Goal: Information Seeking & Learning: Learn about a topic

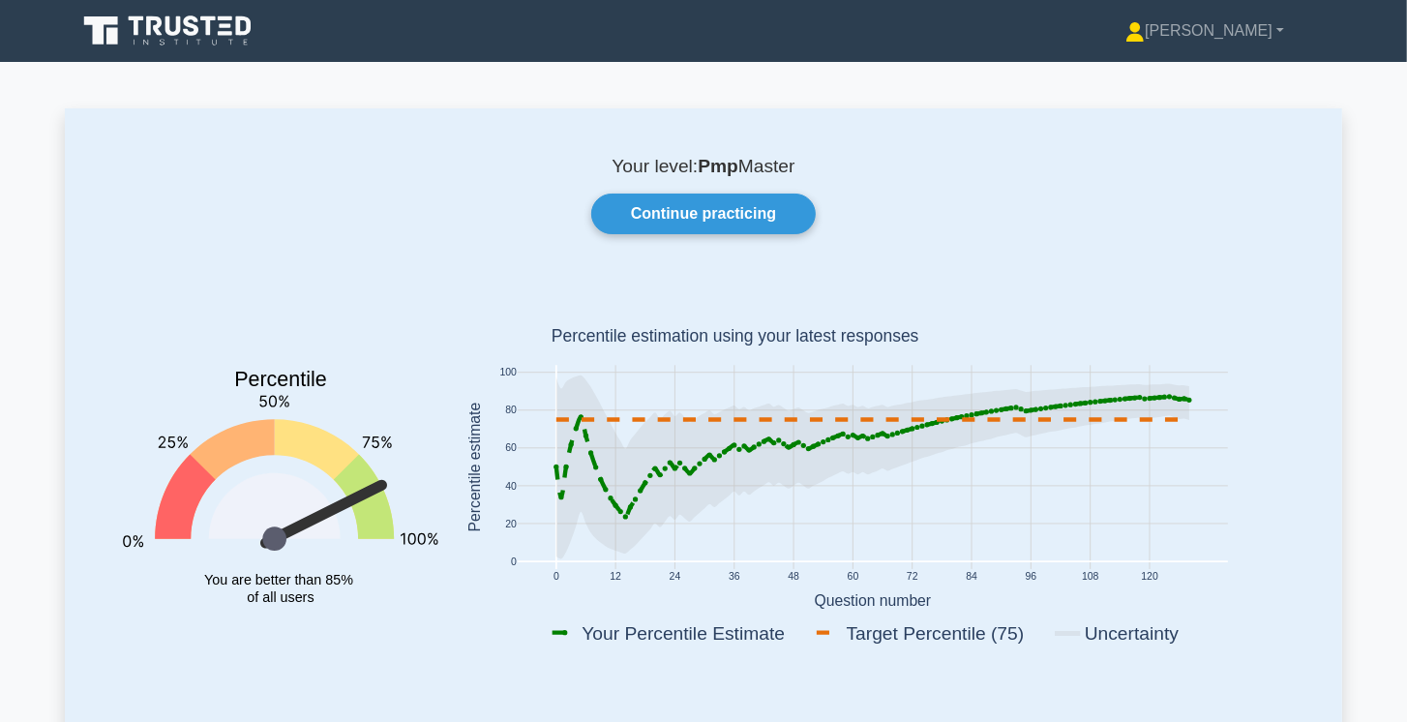
click at [183, 32] on icon at bounding box center [169, 31] width 186 height 37
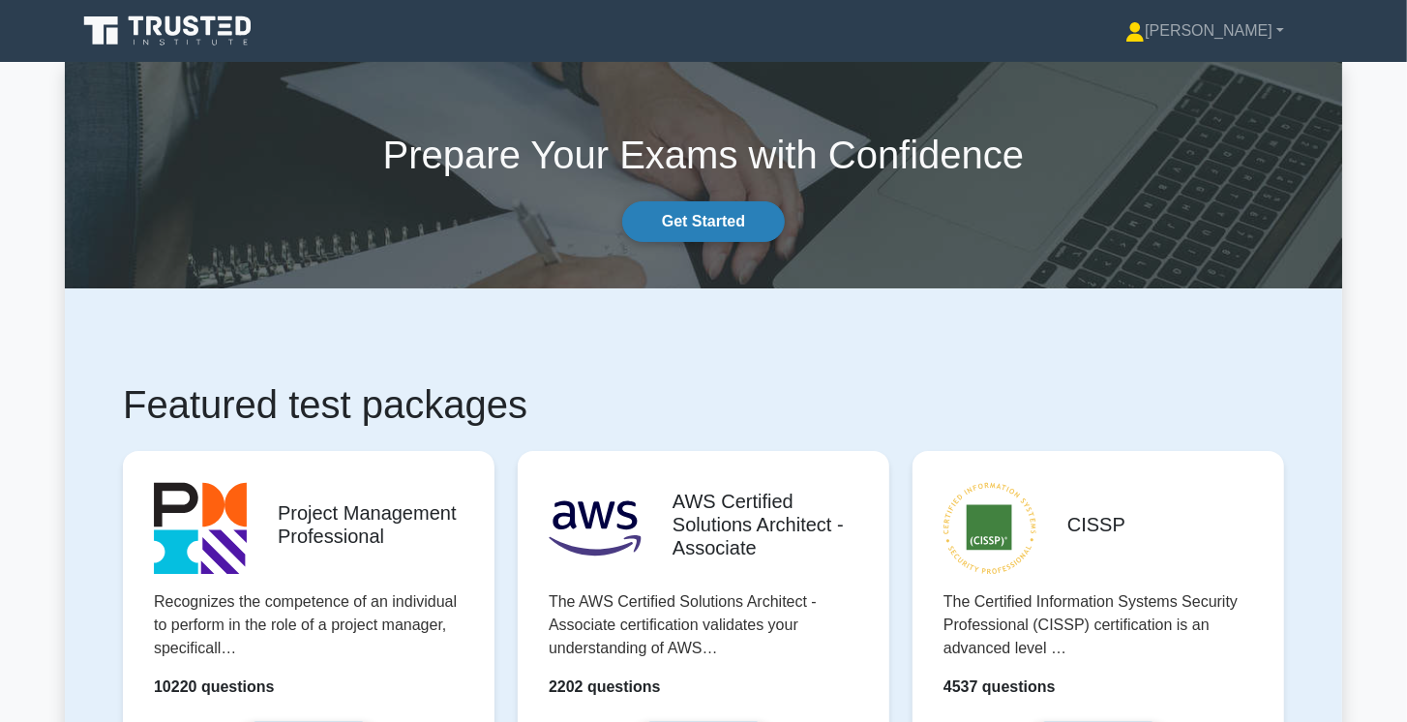
click at [720, 237] on link "Get Started" at bounding box center [703, 221] width 163 height 41
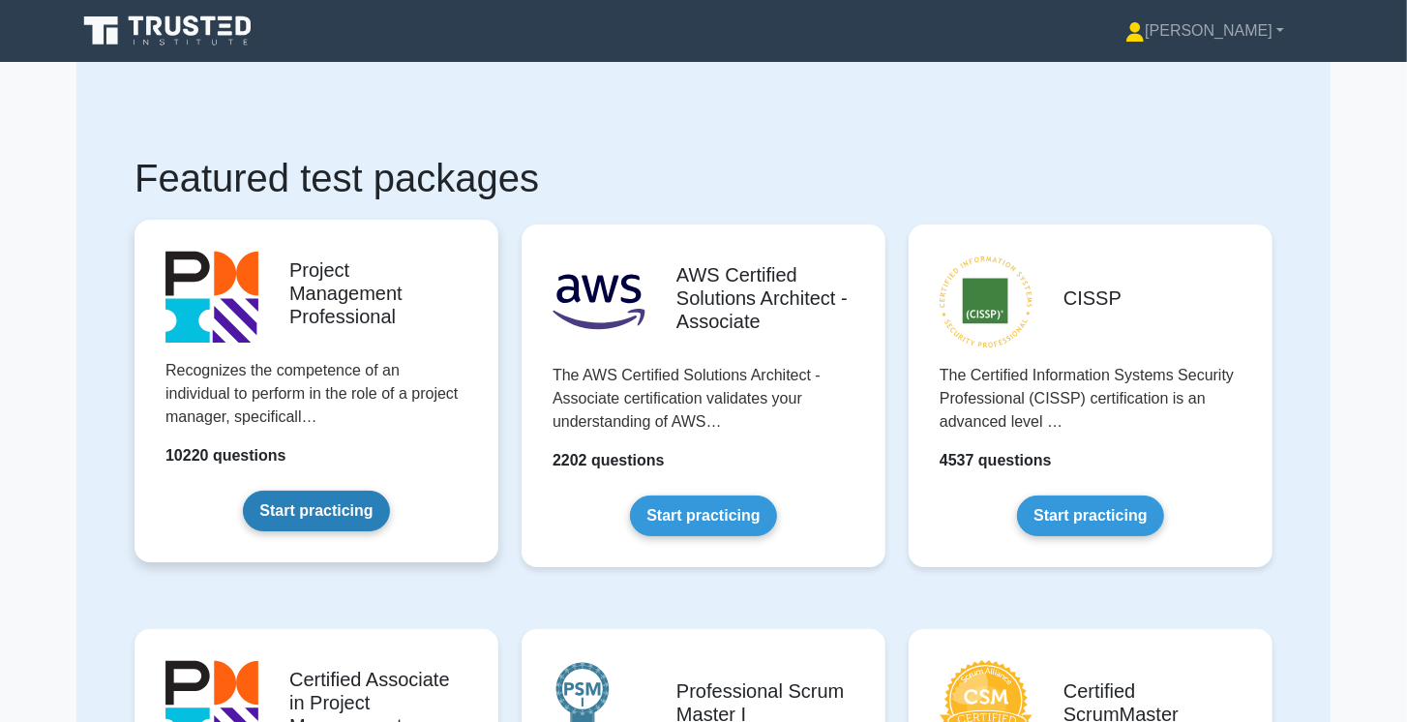
click at [358, 500] on link "Start practicing" at bounding box center [316, 511] width 146 height 41
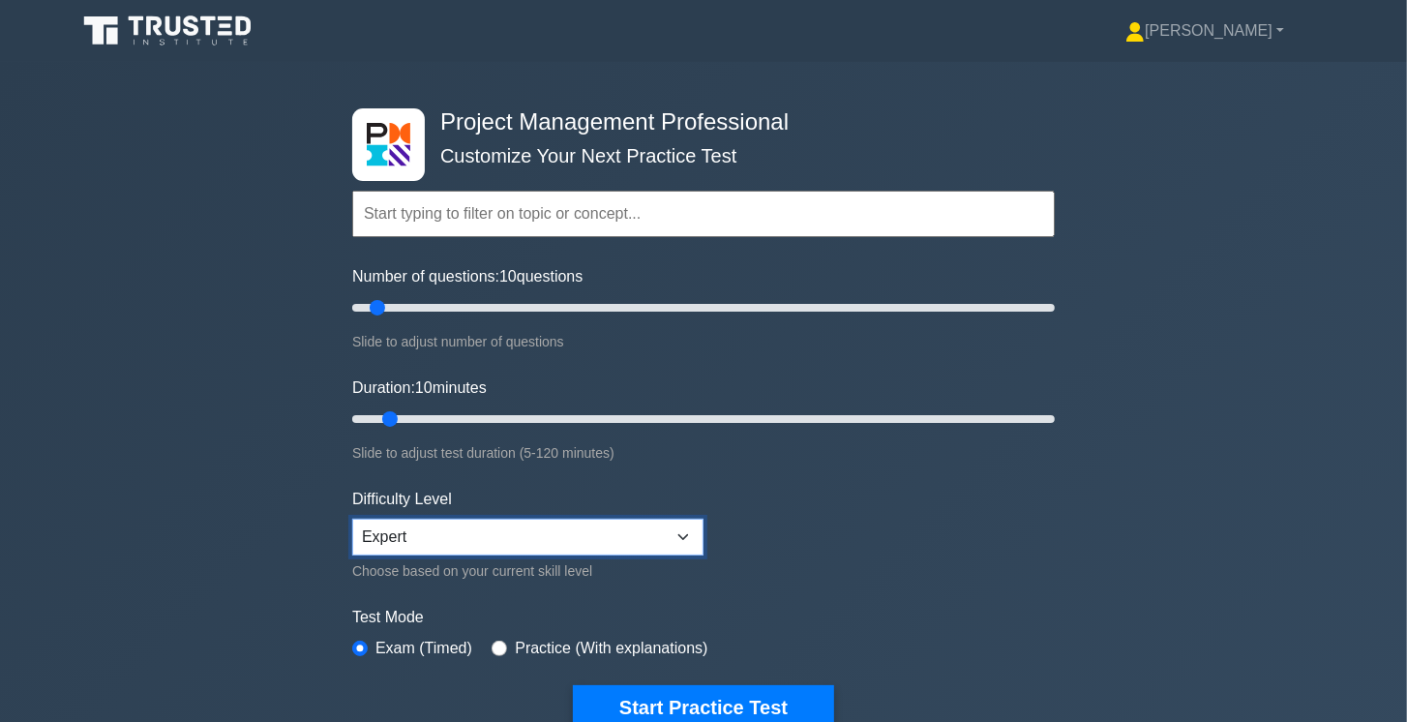
click at [437, 528] on select "Beginner Intermediate Expert" at bounding box center [527, 537] width 351 height 37
select select "intermediate"
click at [352, 519] on select "Beginner Intermediate Expert" at bounding box center [527, 537] width 351 height 37
click at [569, 304] on input "Number of questions: 65 questions" at bounding box center [703, 307] width 703 height 23
drag, startPoint x: 569, startPoint y: 304, endPoint x: 554, endPoint y: 304, distance: 15.5
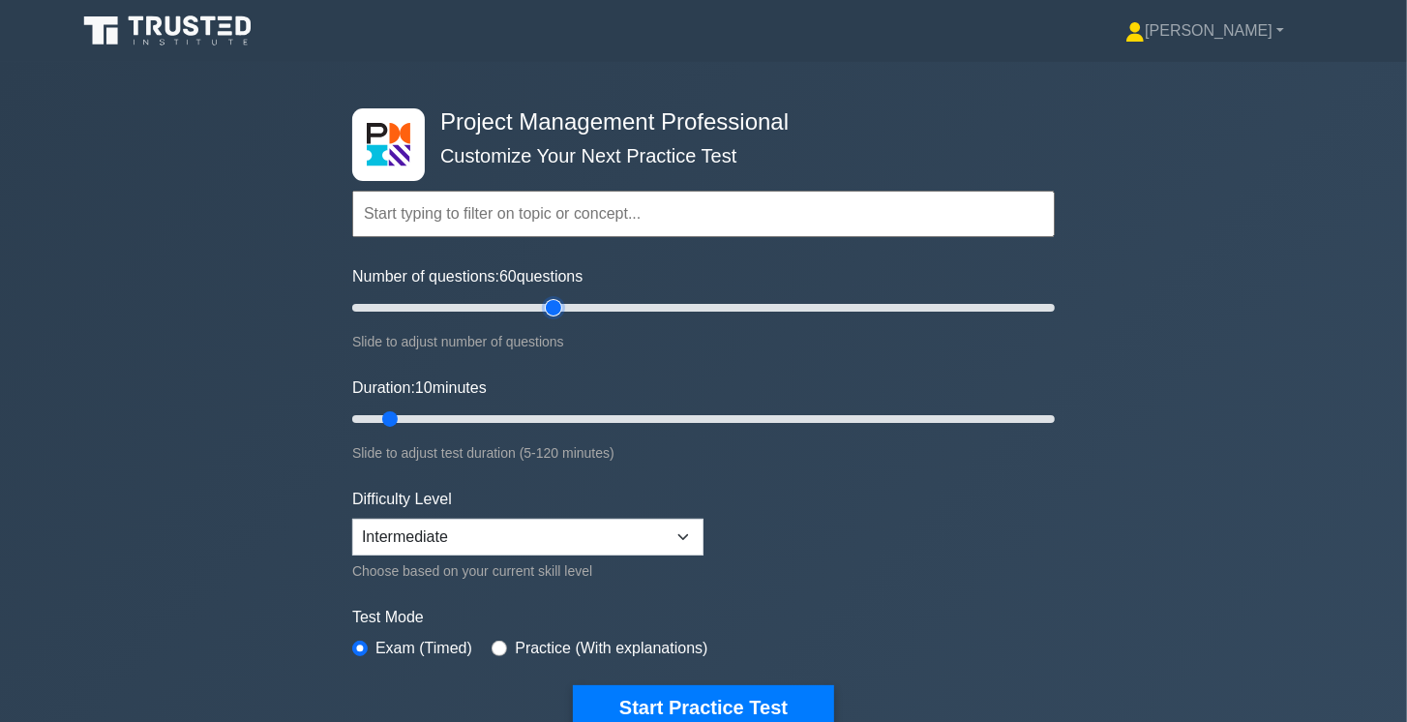
type input "60"
click at [554, 304] on input "Number of questions: 60 questions" at bounding box center [703, 307] width 703 height 23
click at [586, 419] on input "Duration: 45 minutes" at bounding box center [703, 418] width 703 height 23
click at [627, 420] on input "Duration: 50 minutes" at bounding box center [703, 418] width 703 height 23
drag, startPoint x: 647, startPoint y: 415, endPoint x: 788, endPoint y: 407, distance: 140.5
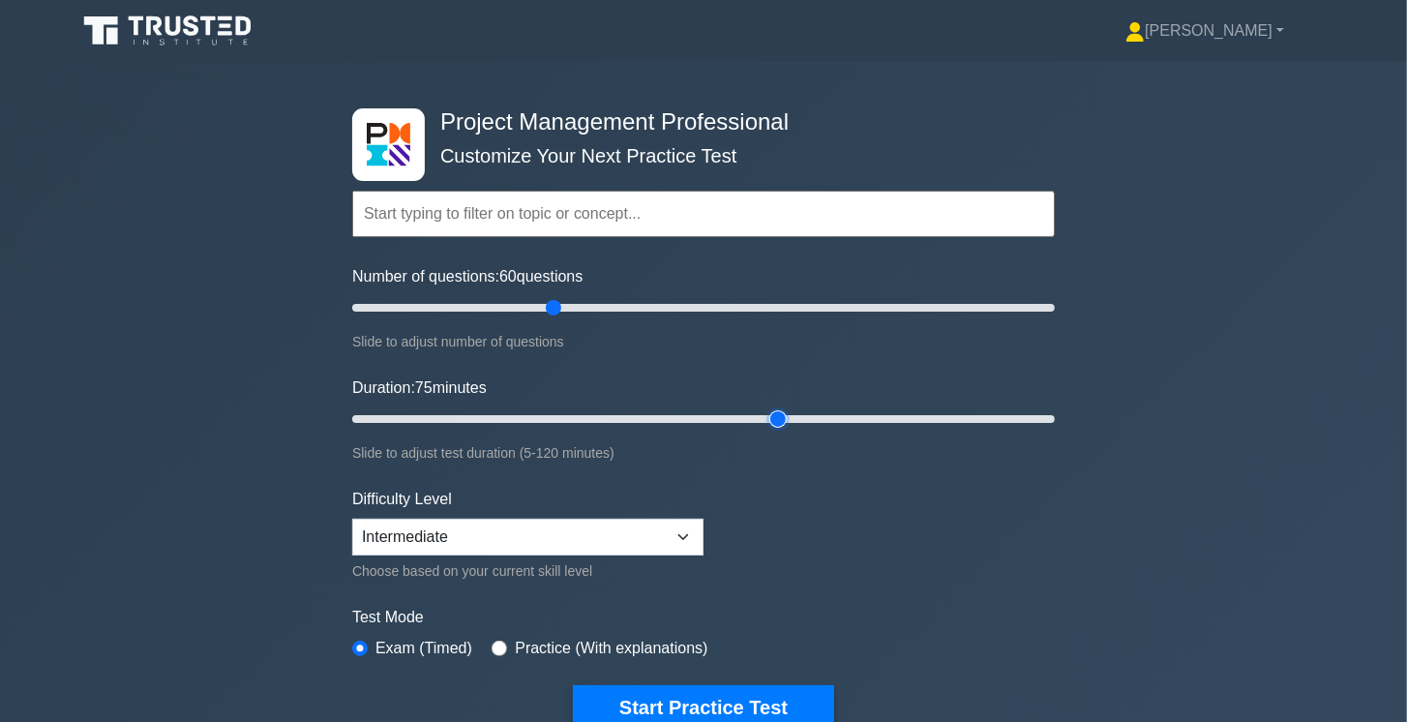
type input "75"
click at [788, 407] on input "Duration: 75 minutes" at bounding box center [703, 418] width 703 height 23
click at [754, 692] on button "Start Practice Test" at bounding box center [703, 707] width 261 height 45
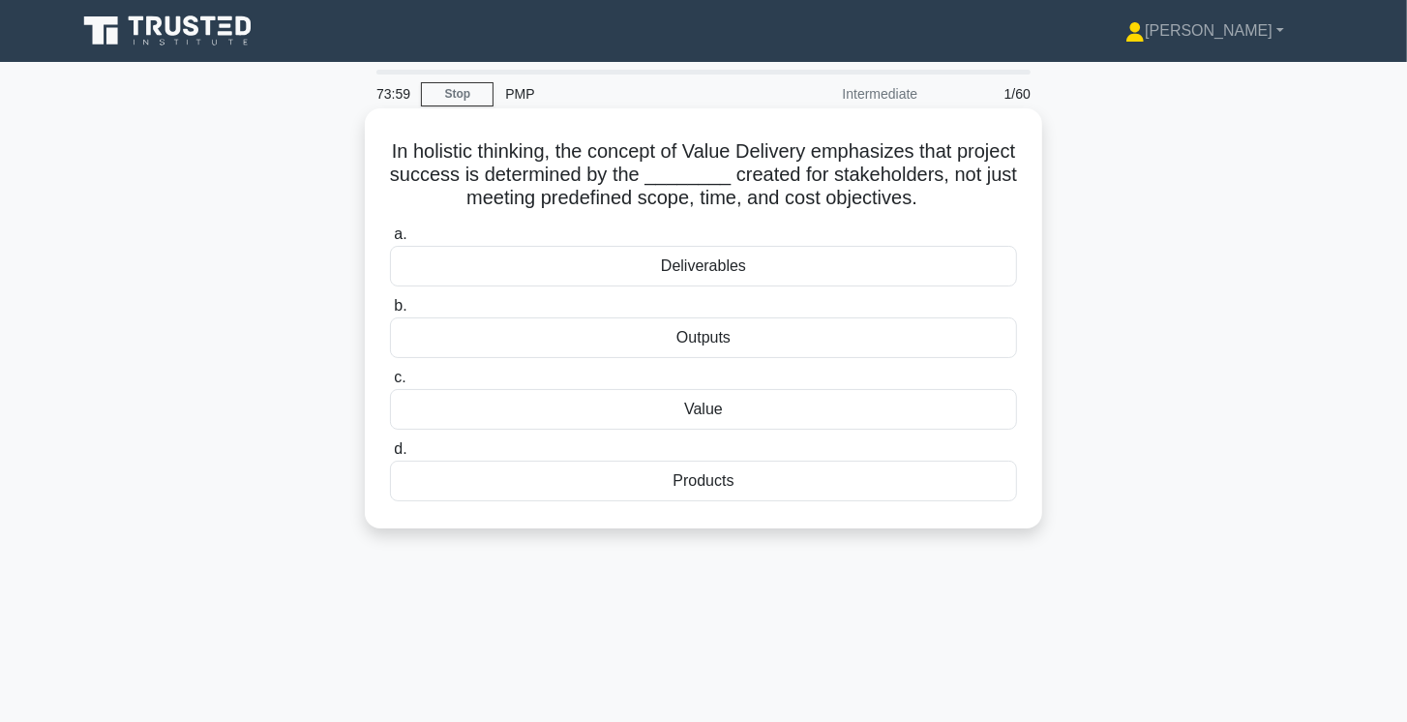
click at [699, 273] on div "Deliverables" at bounding box center [703, 266] width 627 height 41
click at [390, 241] on input "a. Deliverables" at bounding box center [390, 234] width 0 height 13
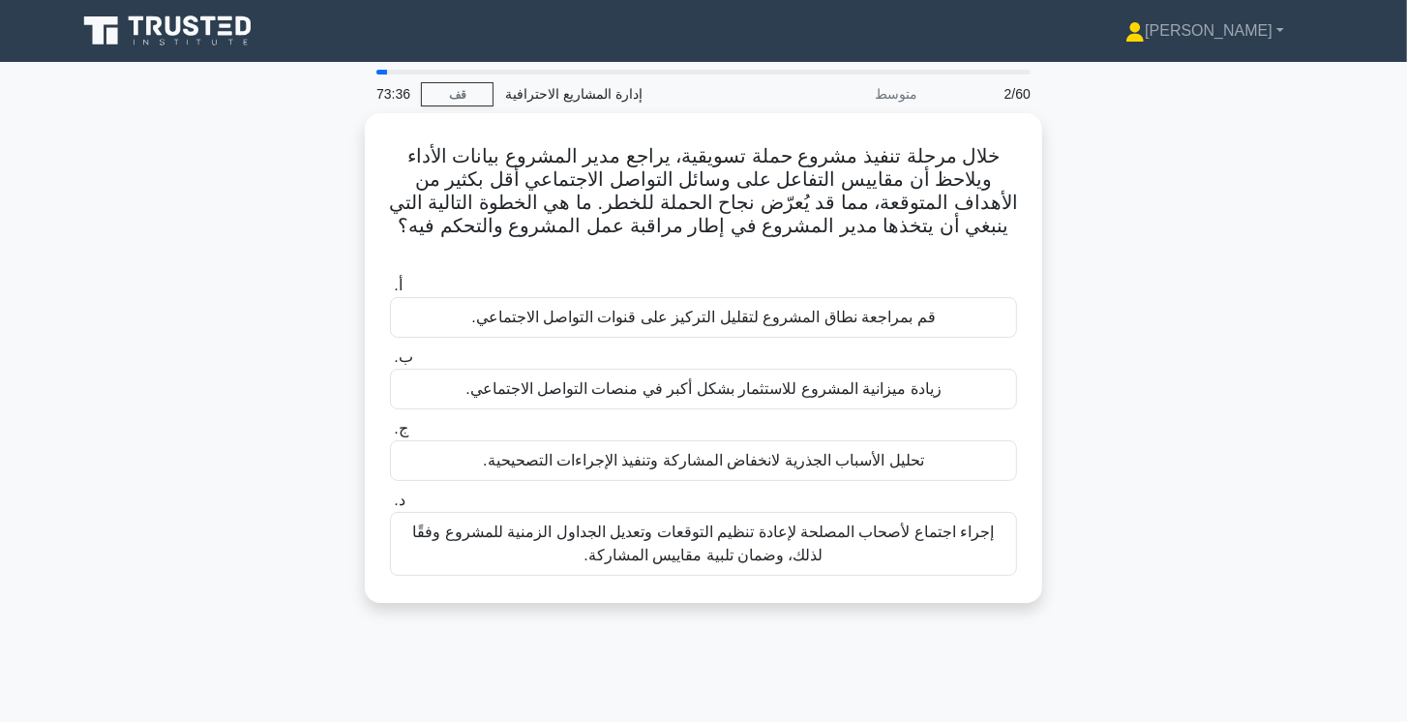
click at [1141, 362] on div "خلال مرحلة تنفيذ مشروع حملة تسويقية، يراجع مدير المشروع بيانات الأداء ويلاحظ أن…" at bounding box center [703, 369] width 1277 height 513
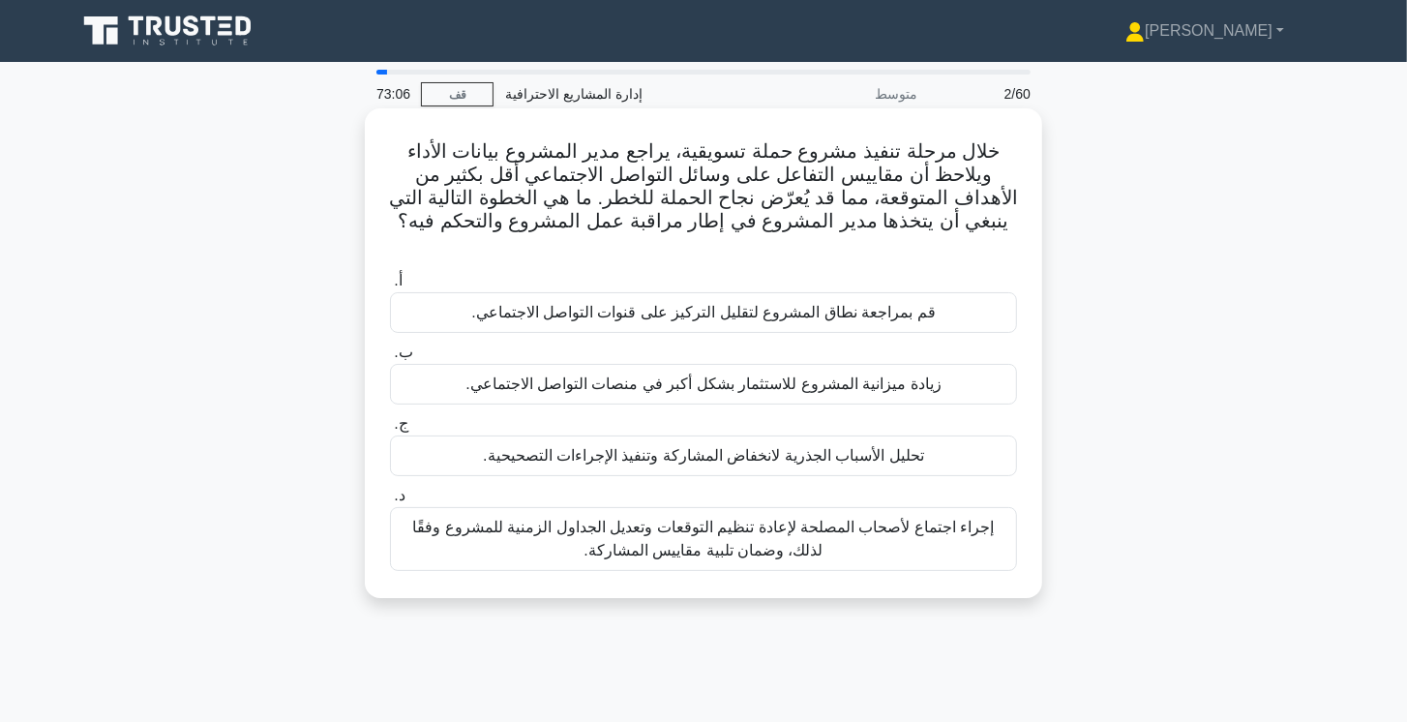
click at [886, 447] on font "تحليل الأسباب الجذرية لانخفاض المشاركة وتنفيذ الإجراءات التصحيحية." at bounding box center [703, 455] width 441 height 16
click at [390, 431] on input "ج. تحليل الأسباب الجذرية لانخفاض المشاركة وتنفيذ الإجراءات التصحيحية." at bounding box center [390, 424] width 0 height 13
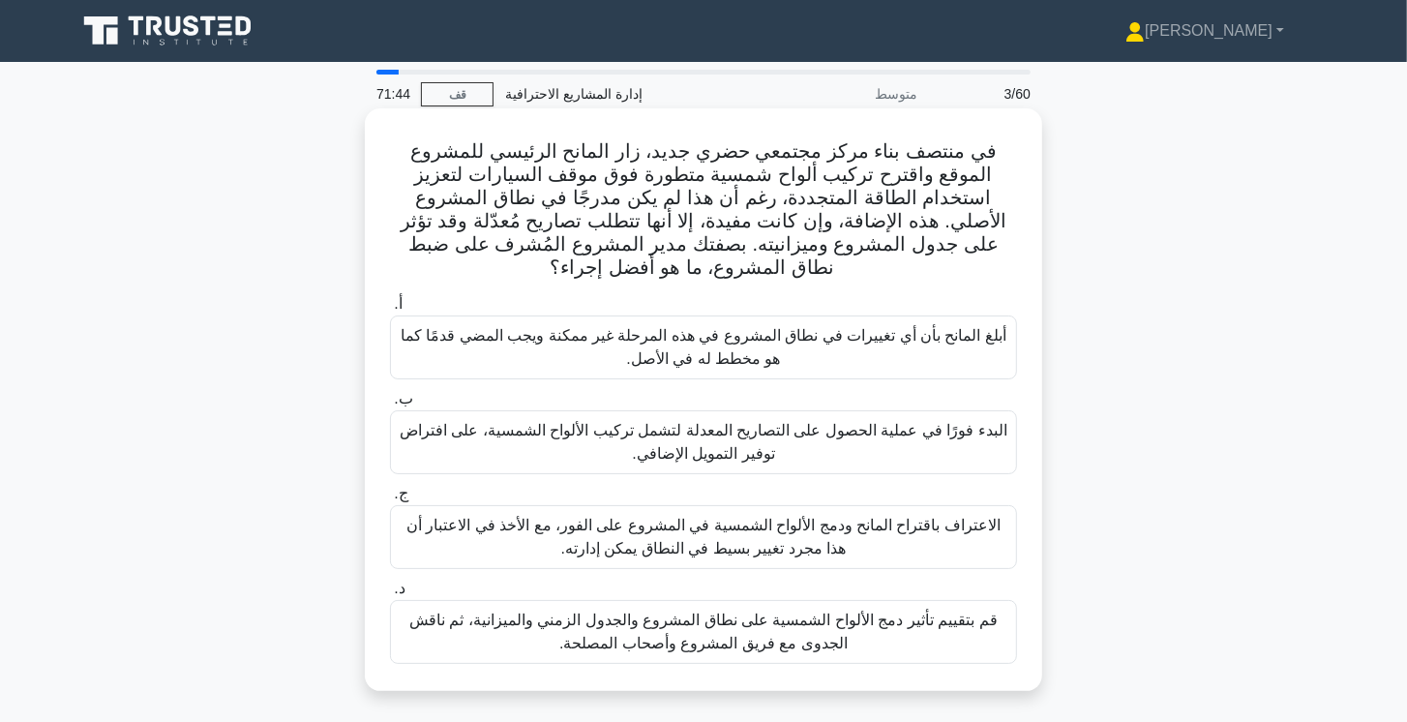
click at [764, 616] on font "قم بتقييم تأثير دمج الألواح الشمسية على نطاق المشروع والجدول الزمني والميزانية،…" at bounding box center [703, 632] width 588 height 40
click at [390, 595] on input "د. قم بتقييم تأثير دمج الألواح الشمسية على نطاق المشروع والجدول الزمني والميزان…" at bounding box center [390, 589] width 0 height 13
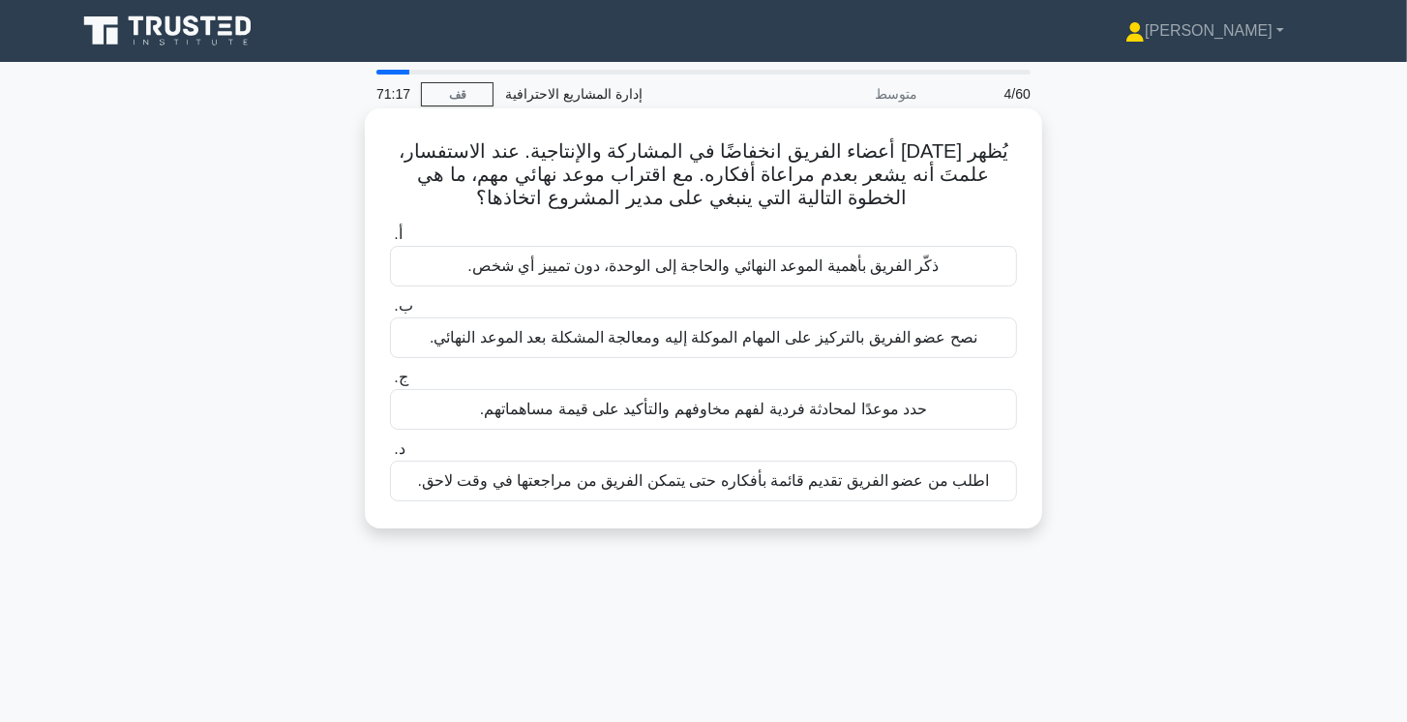
click at [934, 411] on div "حدد موعدًا لمحادثة فردية لفهم مخاوفهم والتأكيد على قيمة مساهماتهم." at bounding box center [703, 409] width 627 height 41
click at [390, 384] on input "ج. حدد موعدًا لمحادثة فردية لفهم مخاوفهم والتأكيد على قيمة مساهماتهم." at bounding box center [390, 378] width 0 height 13
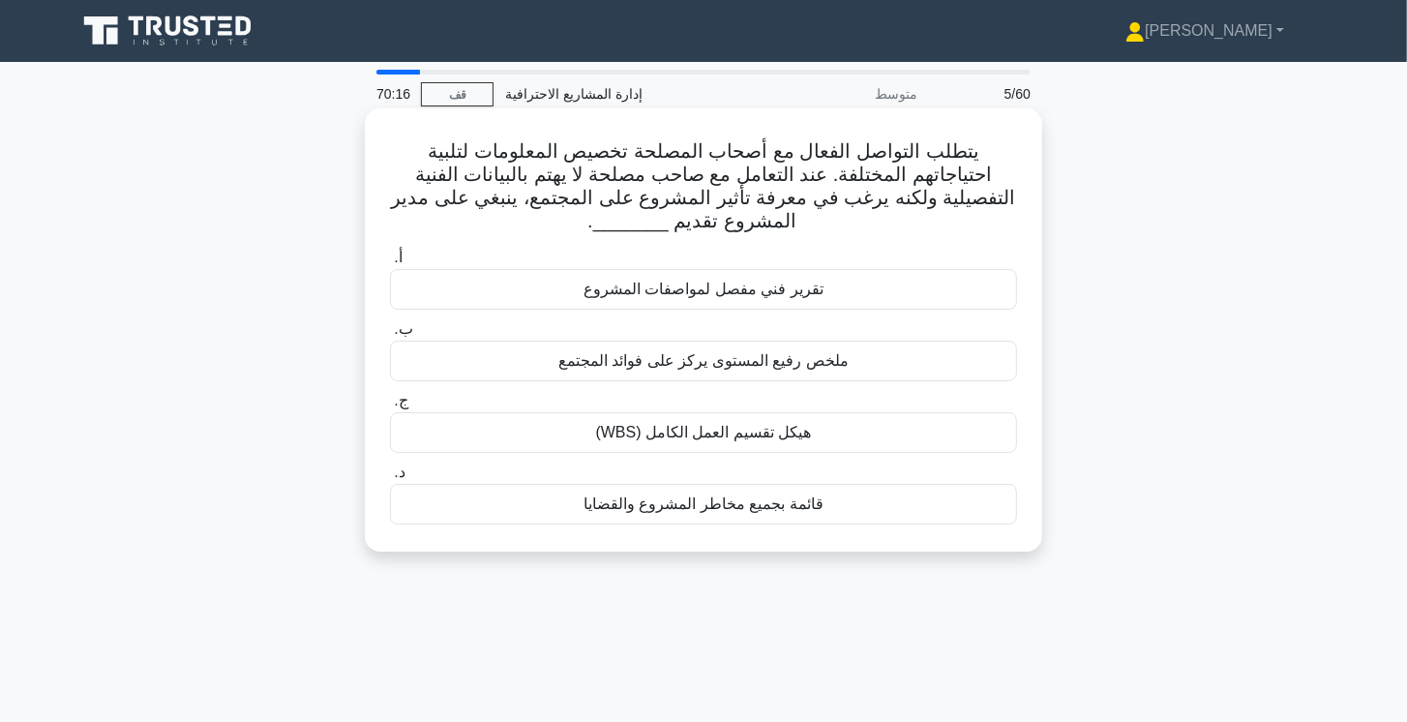
click at [755, 364] on font "ملخص رفيع المستوى يركز على فوائد المجتمع" at bounding box center [703, 360] width 290 height 16
click at [390, 336] on input "ب. ملخص رفيع المستوى يركز على فوائد المجتمع" at bounding box center [390, 329] width 0 height 13
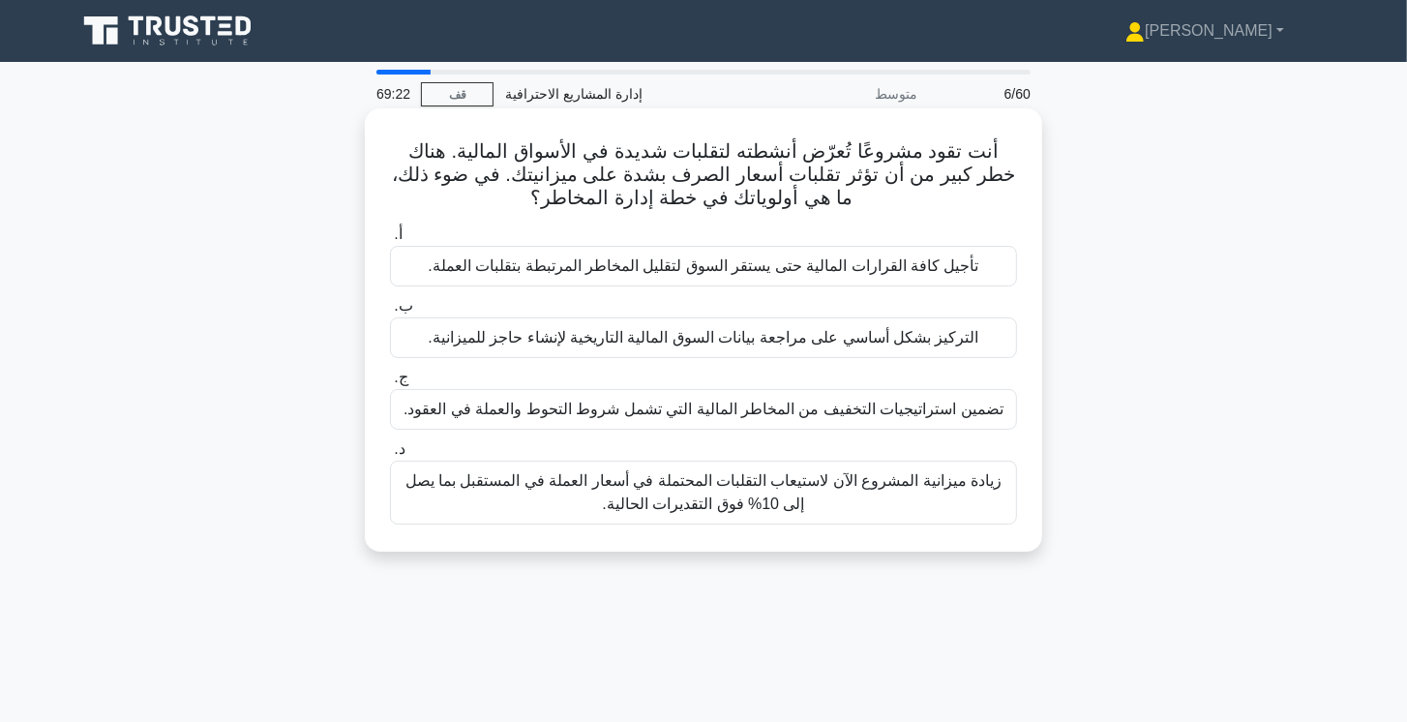
click at [878, 404] on font "تضمين استراتيجيات التخفيف من المخاطر المالية التي تشمل شروط التحوط والعملة في ا…" at bounding box center [704, 409] width 600 height 16
click at [390, 384] on input "ج. تضمين استراتيجيات التخفيف من المخاطر المالية التي تشمل شروط التحوط والعملة ف…" at bounding box center [390, 378] width 0 height 13
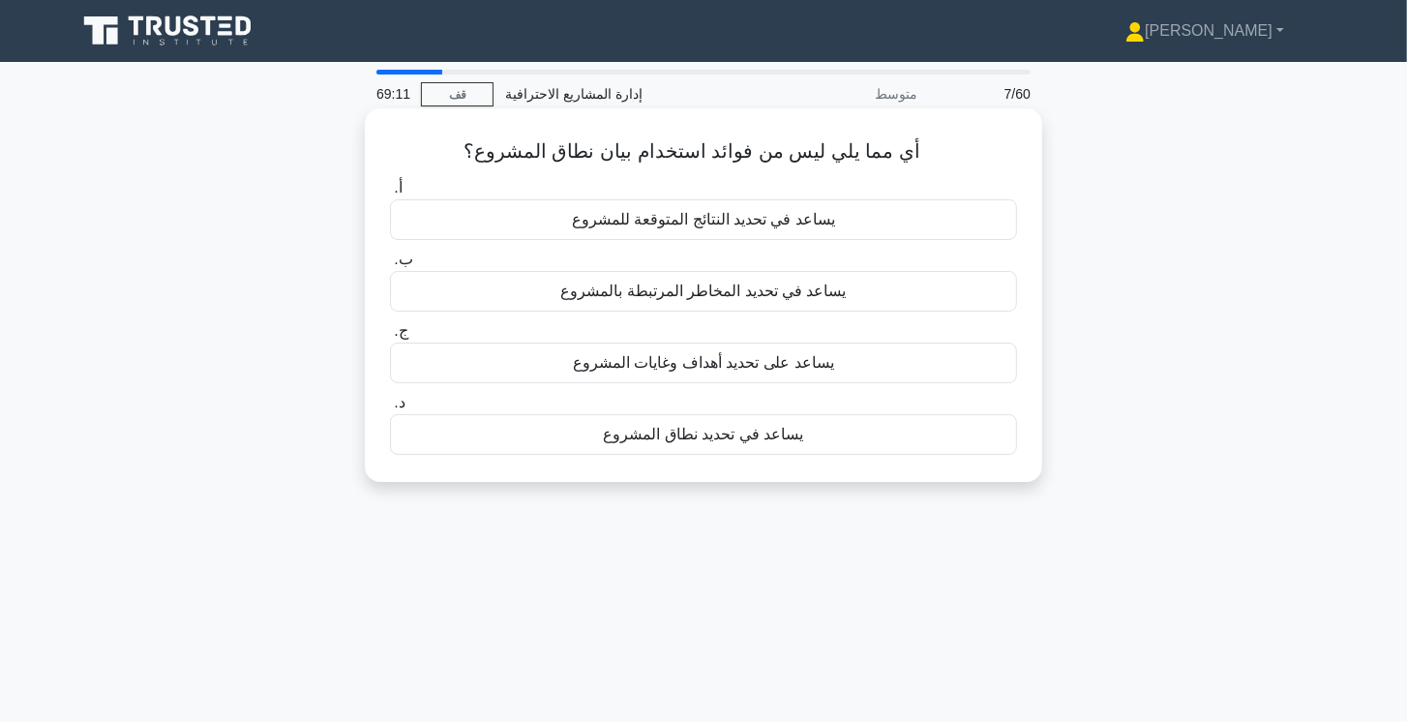
click at [832, 289] on font "يساعد في تحديد المخاطر المرتبطة بالمشروع" at bounding box center [702, 291] width 285 height 16
click at [390, 266] on input "ب. يساعد في تحديد المخاطر المرتبطة بالمشروع" at bounding box center [390, 260] width 0 height 13
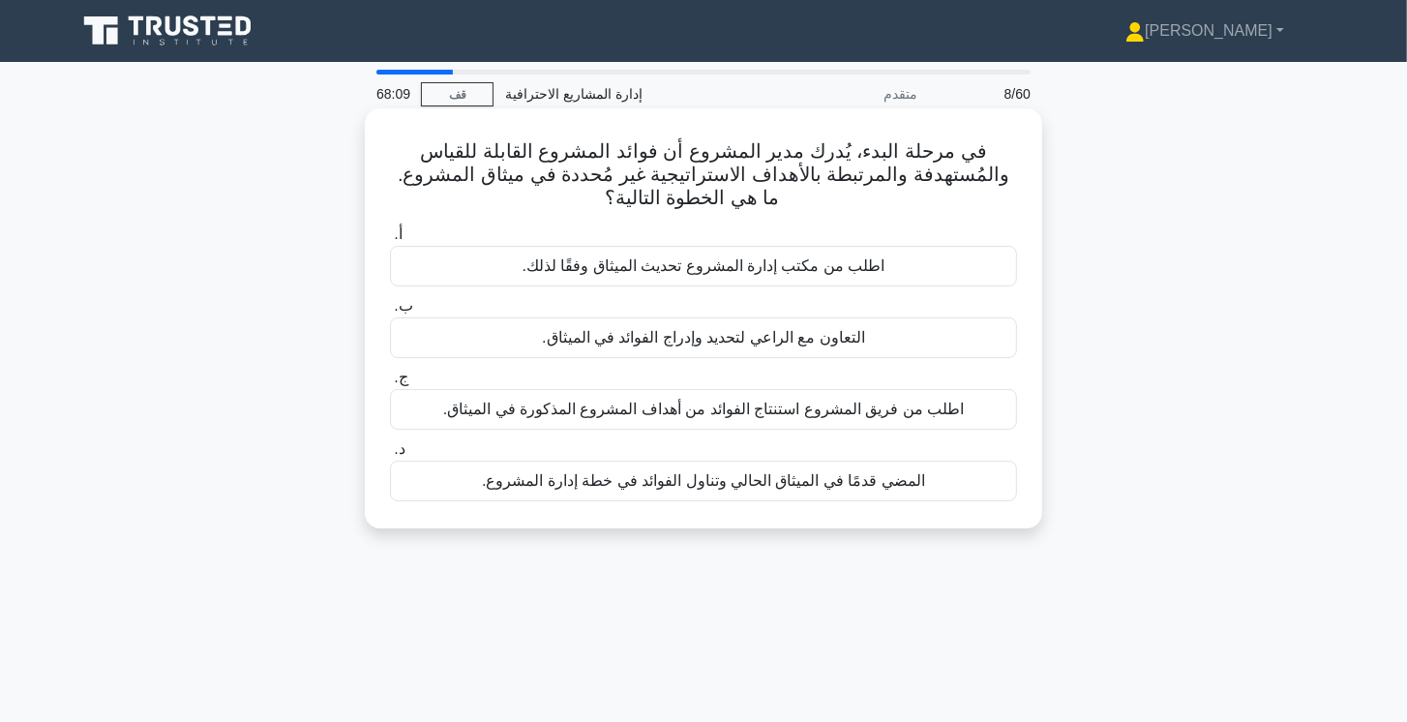
click at [735, 339] on font "التعاون مع الراعي لتحديد وإدراج الفوائد في الميثاق." at bounding box center [703, 337] width 323 height 16
click at [390, 313] on input "ب. التعاون مع الراعي لتحديد وإدراج الفوائد في الميثاق." at bounding box center [390, 306] width 0 height 13
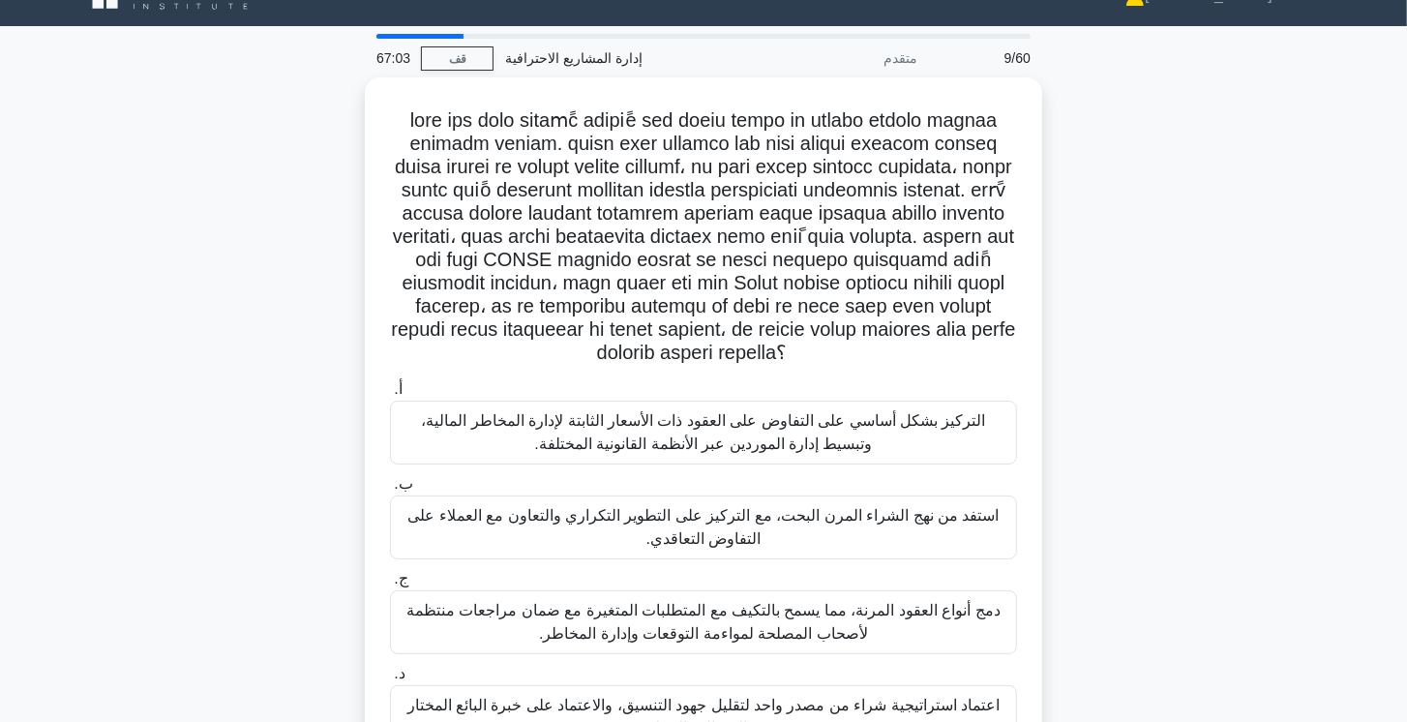
scroll to position [55, 0]
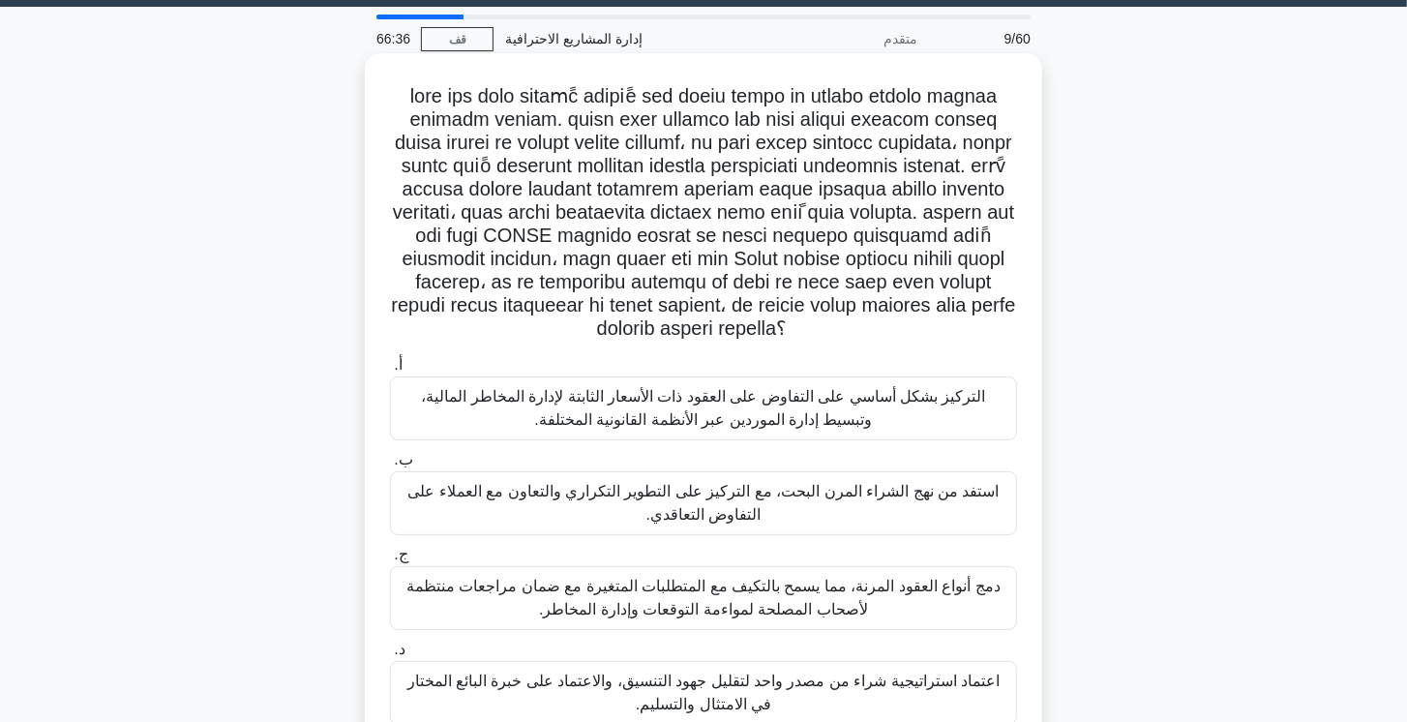
click at [857, 605] on font "دمج أنواع العقود المرنة، مما يسمح بالتكيف مع المتطلبات المتغيرة مع ضمان مراجعات…" at bounding box center [703, 598] width 594 height 40
click at [390, 561] on input "ج. دمج أنواع العقود المرنة، مما يسمح بالتكيف مع المتطلبات المتغيرة مع ضمان مراج…" at bounding box center [390, 555] width 0 height 13
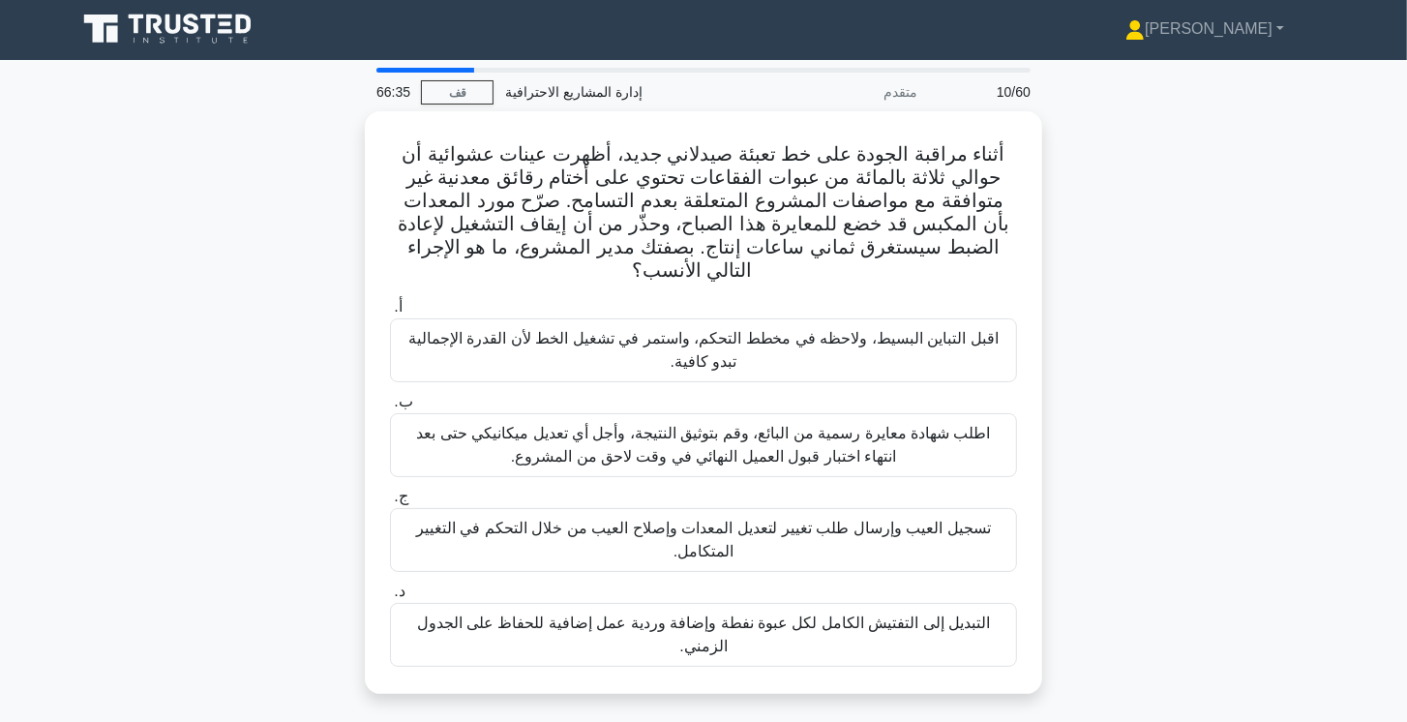
scroll to position [0, 0]
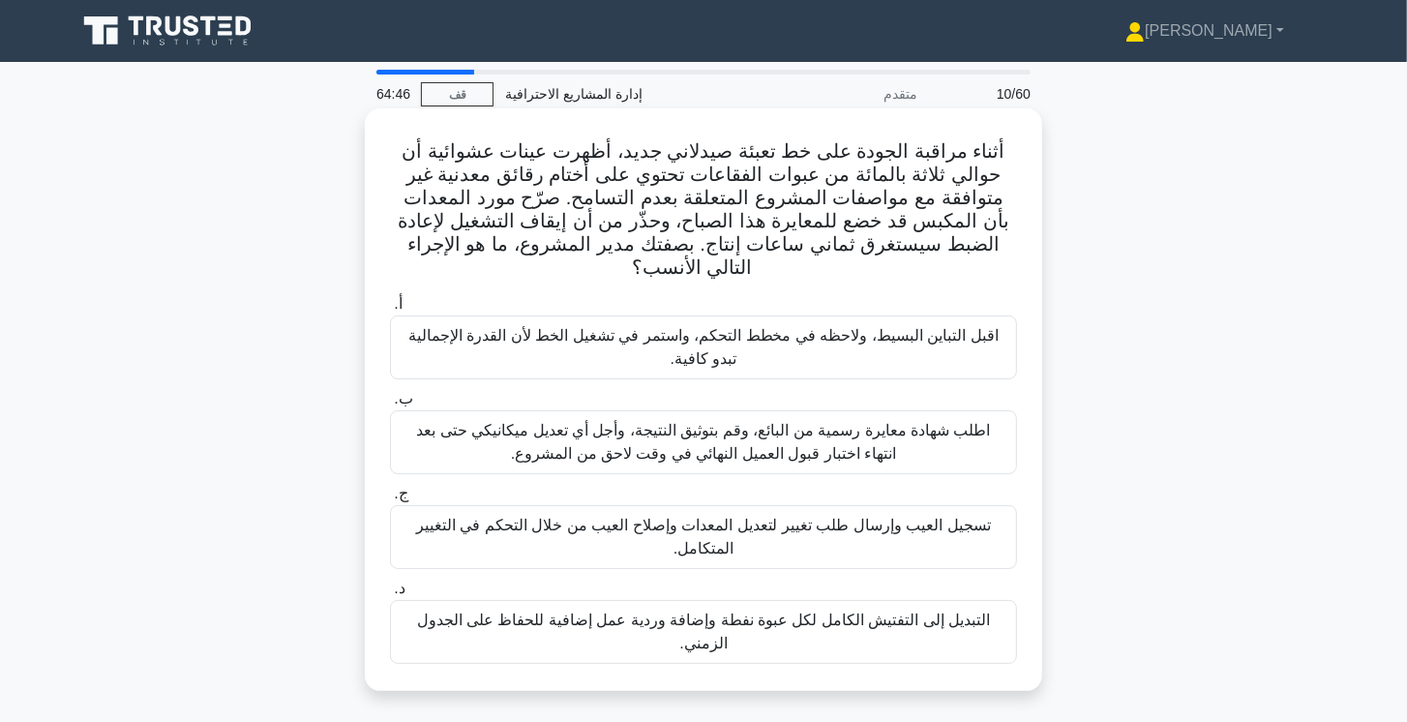
click at [711, 548] on font "تسجيل العيب وإرسال طلب تغيير لتعديل المعدات وإصلاح العيب من خلال التحكم في التغ…" at bounding box center [703, 537] width 575 height 40
click at [390, 500] on input "ج. تسجيل العيب وإرسال طلب تغيير لتعديل المعدات وإصلاح العيب من خلال التحكم في ا…" at bounding box center [390, 494] width 0 height 13
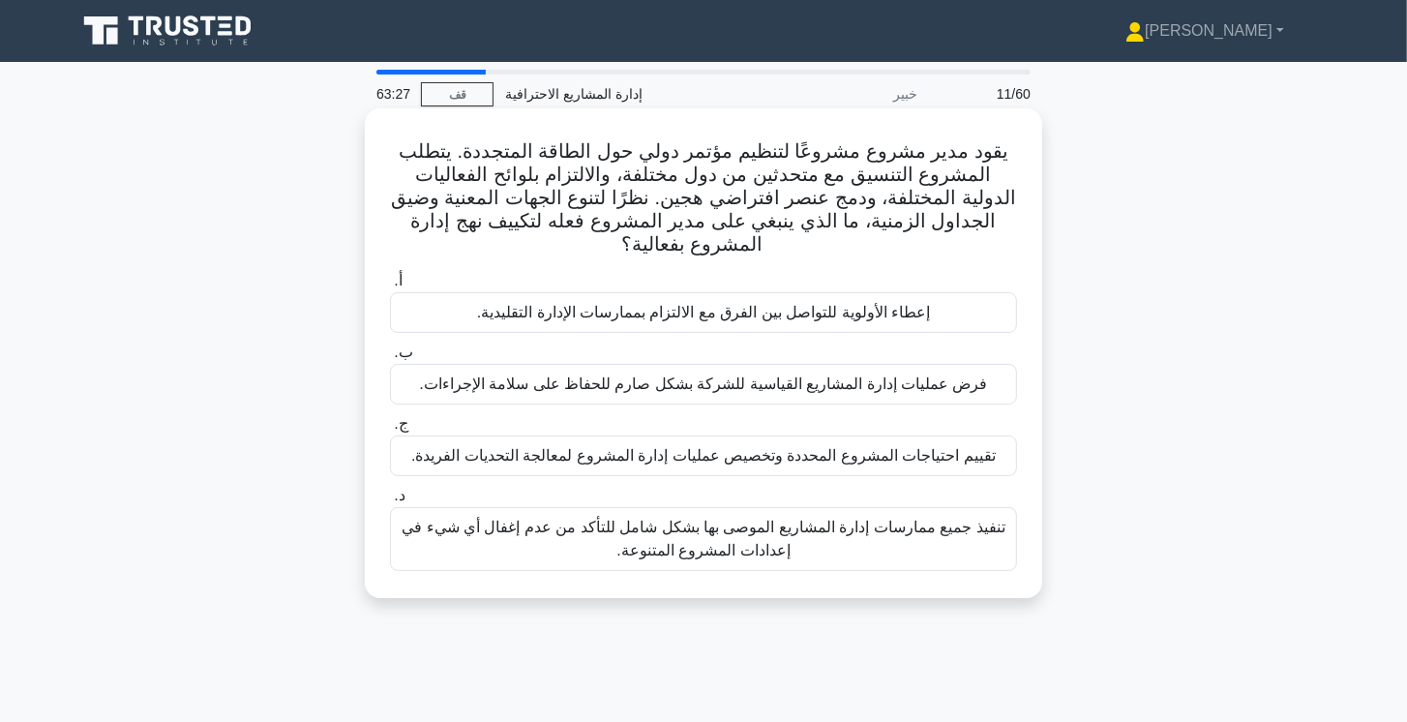
click at [841, 461] on font "تقييم احتياجات المشروع المحددة وتخصيص عمليات إدارة المشروع لمعالجة التحديات الف…" at bounding box center [703, 455] width 584 height 16
click at [390, 431] on input "ج. تقييم احتياجات المشروع المحددة وتخصيص عمليات إدارة المشروع لمعالجة التحديات …" at bounding box center [390, 424] width 0 height 13
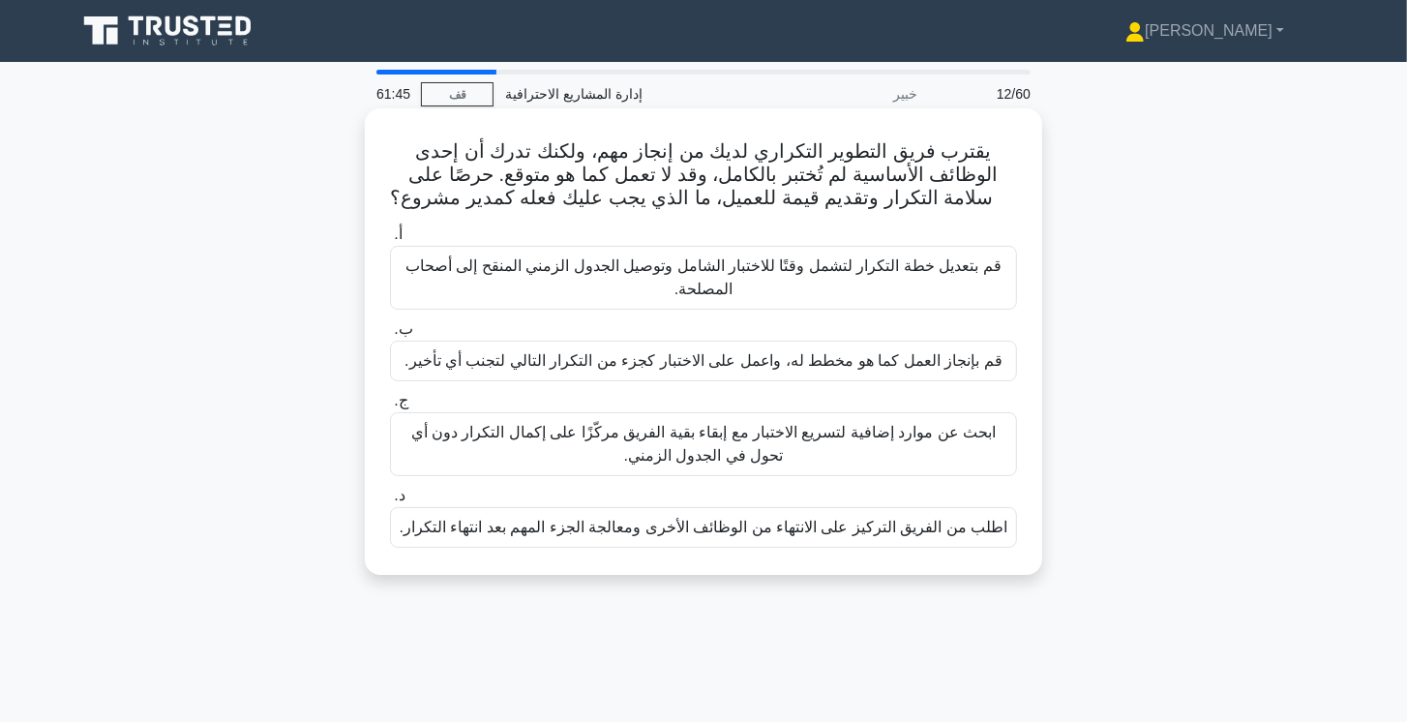
click at [918, 291] on font "قم بتعديل خطة التكرار لتشمل وقتًا للاختبار الشامل وتوصيل الجدول الزمني المنقح إ…" at bounding box center [704, 278] width 610 height 46
click at [390, 241] on input "أ. قم بتعديل خطة التكرار لتشمل وقتًا للاختبار الشامل وتوصيل الجدول الزمني المنق…" at bounding box center [390, 234] width 0 height 13
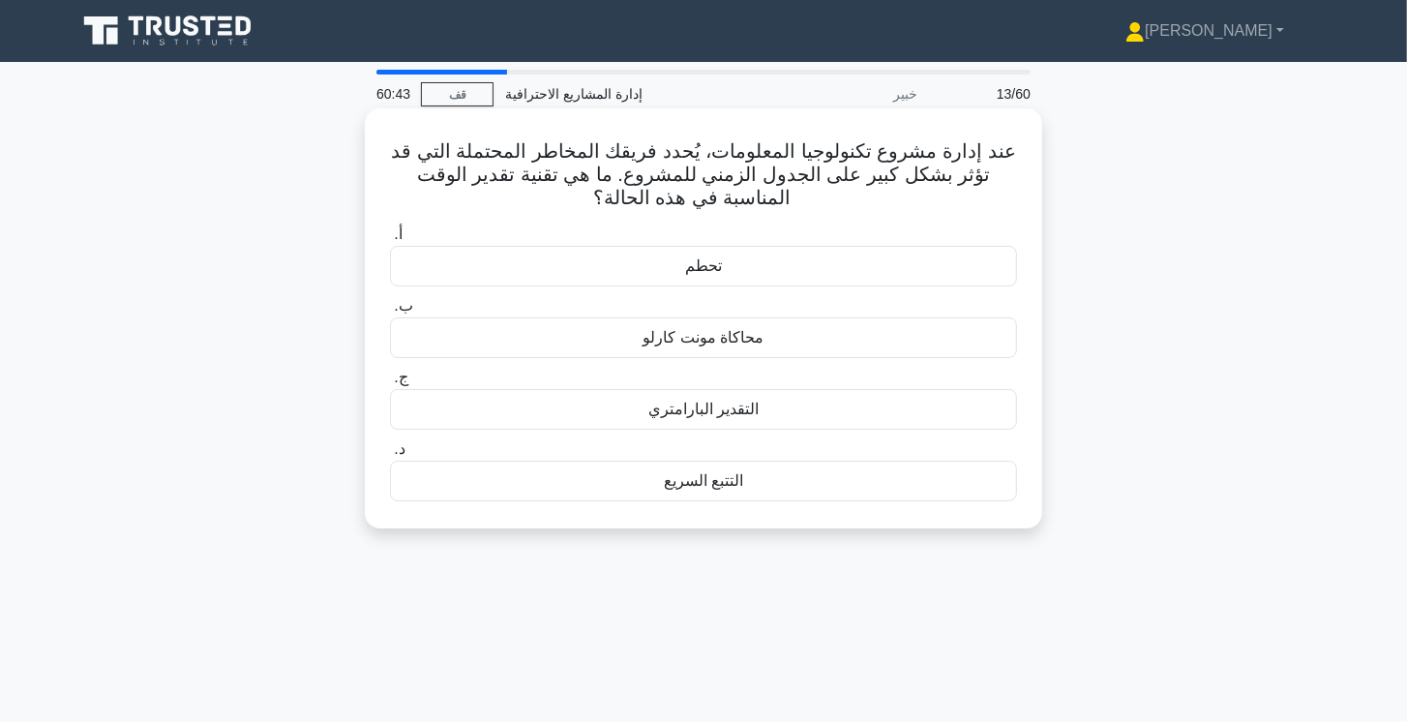
click at [682, 337] on font "محاكاة مونت كارلو" at bounding box center [704, 337] width 121 height 16
click at [390, 313] on input "ب. محاكاة مونت كارلو" at bounding box center [390, 306] width 0 height 13
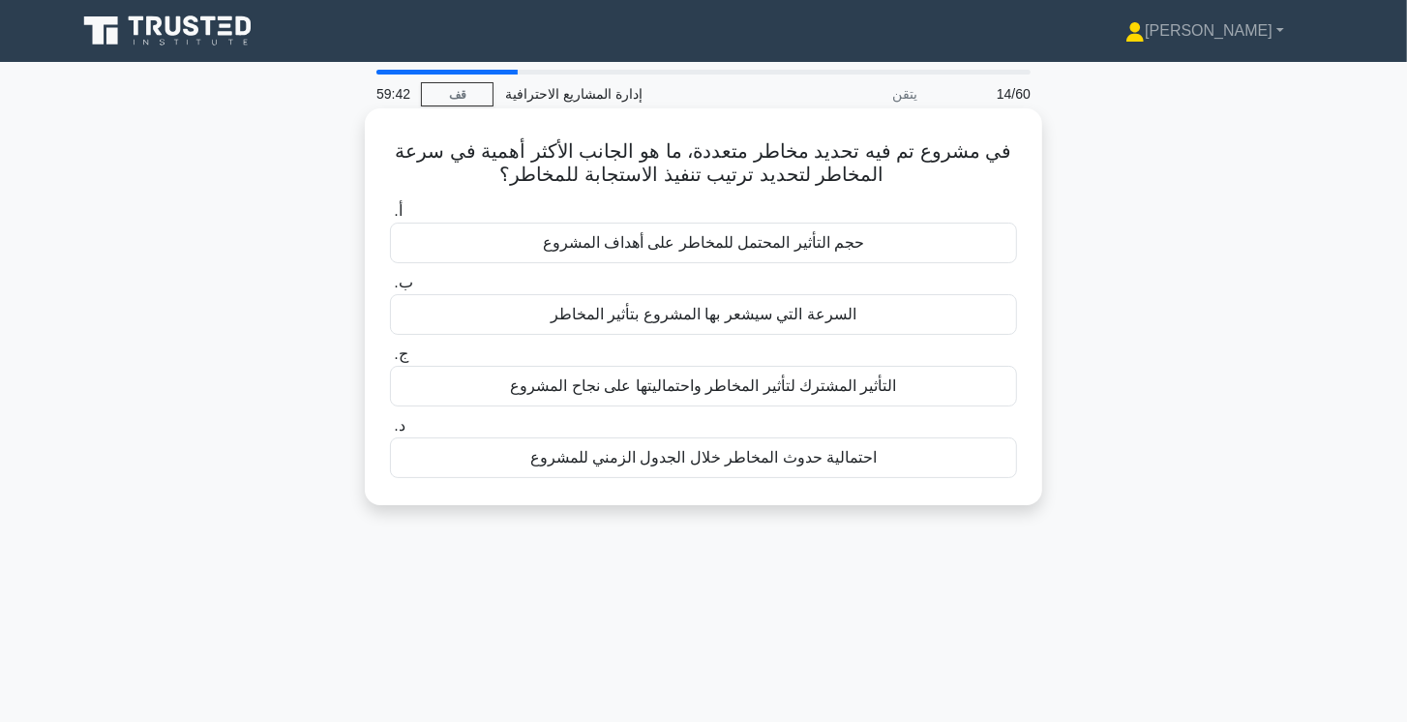
click at [834, 310] on font "السرعة التي سيشعر بها المشروع بتأثير المخاطر" at bounding box center [704, 314] width 306 height 16
click at [390, 289] on input "ب. السرعة التي سيشعر بها المشروع بتأثير المخاطر" at bounding box center [390, 283] width 0 height 13
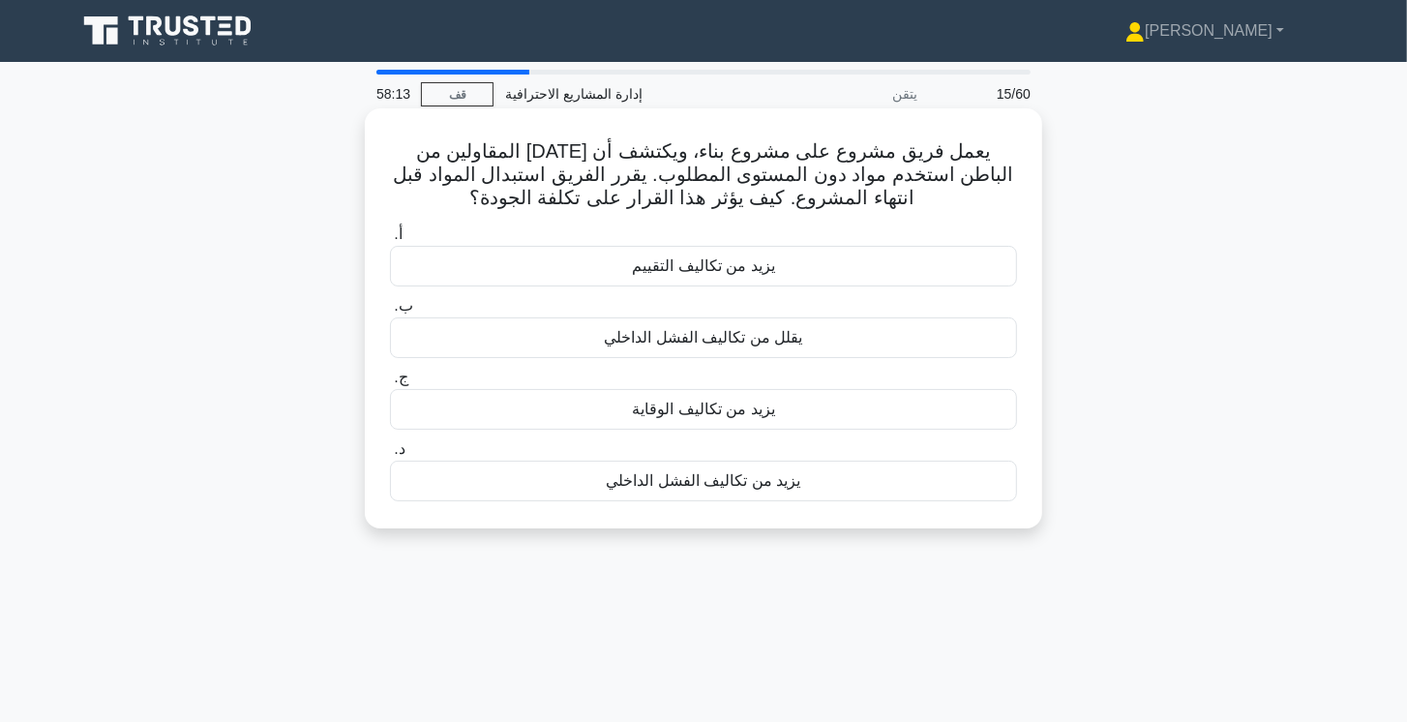
click at [690, 344] on font "يقلل من تكاليف الفشل الداخلي" at bounding box center [704, 337] width 198 height 16
click at [390, 313] on input "ب. يقلل من تكاليف الفشل الداخلي" at bounding box center [390, 306] width 0 height 13
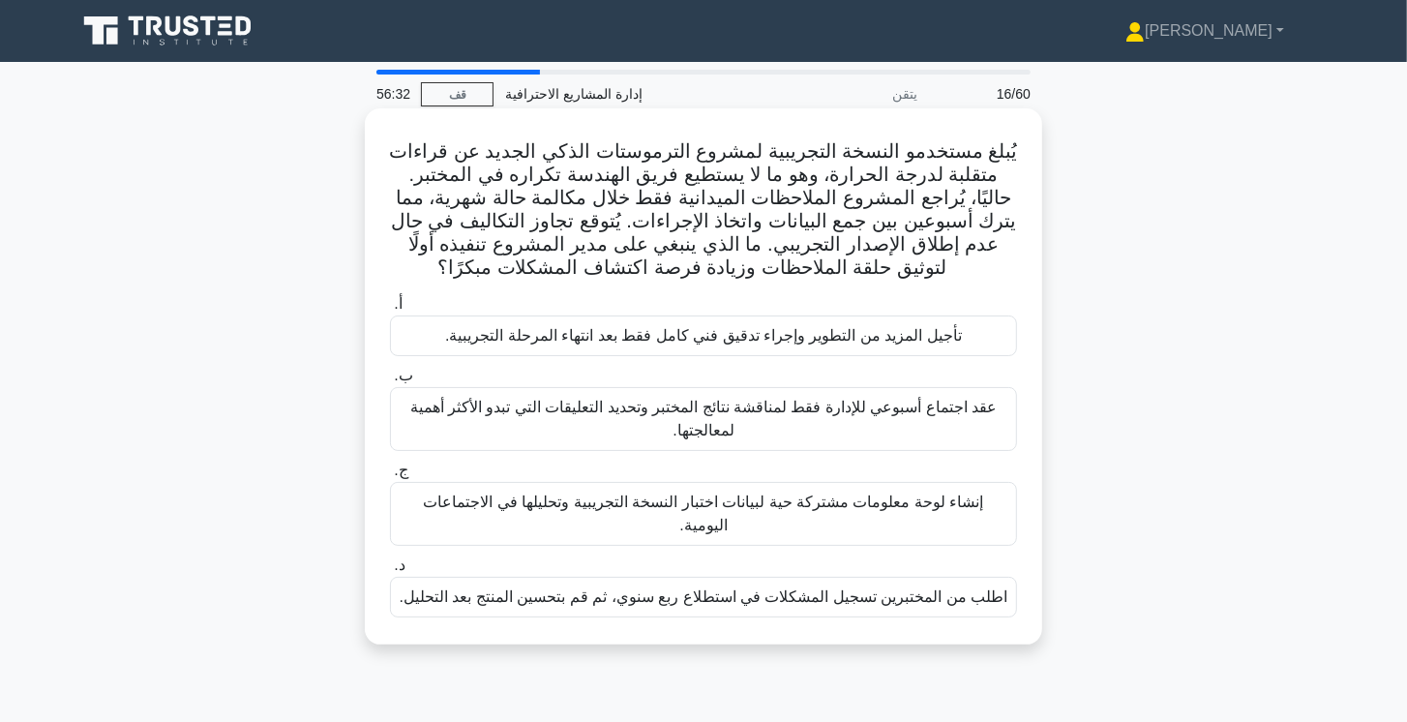
click at [823, 500] on font "إنشاء لوحة معلومات مشتركة حية لبيانات اختبار النسخة التجريبية وتحليلها في الاجت…" at bounding box center [704, 514] width 560 height 40
click at [390, 477] on input "ج. إنشاء لوحة معلومات مشتركة حية لبيانات اختبار النسخة التجريبية وتحليلها في ال…" at bounding box center [390, 470] width 0 height 13
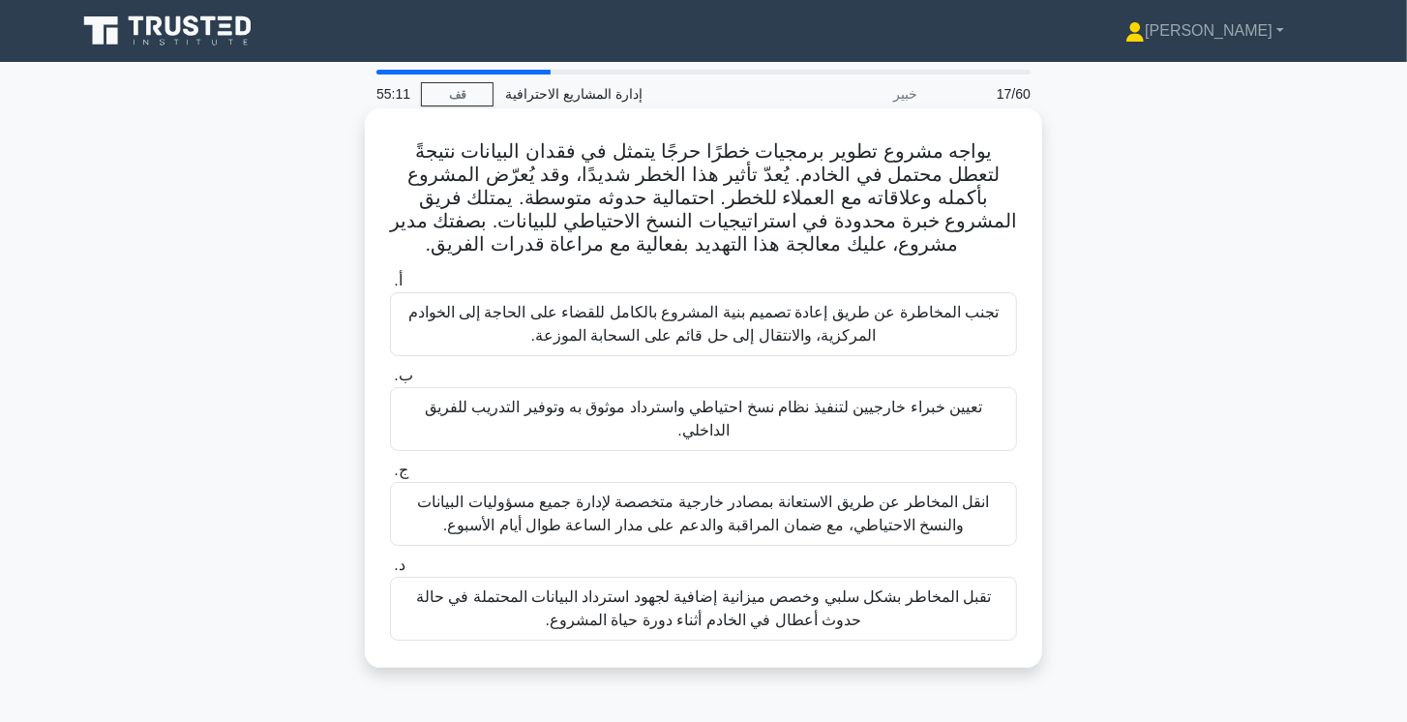
click at [934, 411] on font "تعيين خبراء خارجيين لتنفيذ نظام نسخ احتياطي واسترداد موثوق به وتوفير التدريب لل…" at bounding box center [703, 419] width 557 height 40
click at [390, 382] on input "ب. تعيين خبراء خارجيين لتنفيذ نظام نسخ احتياطي واسترداد موثوق به وتوفير التدريب…" at bounding box center [390, 376] width 0 height 13
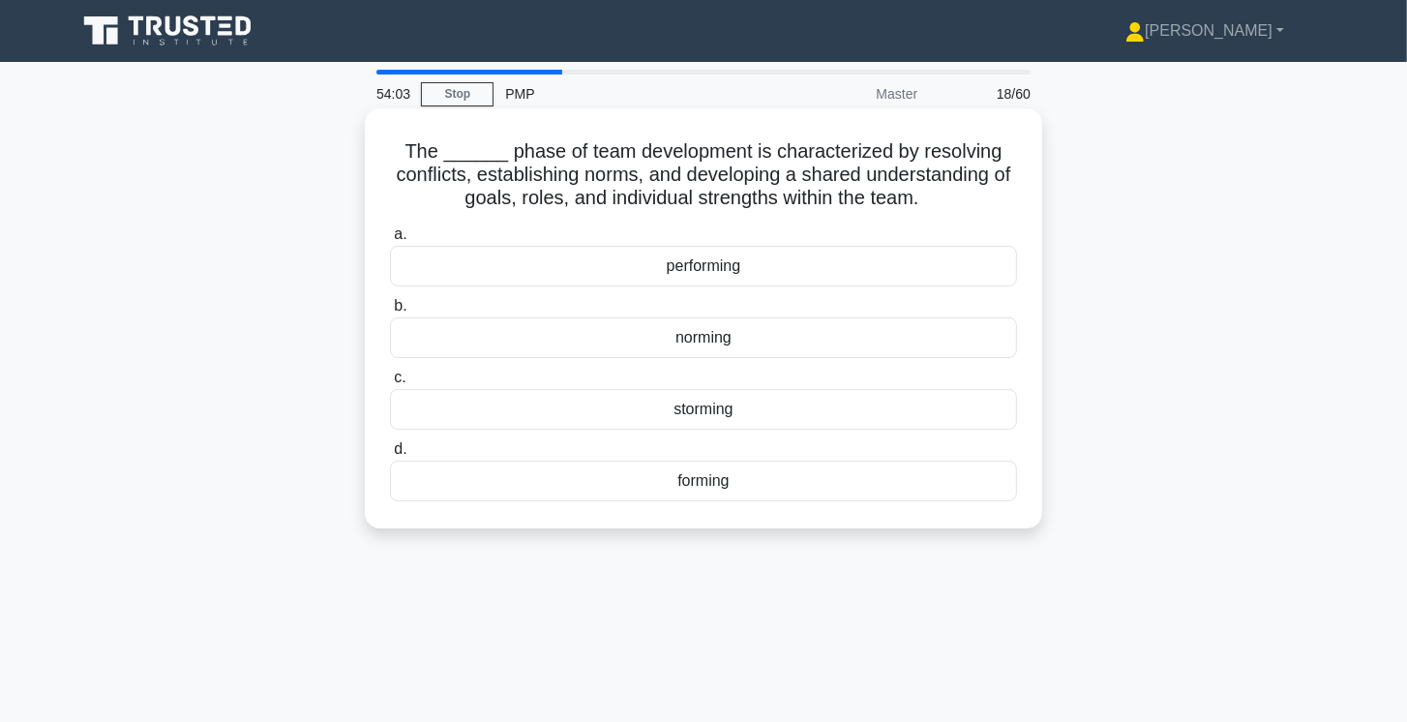
click at [710, 334] on div "norming" at bounding box center [703, 337] width 627 height 41
click at [390, 313] on input "b. norming" at bounding box center [390, 306] width 0 height 13
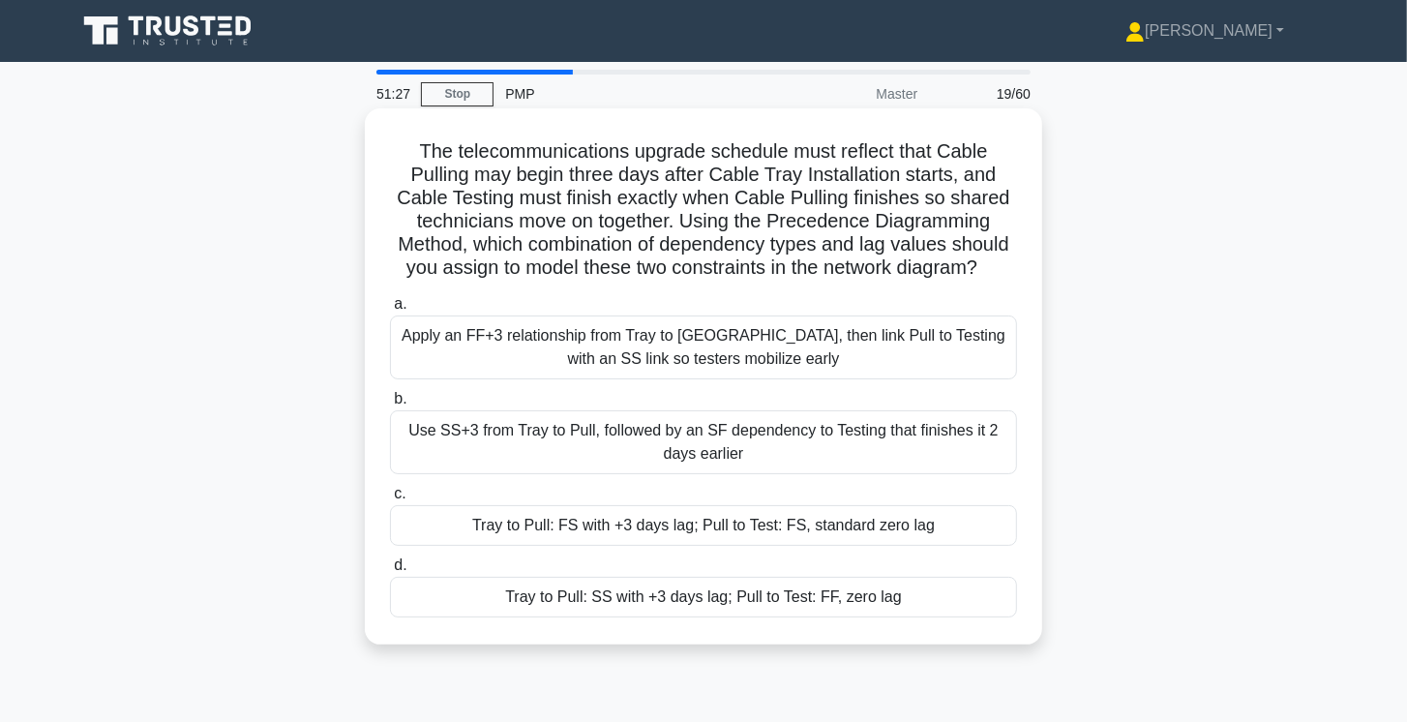
click at [760, 524] on div "Tray to Pull: FS with +3 days lag; Pull to Test: FS, standard zero lag" at bounding box center [703, 525] width 627 height 41
click at [390, 500] on input "c. Tray to Pull: FS with +3 days lag; Pull to Test: FS, standard zero lag" at bounding box center [390, 494] width 0 height 13
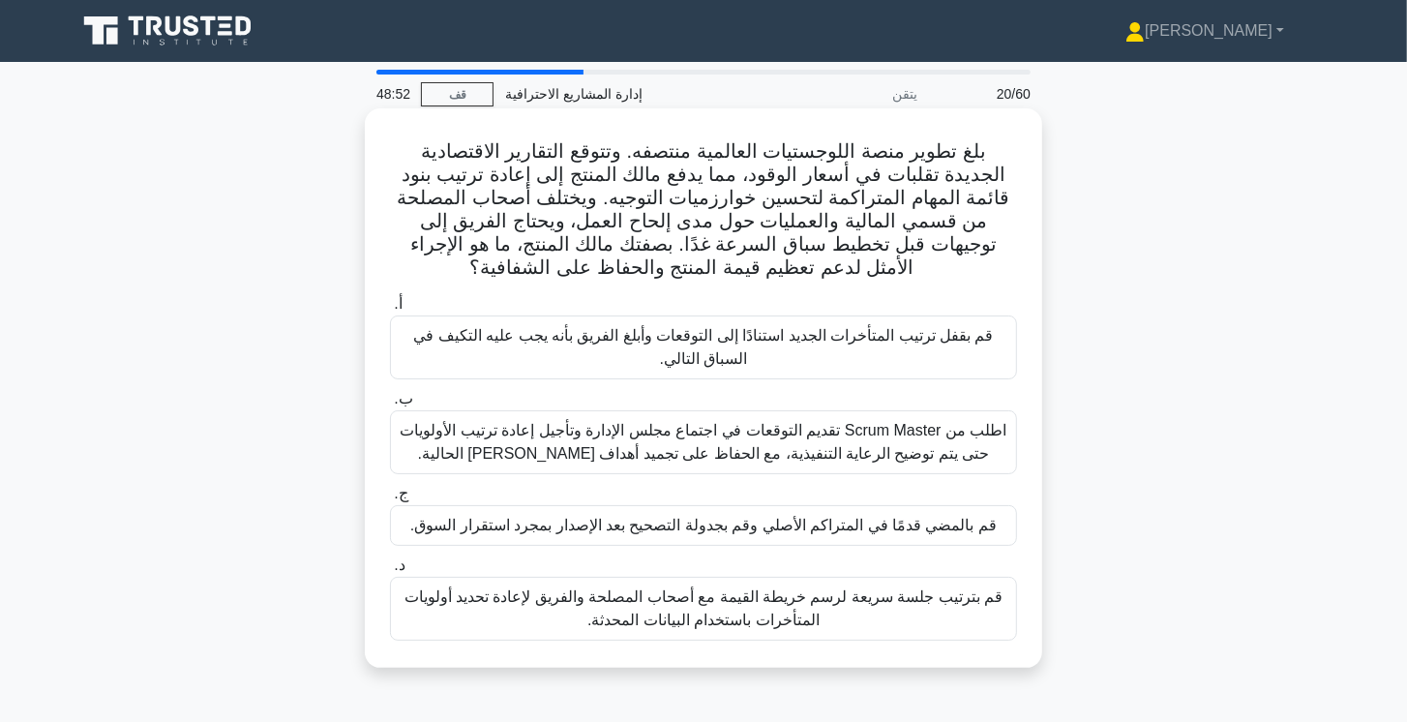
click at [735, 600] on font "قم بترتيب جلسة سريعة لرسم خريطة القيمة مع أصحاب المصلحة والفريق لإعادة تحديد أو…" at bounding box center [703, 608] width 599 height 40
click at [390, 572] on input "د. قم بترتيب جلسة سريعة لرسم خريطة القيمة مع أصحاب المصلحة والفريق لإعادة تحديد…" at bounding box center [390, 565] width 0 height 13
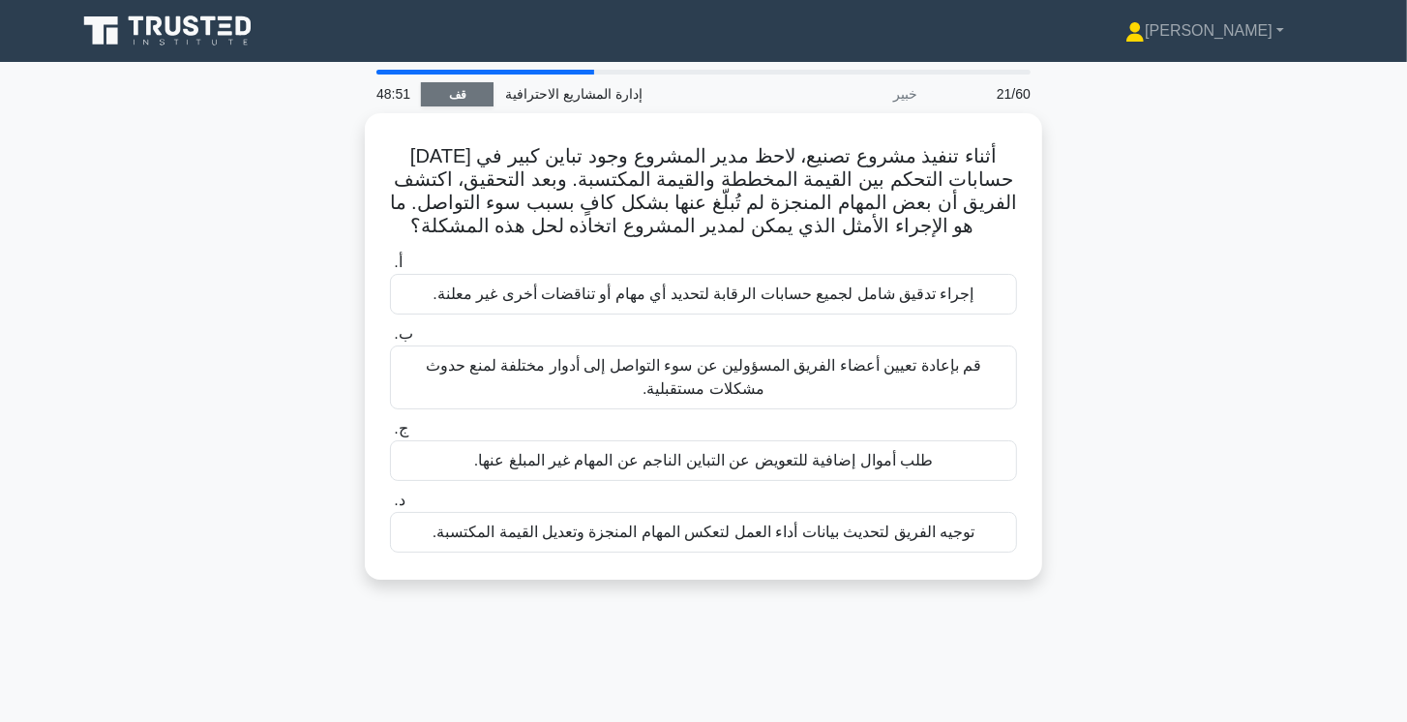
click at [451, 84] on link "قف" at bounding box center [457, 94] width 73 height 24
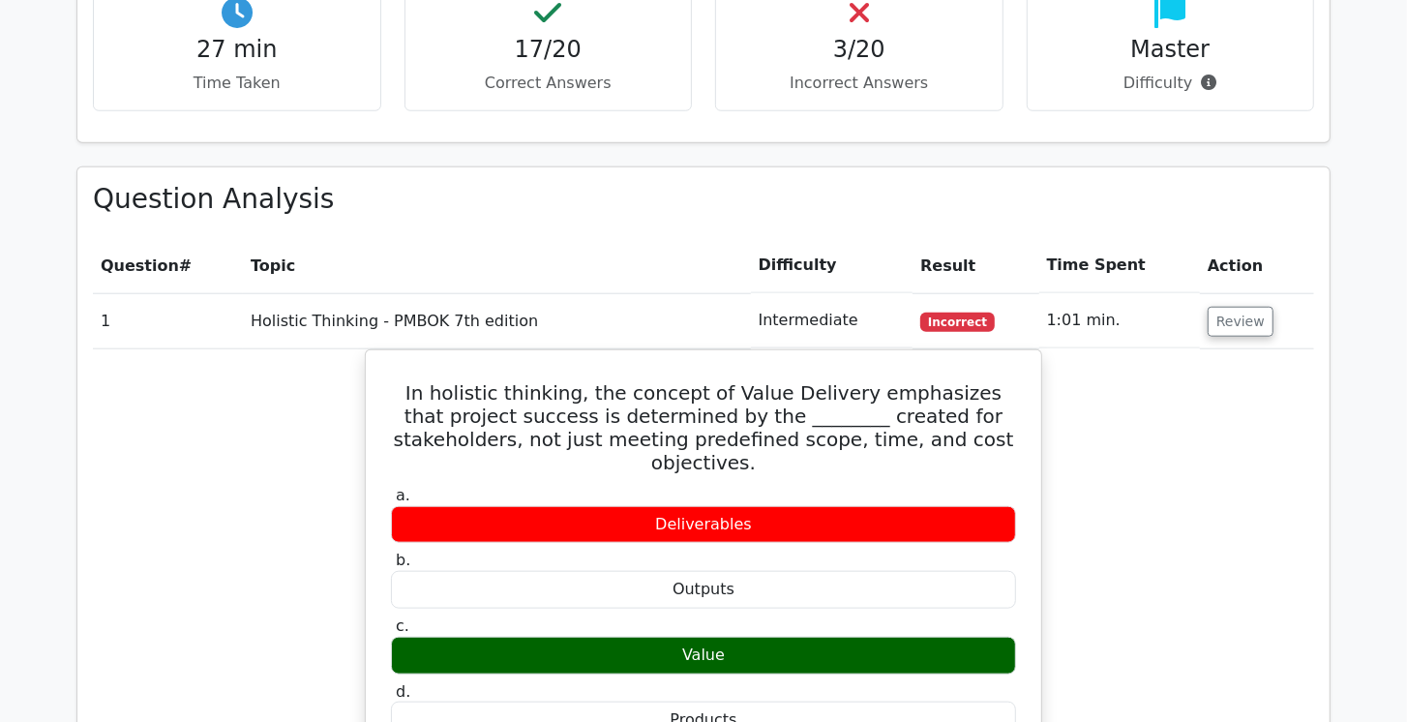
scroll to position [1156, 0]
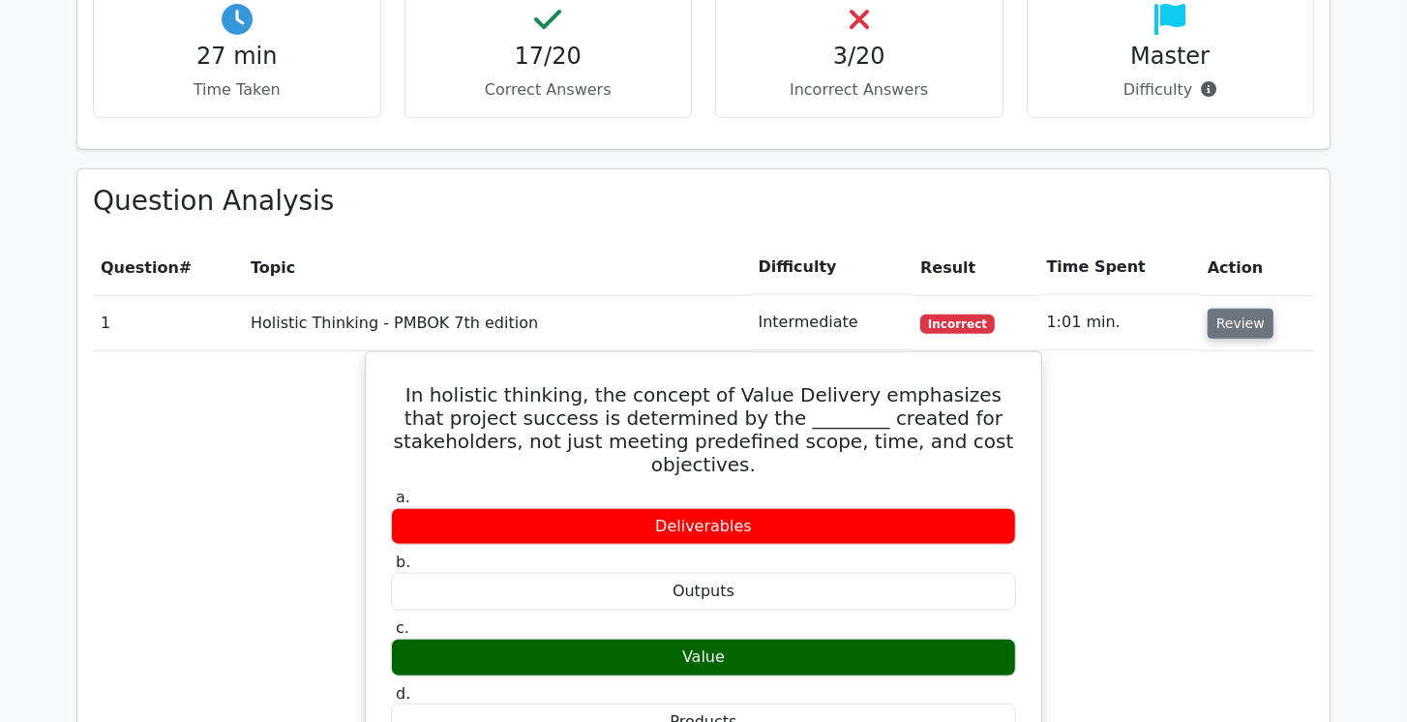
click at [1228, 314] on button "Review" at bounding box center [1241, 324] width 66 height 30
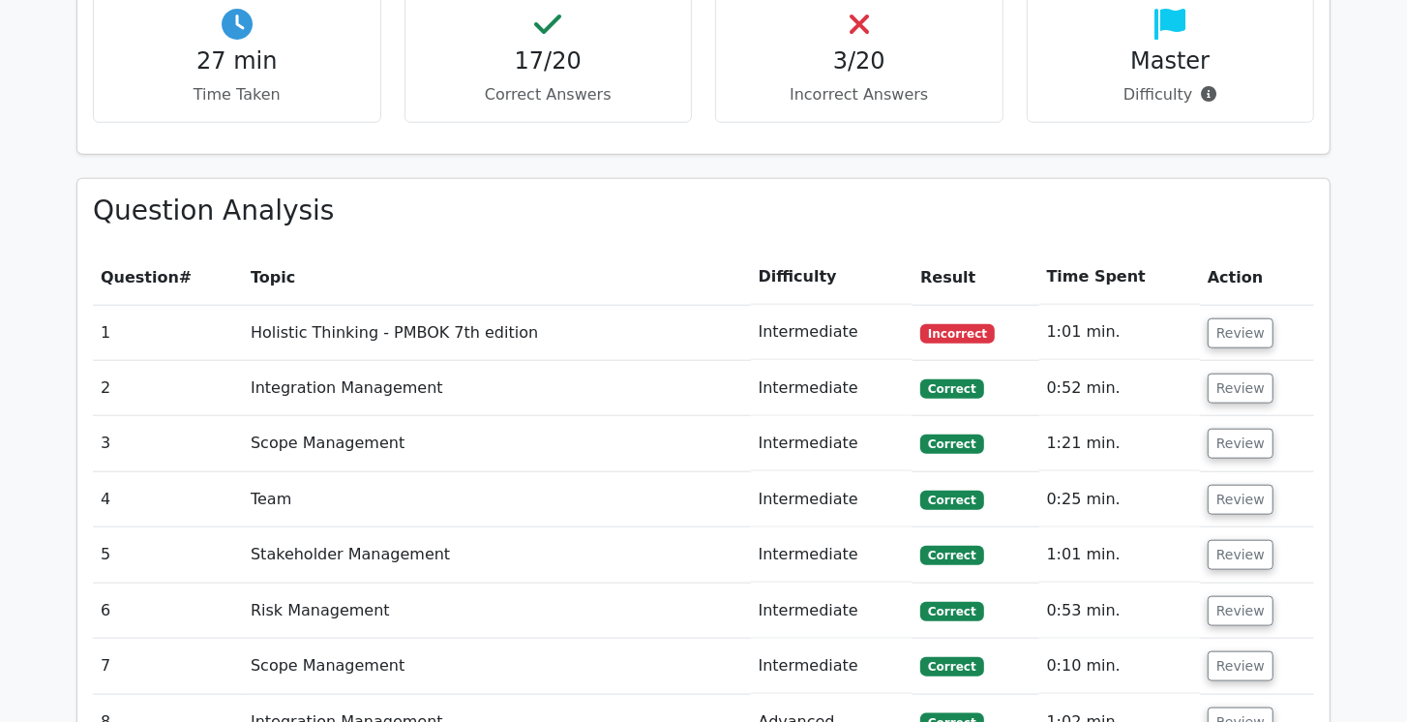
scroll to position [1161, 0]
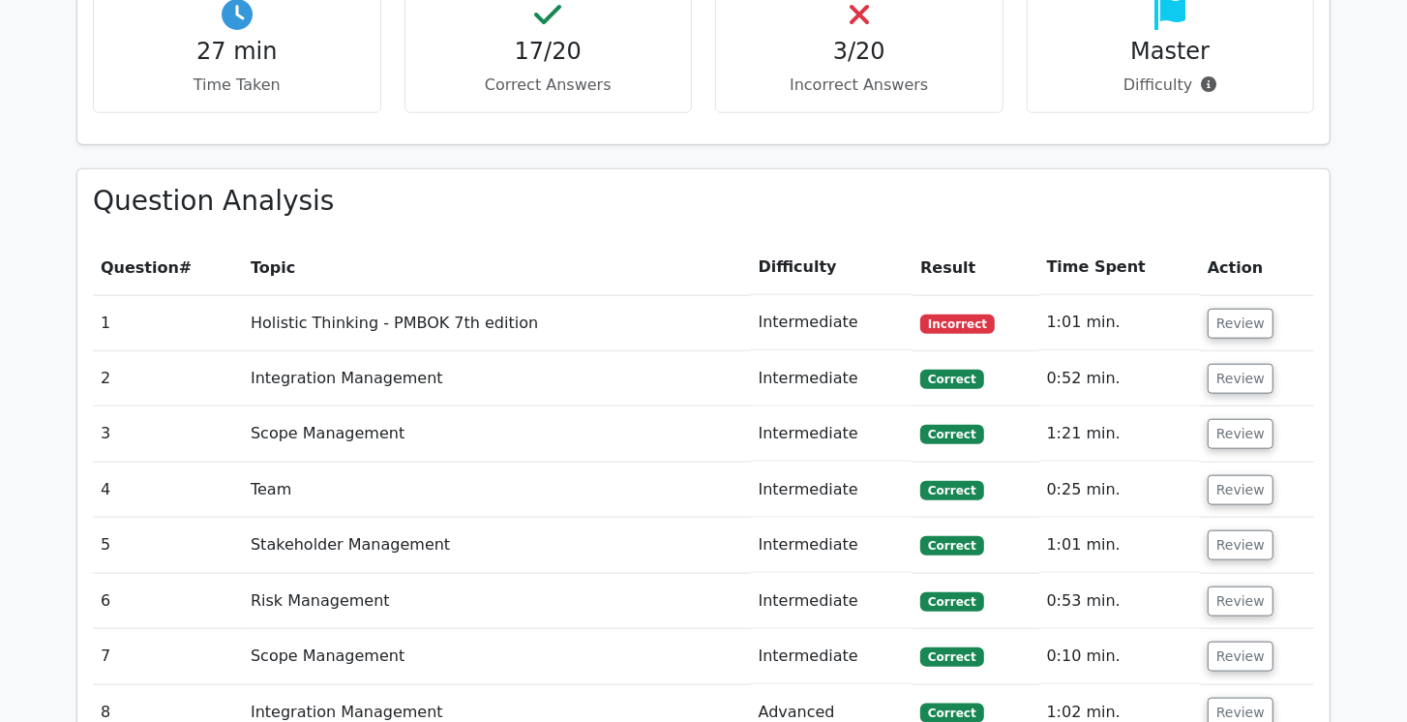
drag, startPoint x: 1324, startPoint y: 204, endPoint x: 1348, endPoint y: 122, distance: 85.7
click at [1348, 122] on main "Your Test Results Project Management Professional 85% Your Score Keep practicin…" at bounding box center [703, 247] width 1407 height 2692
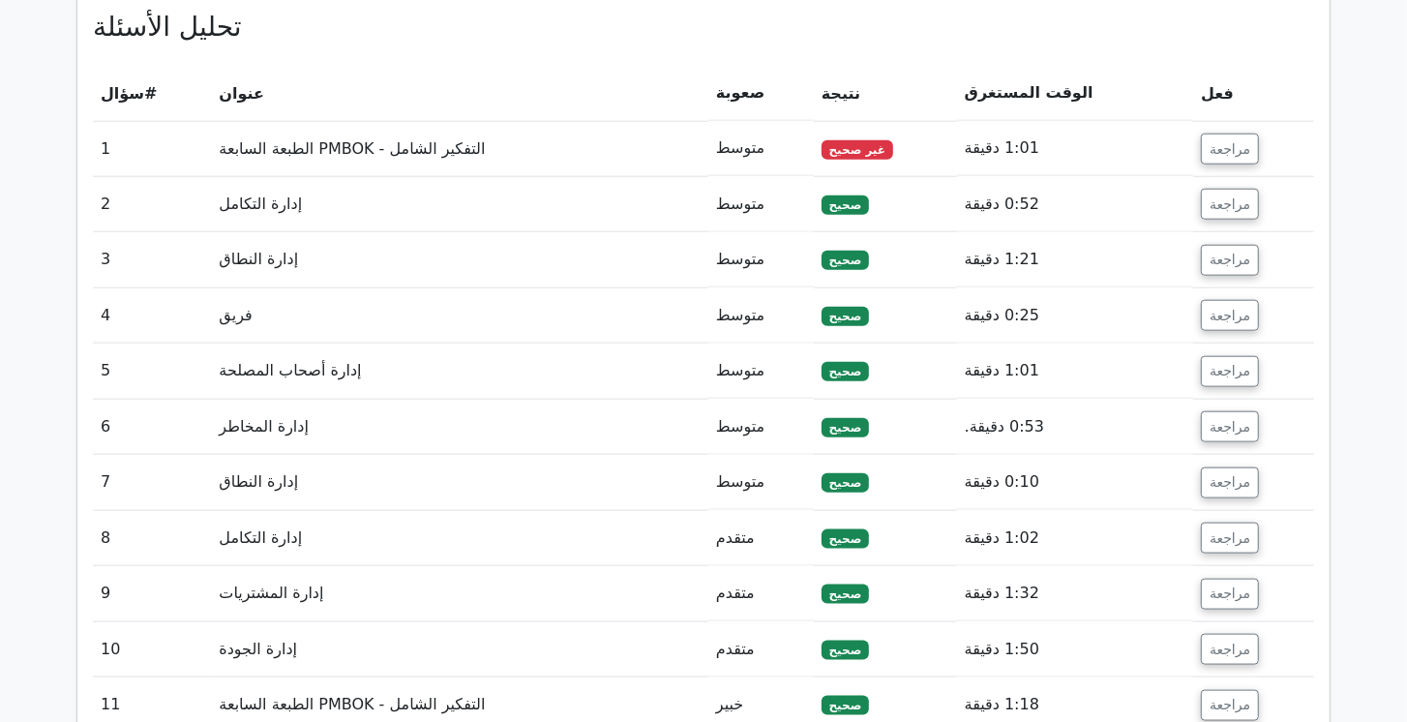
scroll to position [1272, 0]
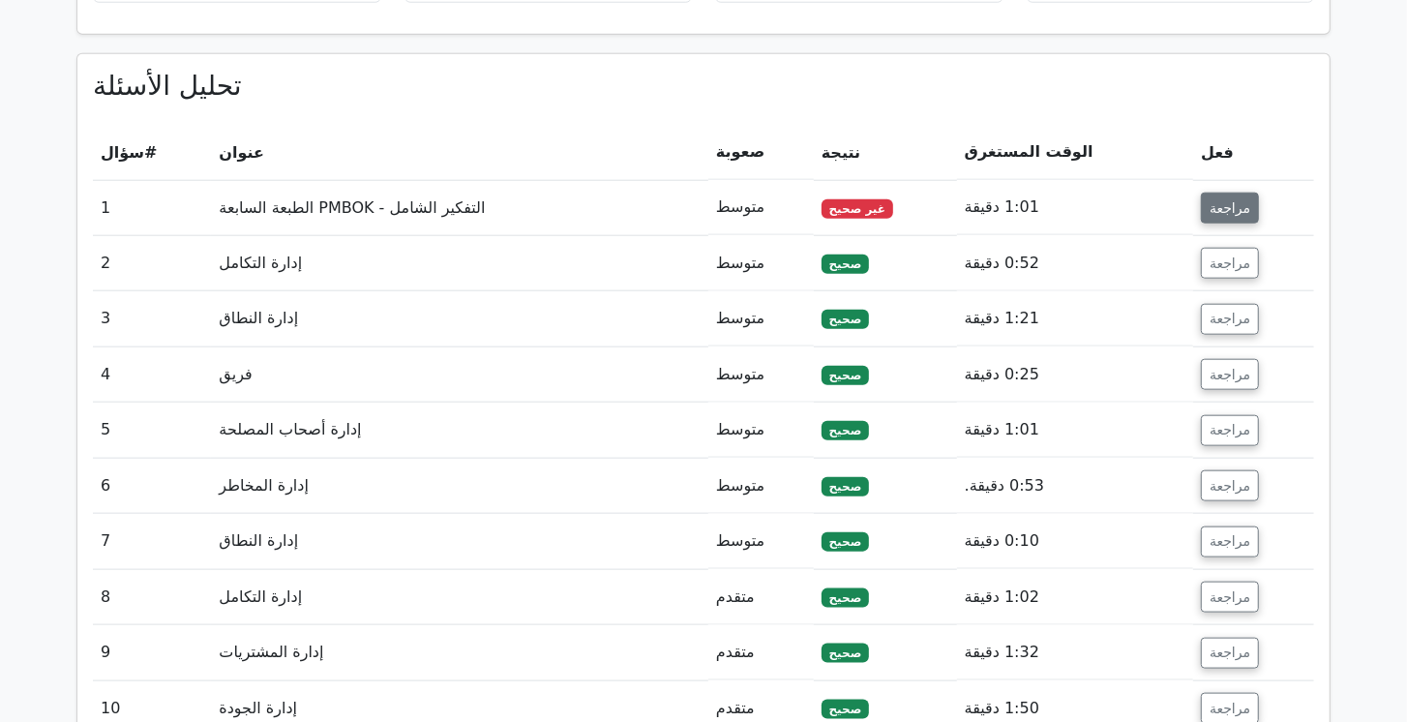
click at [1235, 206] on font "مراجعة" at bounding box center [1230, 207] width 41 height 15
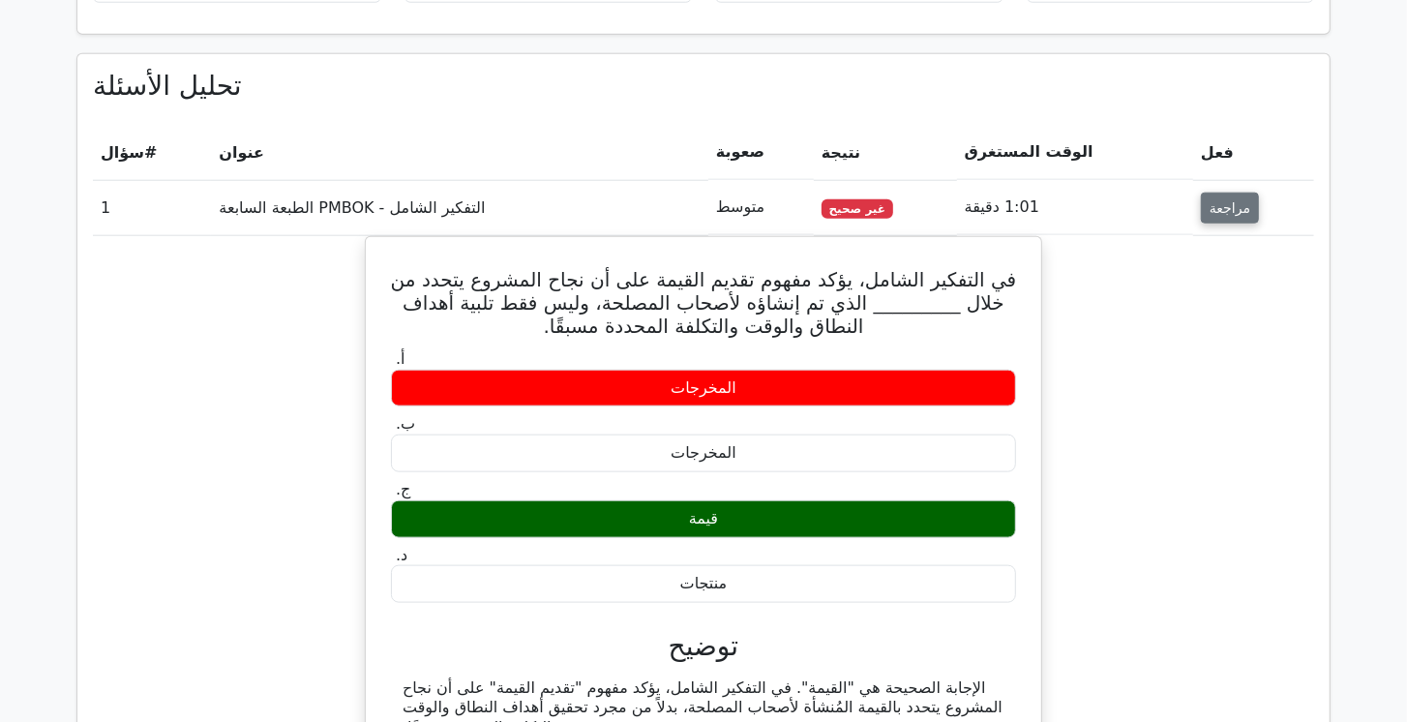
click at [1213, 213] on font "مراجعة" at bounding box center [1230, 207] width 41 height 15
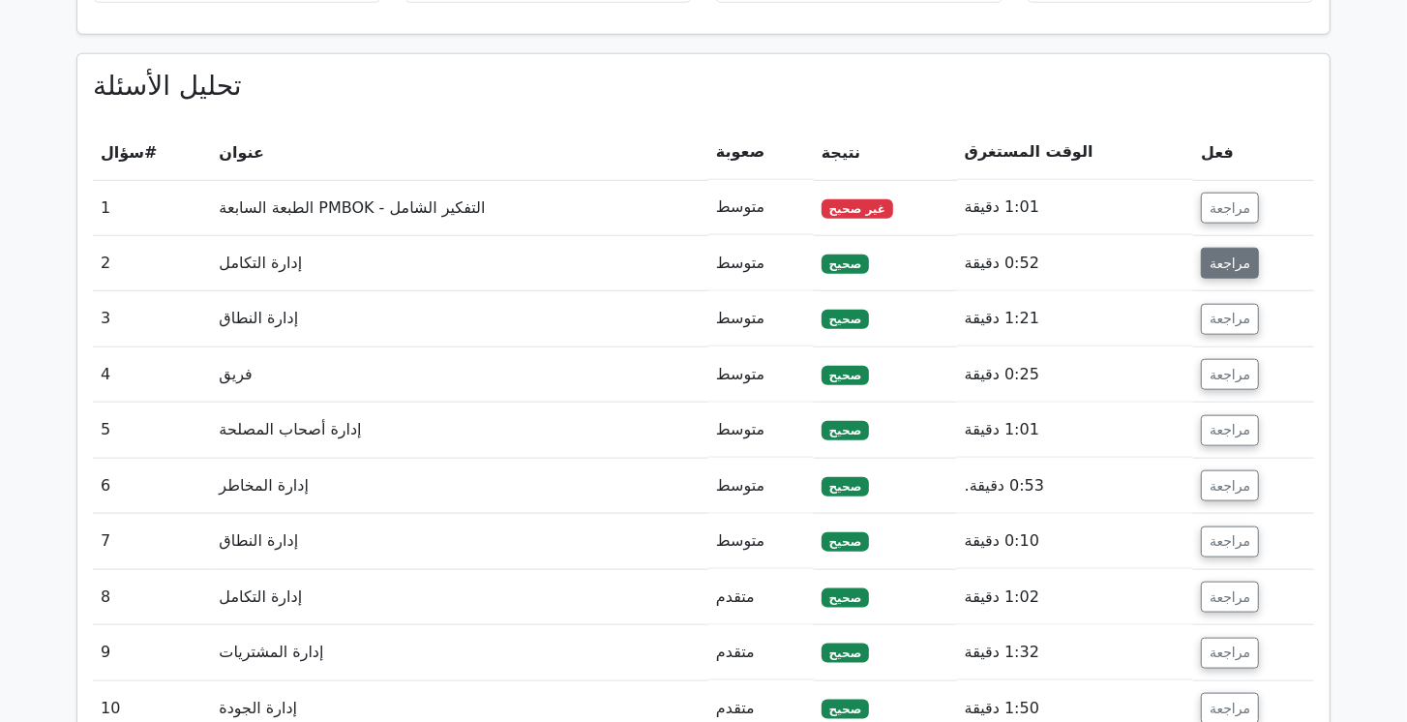
click at [1225, 260] on font "مراجعة" at bounding box center [1230, 262] width 41 height 15
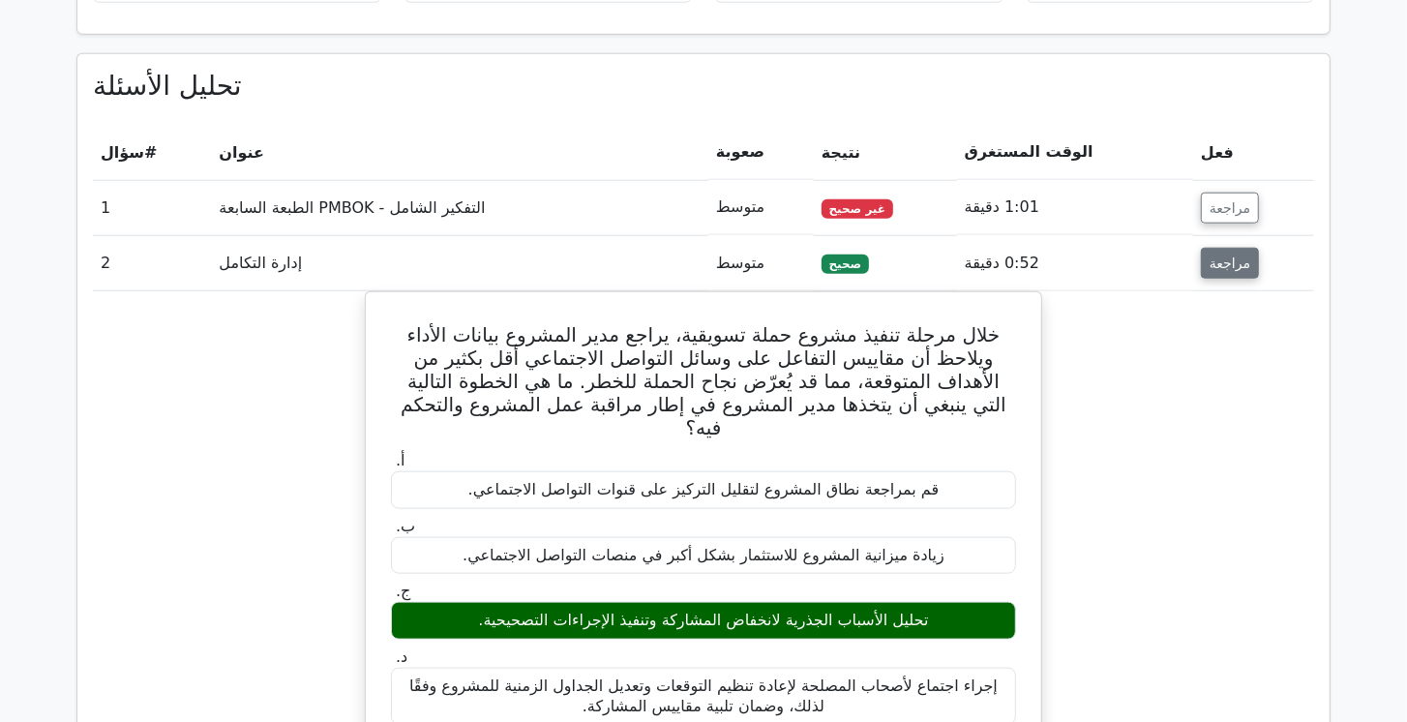
click at [1225, 264] on font "مراجعة" at bounding box center [1230, 262] width 41 height 15
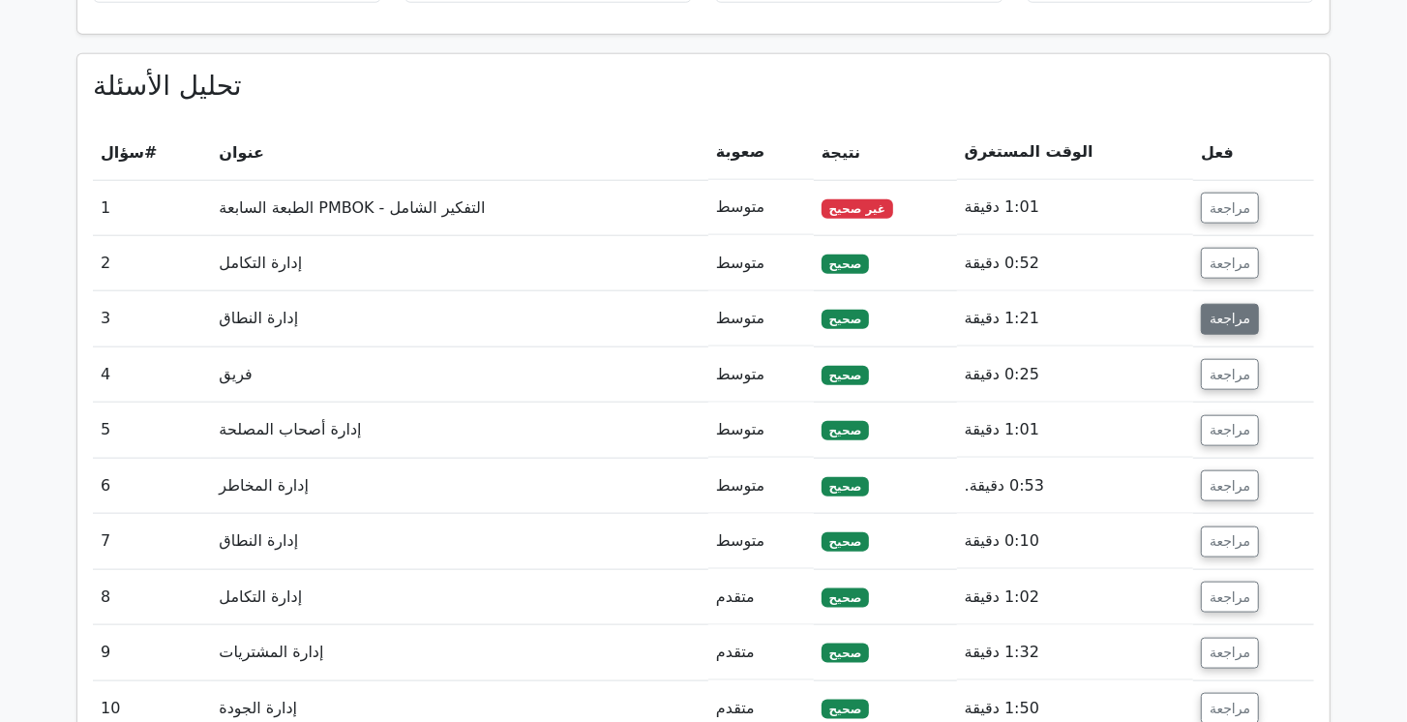
click at [1225, 314] on font "مراجعة" at bounding box center [1230, 319] width 41 height 15
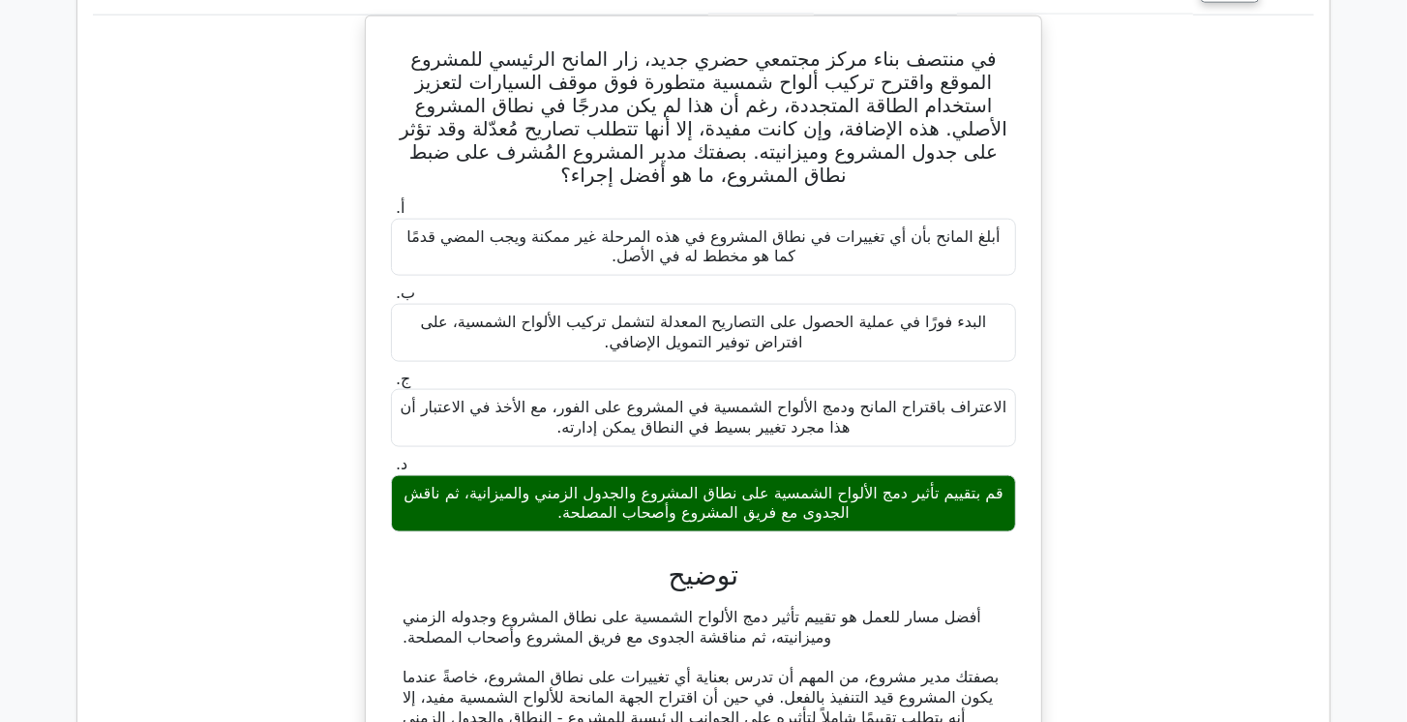
scroll to position [1492, 0]
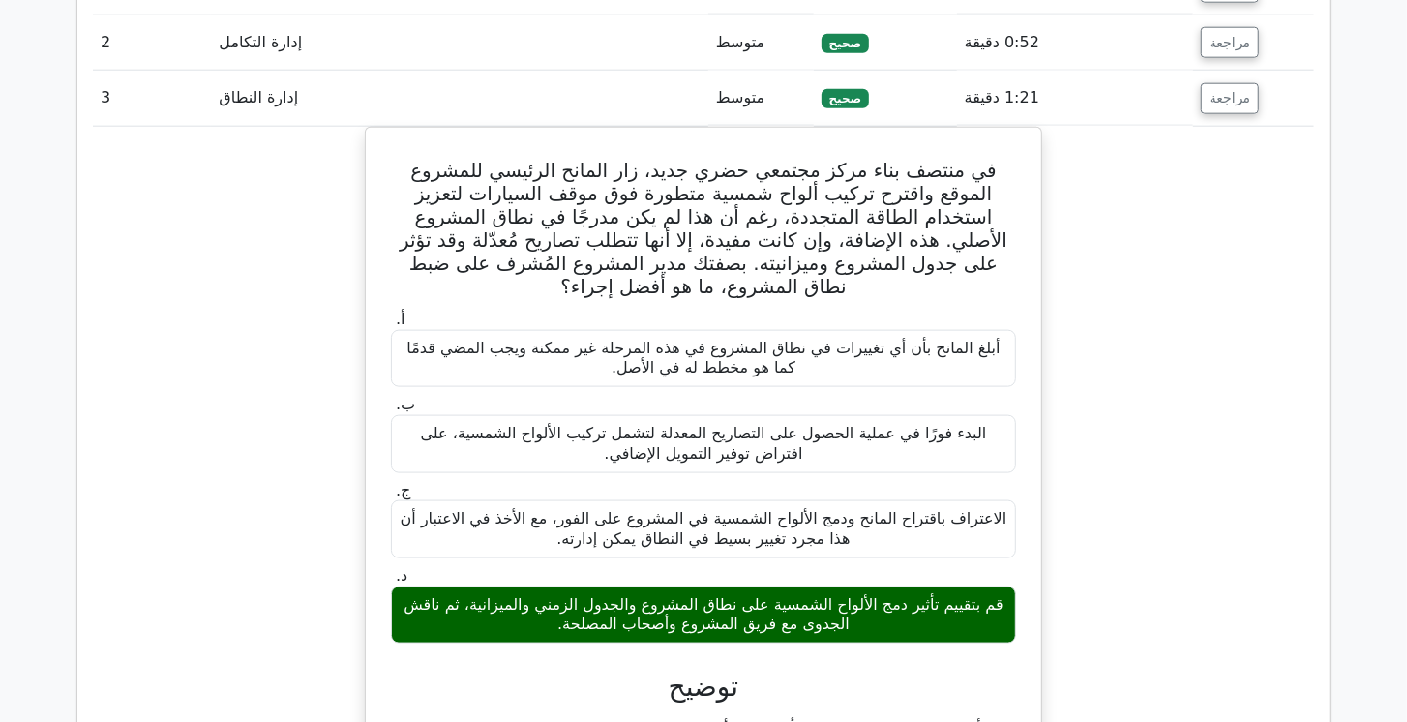
click at [1247, 94] on button "مراجعة" at bounding box center [1230, 98] width 58 height 31
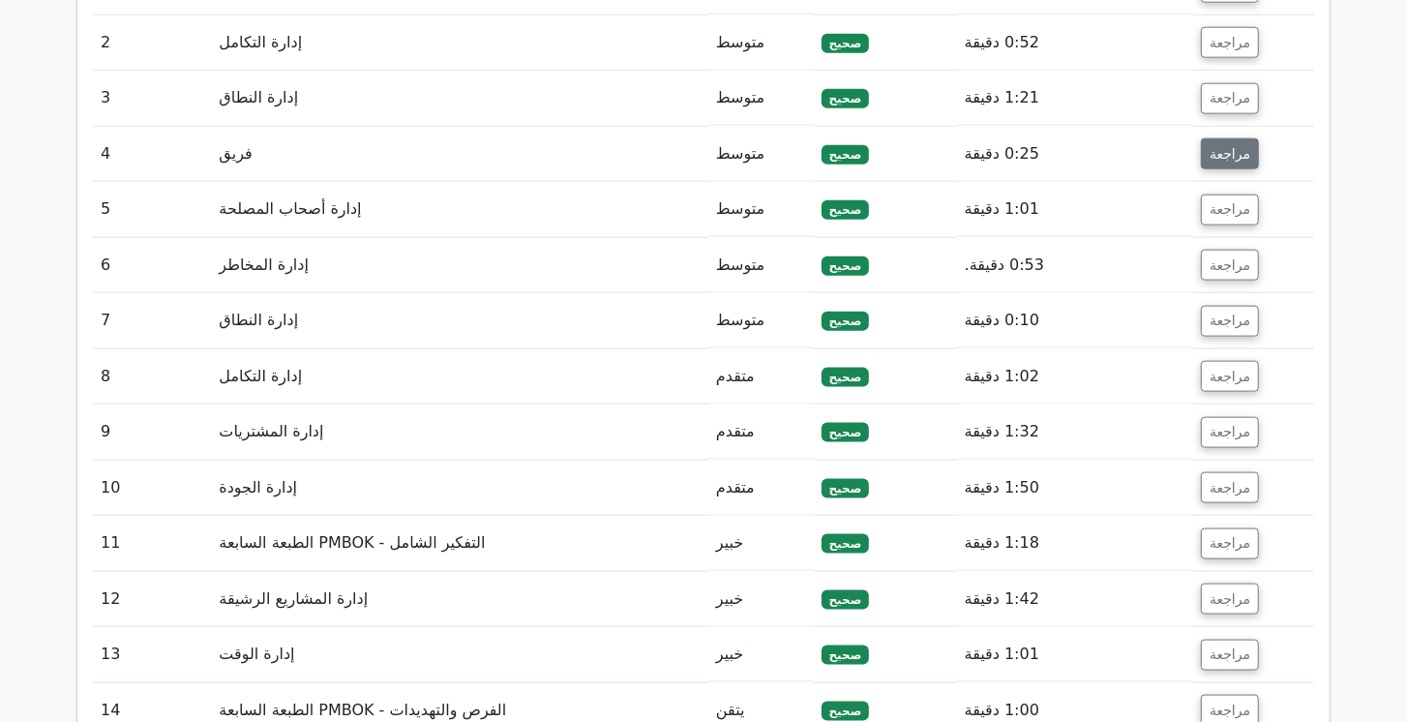
click at [1251, 145] on button "مراجعة" at bounding box center [1230, 153] width 58 height 31
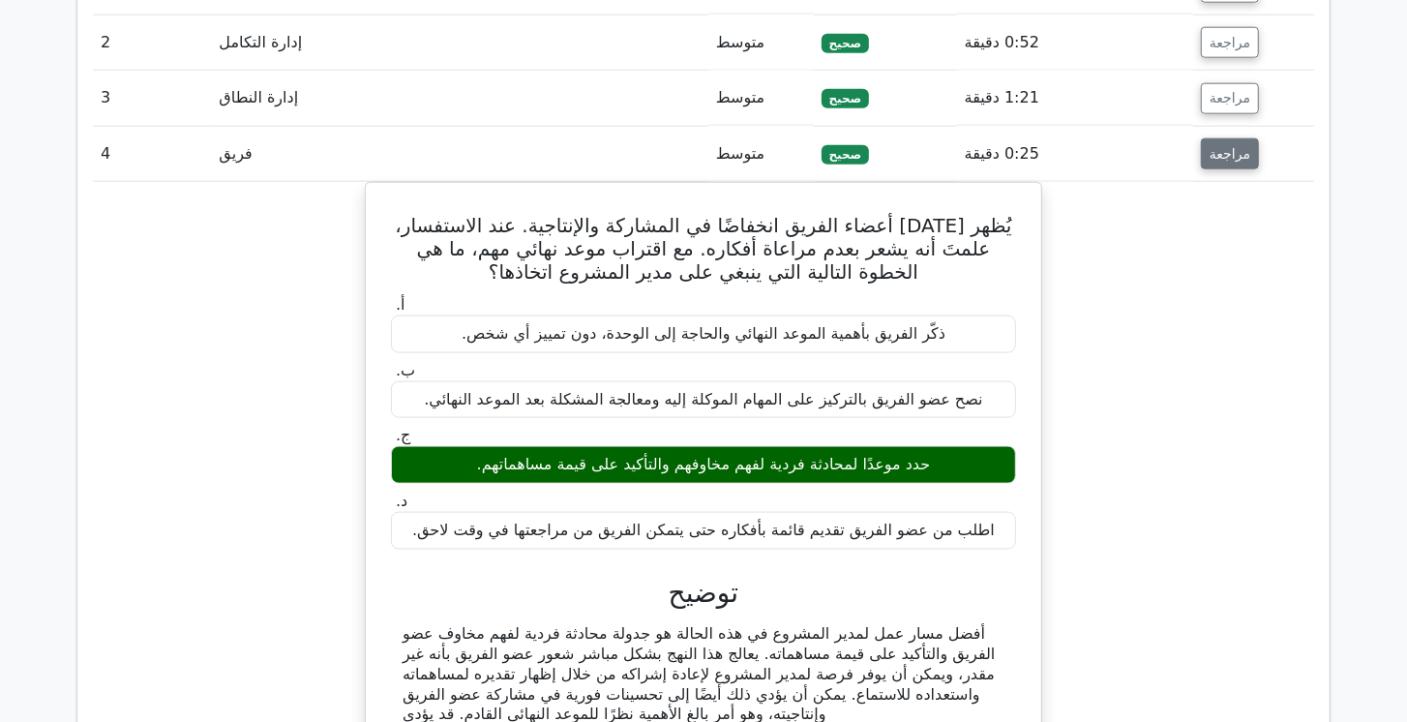
click at [1245, 148] on button "مراجعة" at bounding box center [1230, 153] width 58 height 31
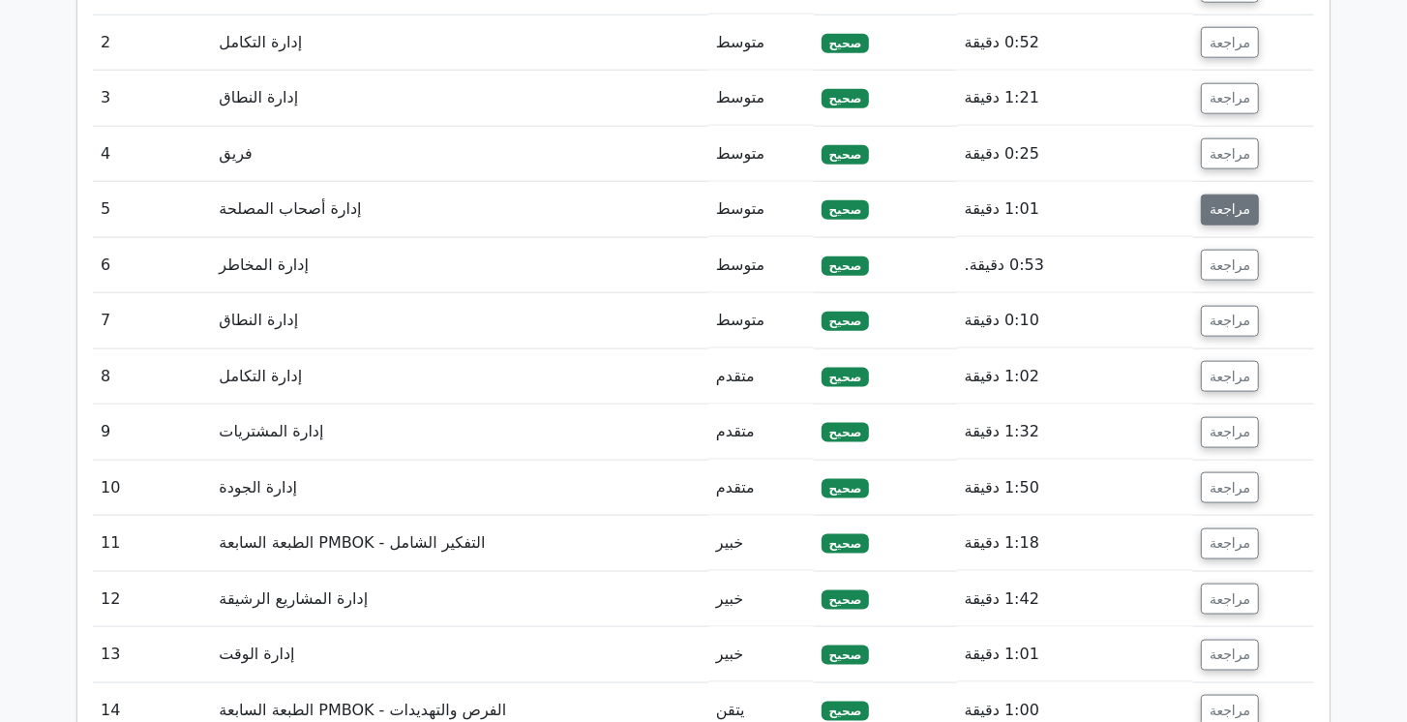
click at [1243, 210] on font "مراجعة" at bounding box center [1230, 209] width 41 height 15
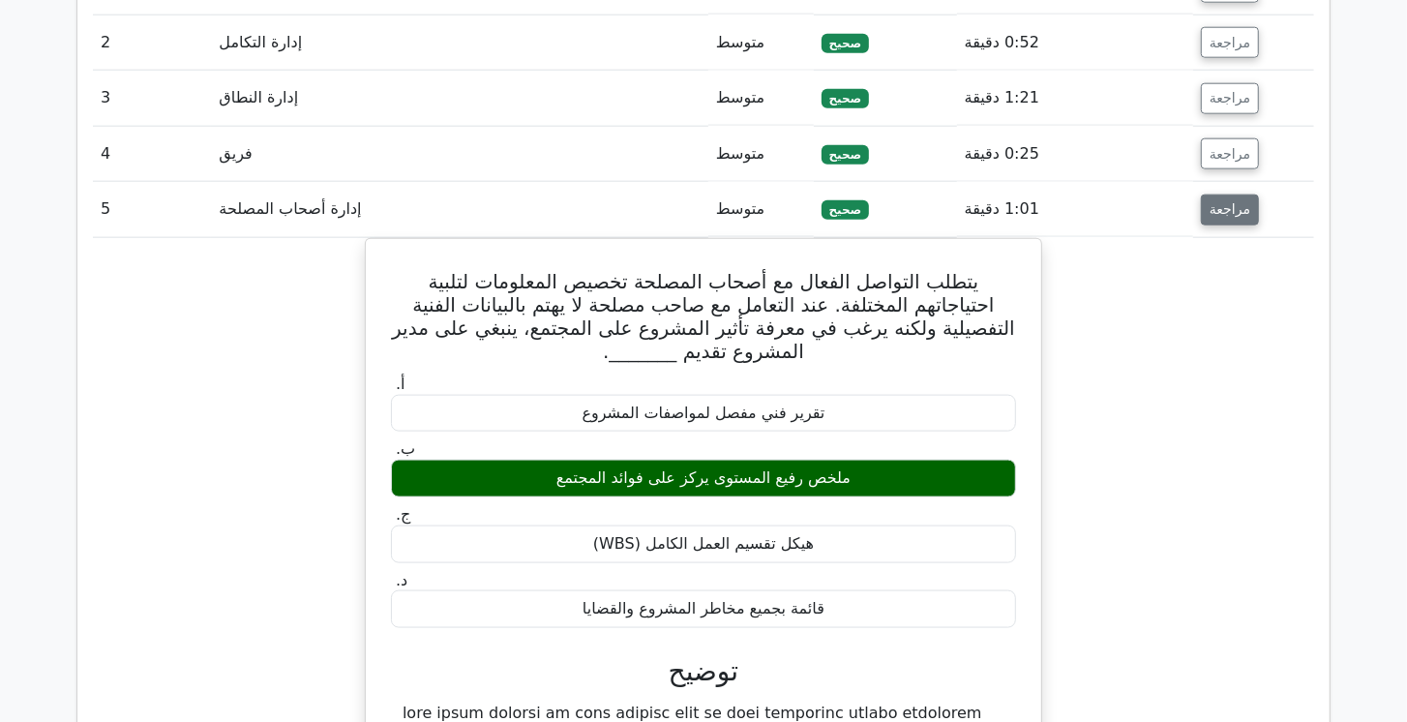
click at [1243, 210] on font "مراجعة" at bounding box center [1230, 209] width 41 height 15
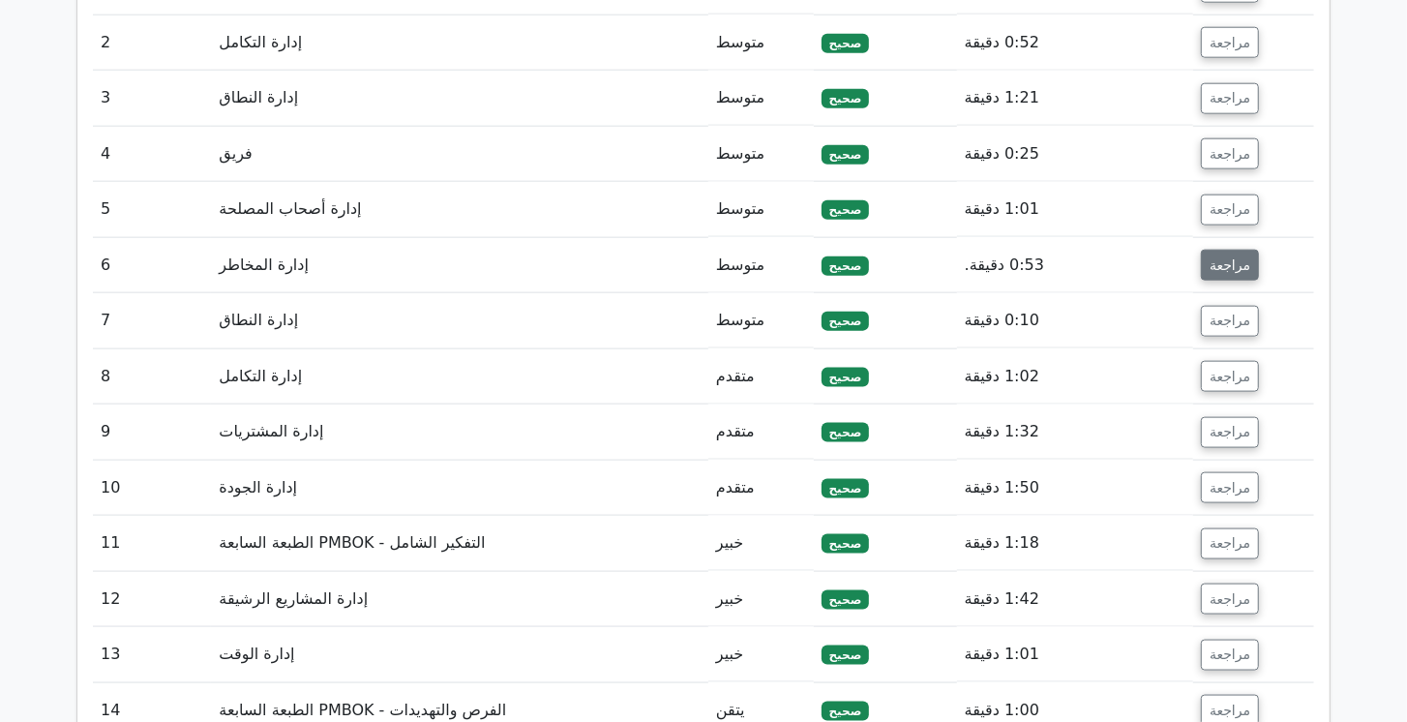
click at [1240, 258] on font "مراجعة" at bounding box center [1230, 264] width 41 height 15
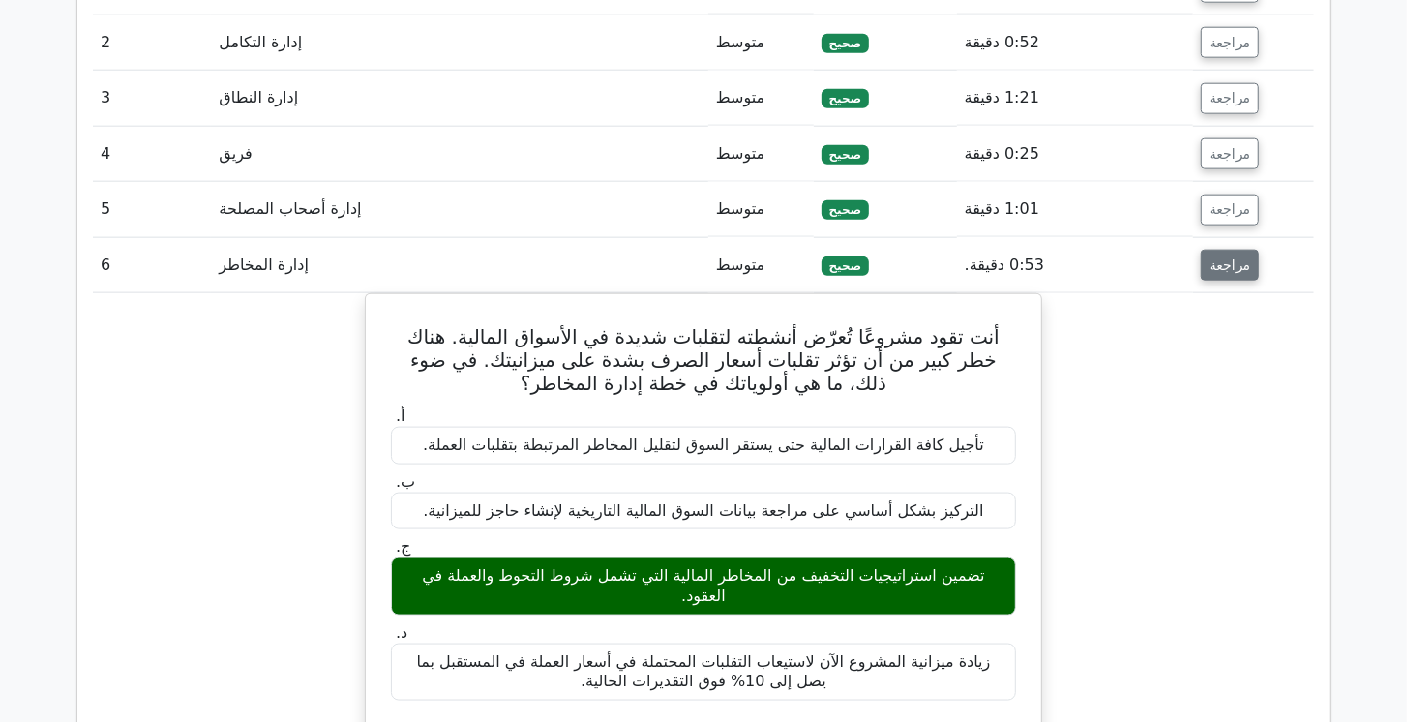
click at [1237, 258] on font "مراجعة" at bounding box center [1230, 264] width 41 height 15
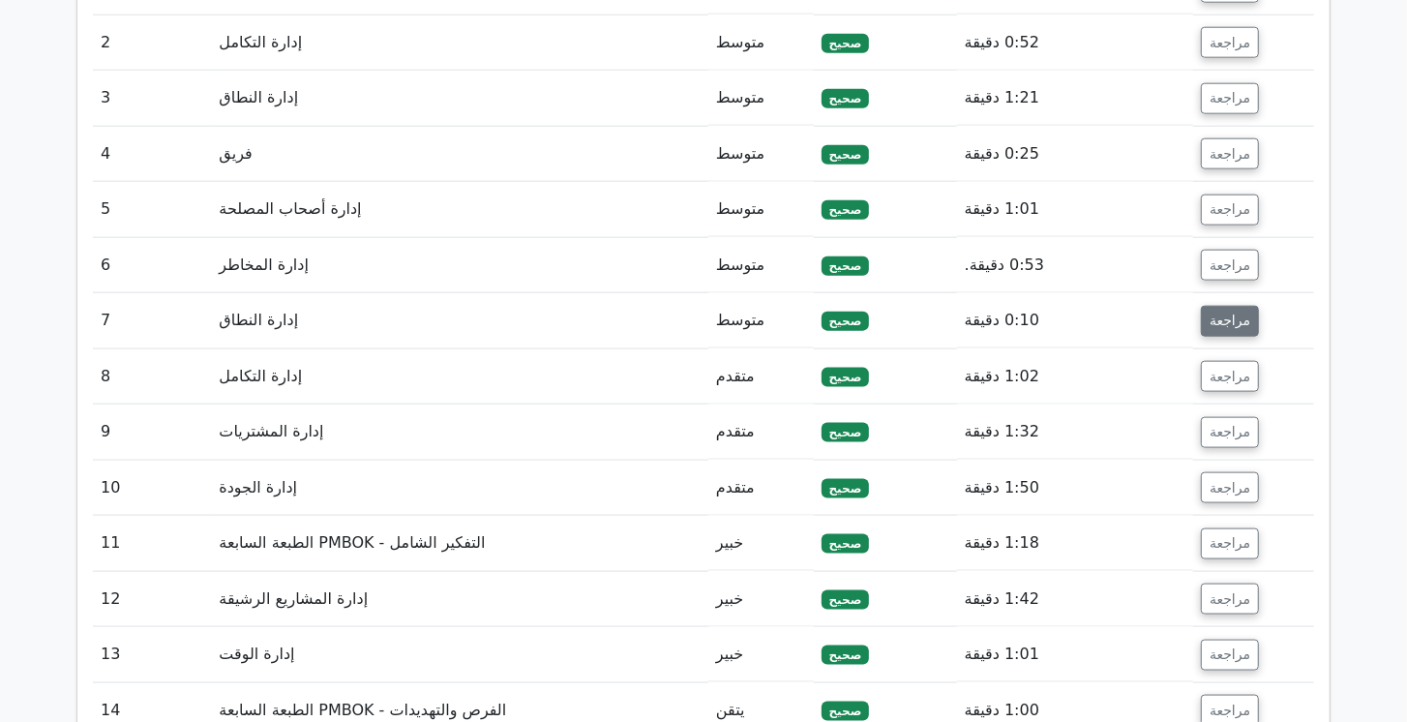
click at [1231, 314] on font "مراجعة" at bounding box center [1230, 321] width 41 height 15
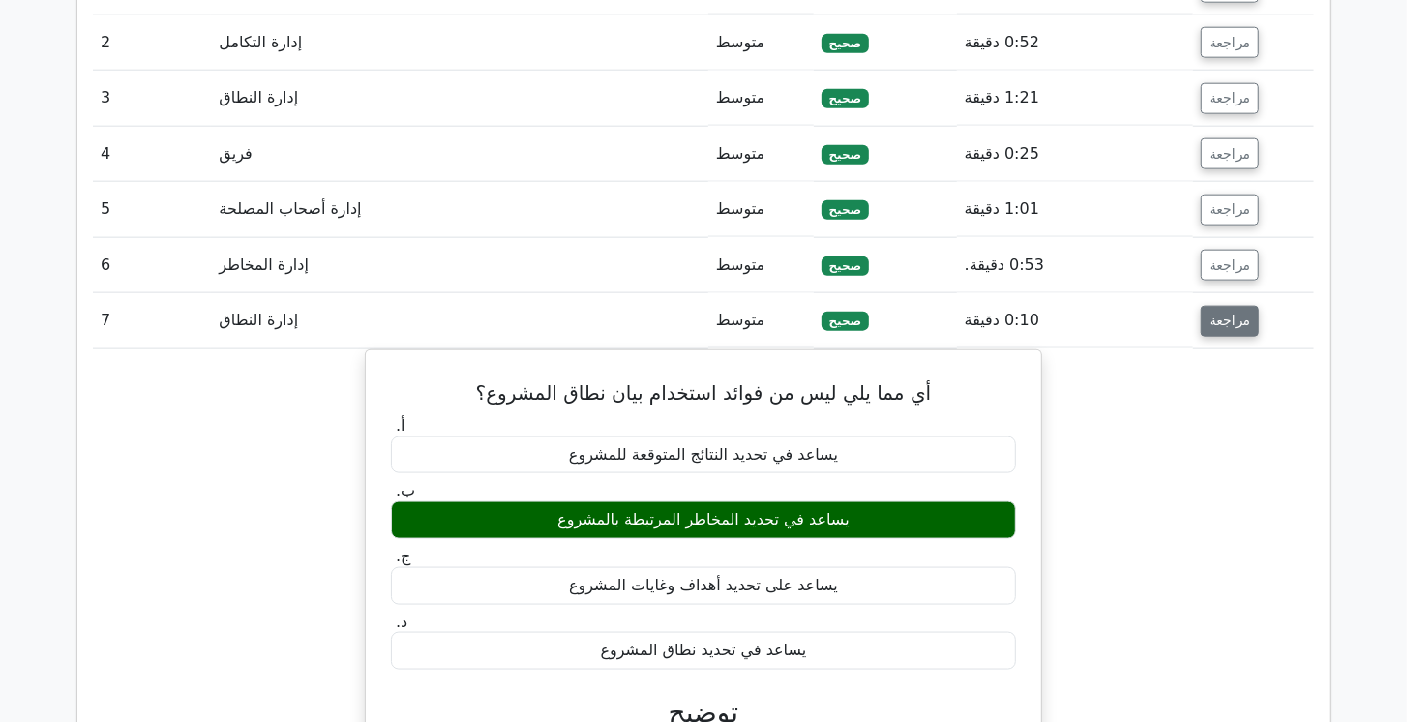
click at [1228, 306] on button "مراجعة" at bounding box center [1230, 321] width 58 height 31
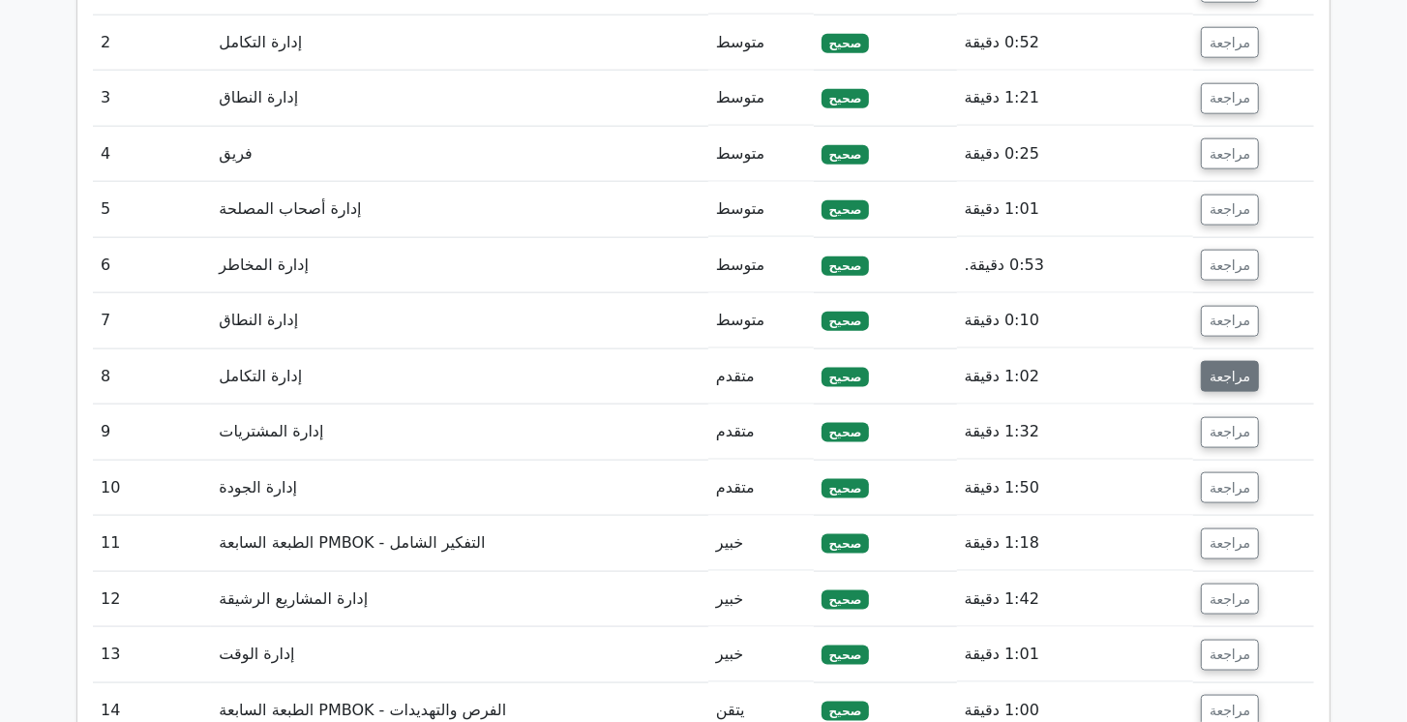
click at [1228, 369] on font "مراجعة" at bounding box center [1230, 376] width 41 height 15
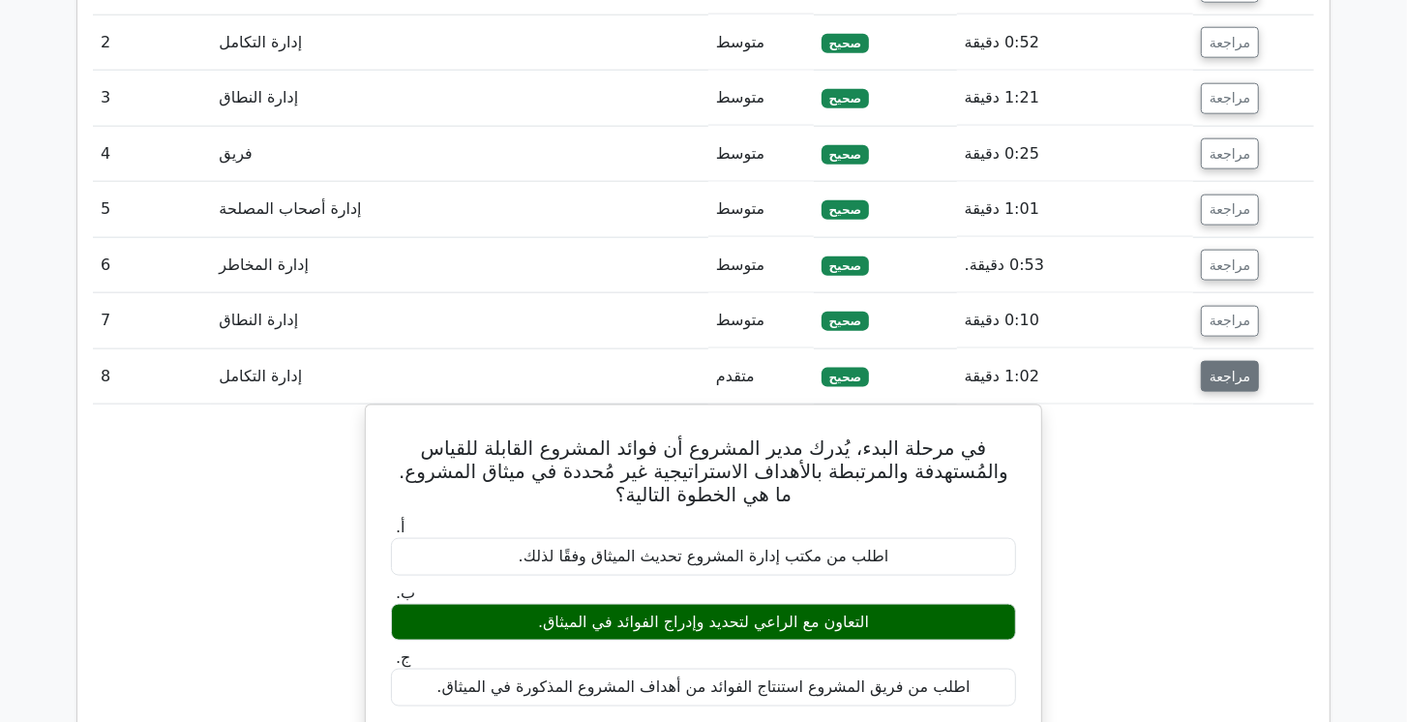
click at [1223, 361] on button "مراجعة" at bounding box center [1230, 376] width 58 height 31
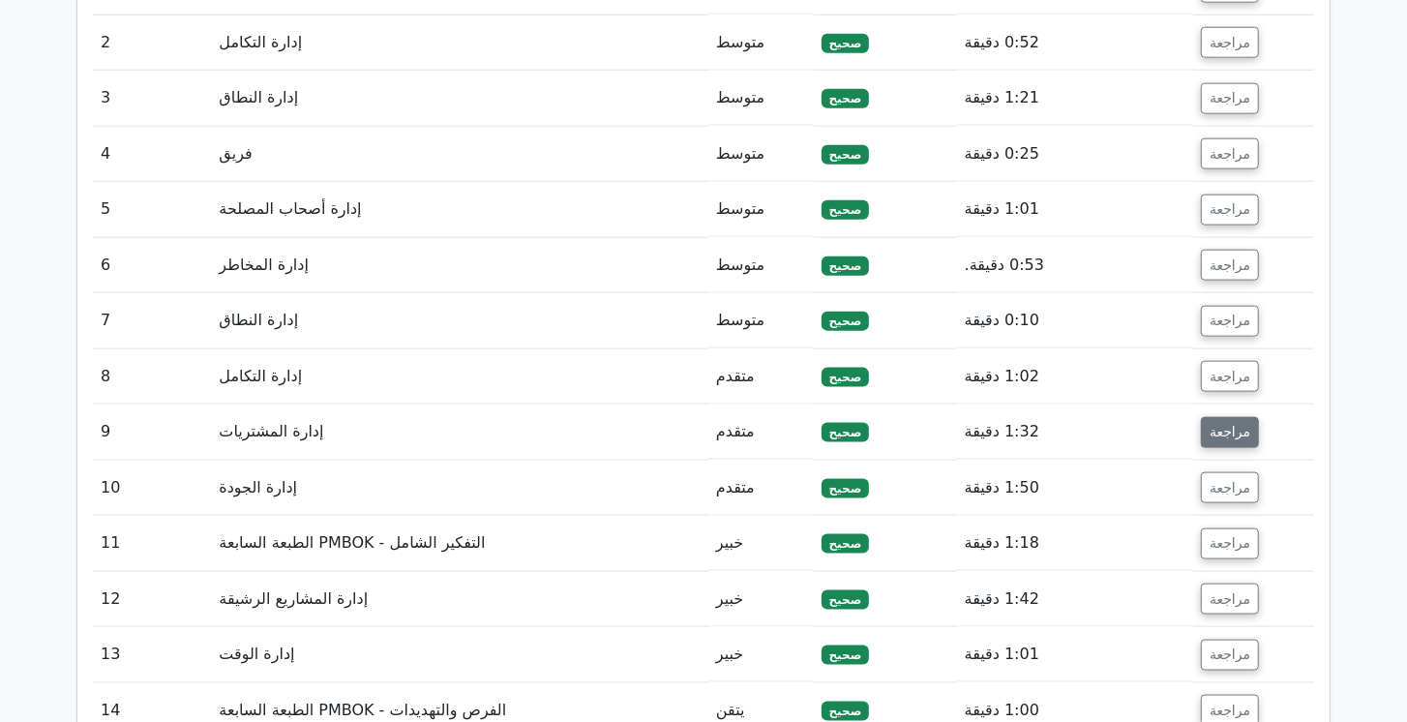
click at [1228, 417] on button "مراجعة" at bounding box center [1230, 432] width 58 height 31
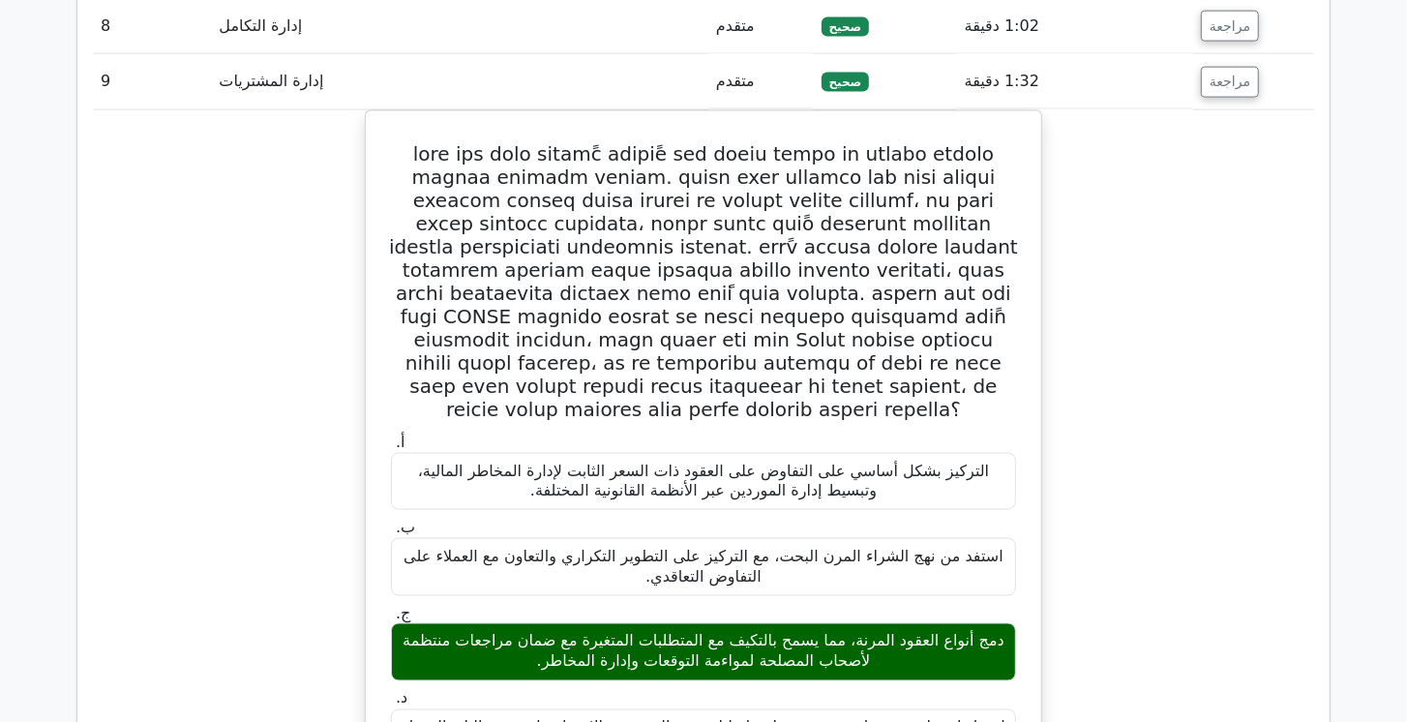
scroll to position [1824, 0]
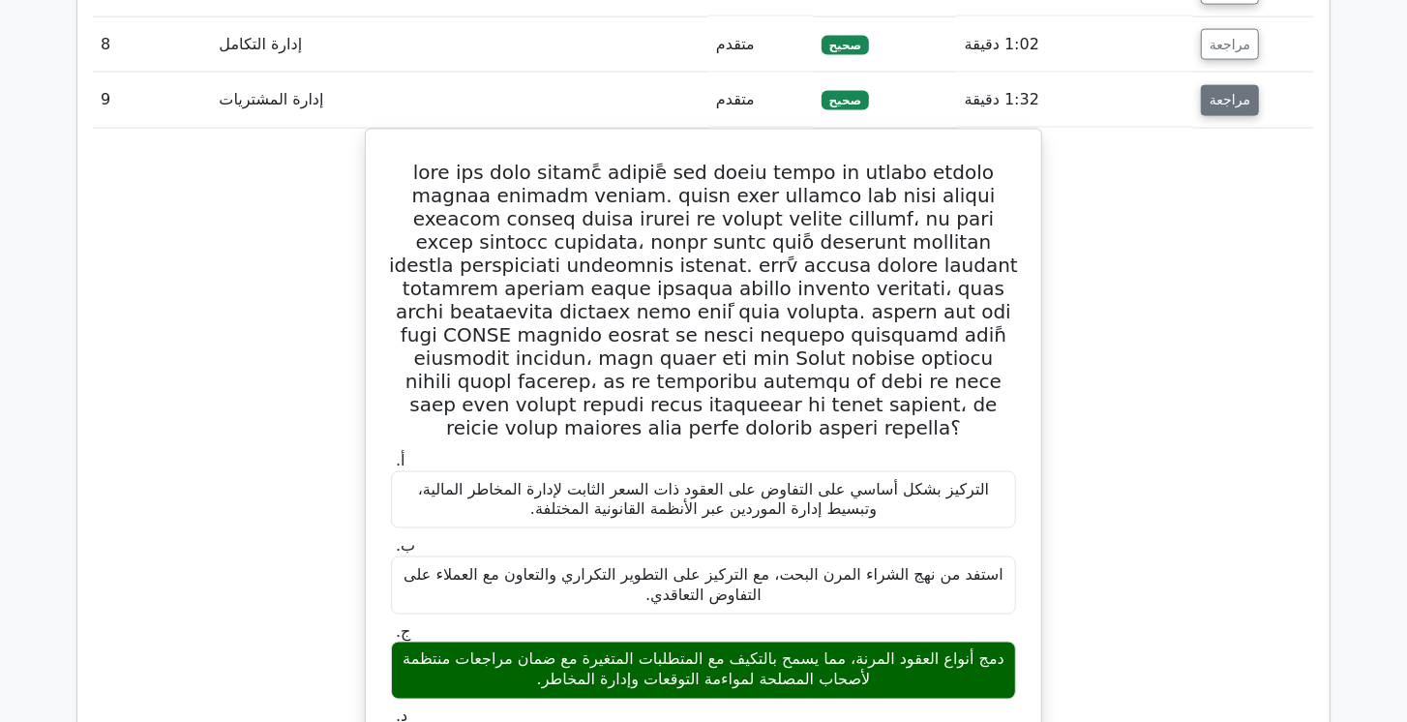
click at [1220, 93] on font "مراجعة" at bounding box center [1230, 100] width 41 height 15
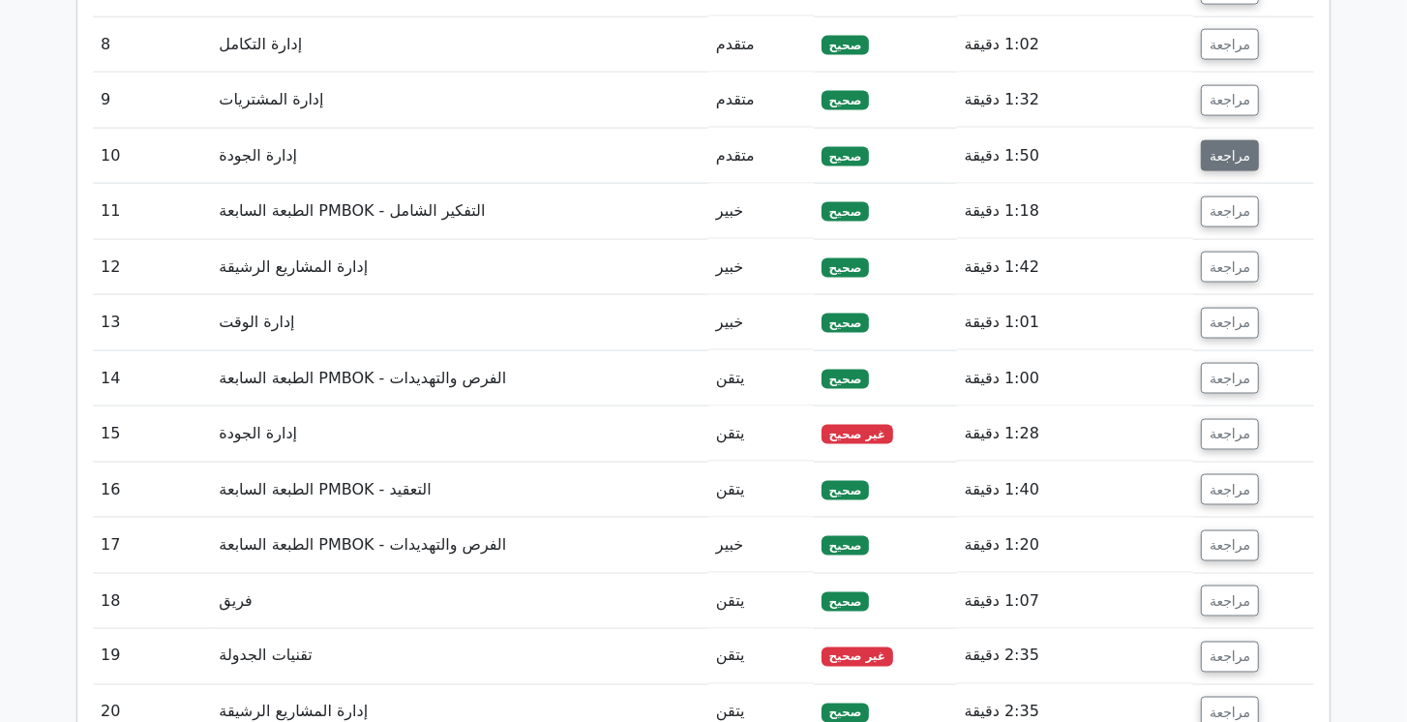
click at [1215, 148] on font "مراجعة" at bounding box center [1230, 155] width 41 height 15
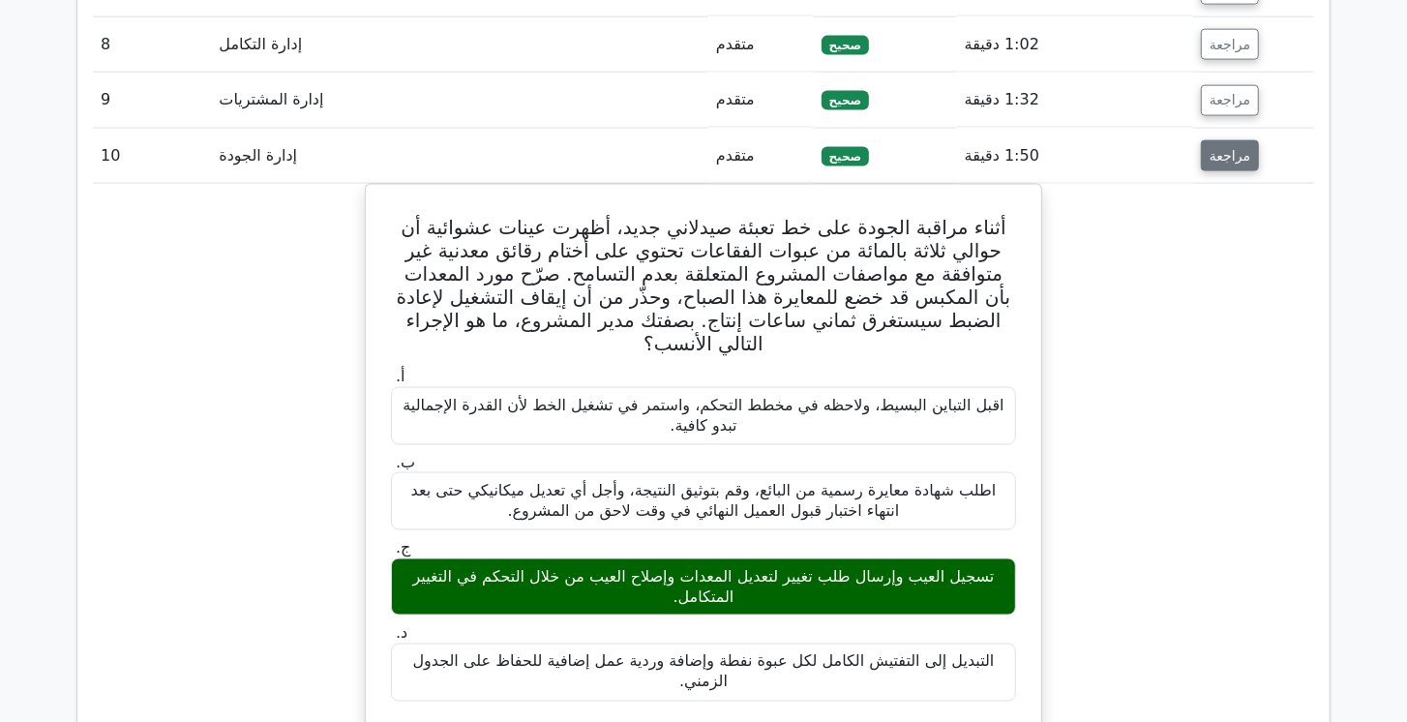
click at [1215, 148] on font "مراجعة" at bounding box center [1230, 155] width 41 height 15
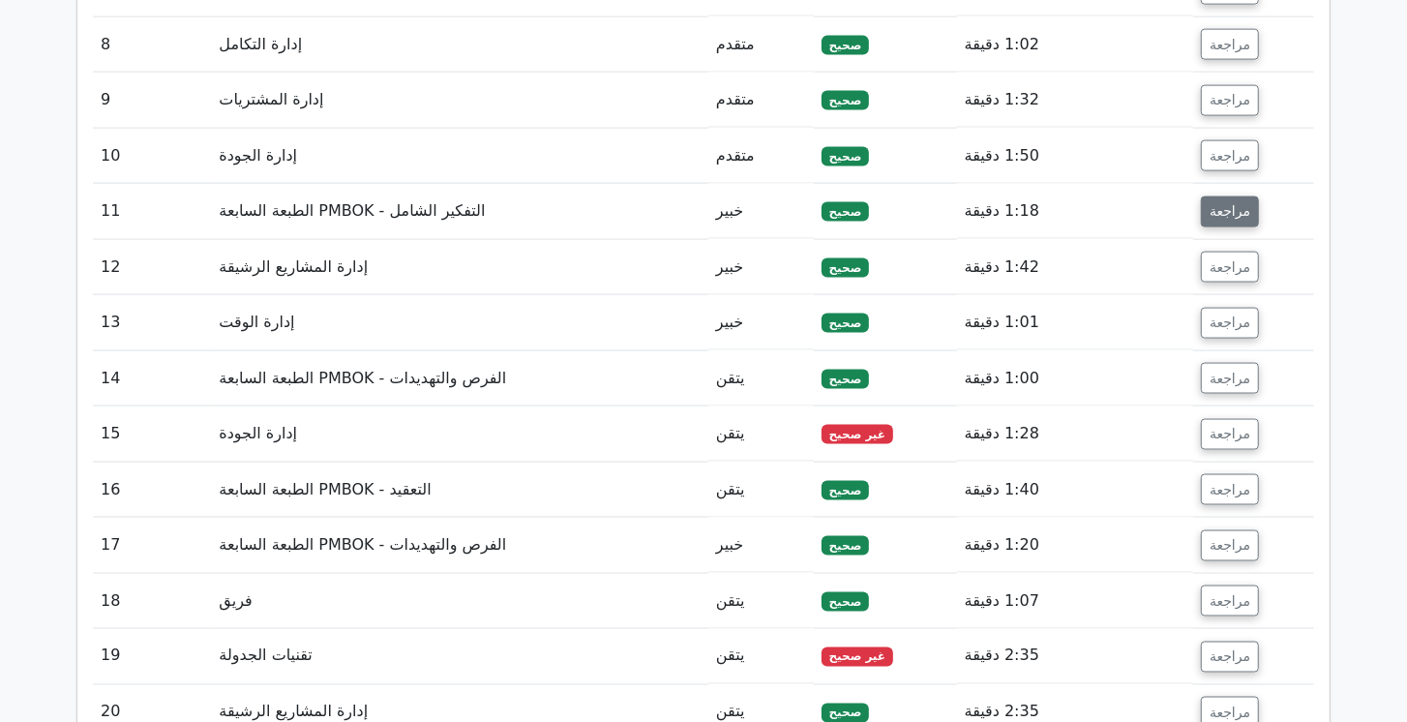
click at [1217, 204] on font "مراجعة" at bounding box center [1230, 211] width 41 height 15
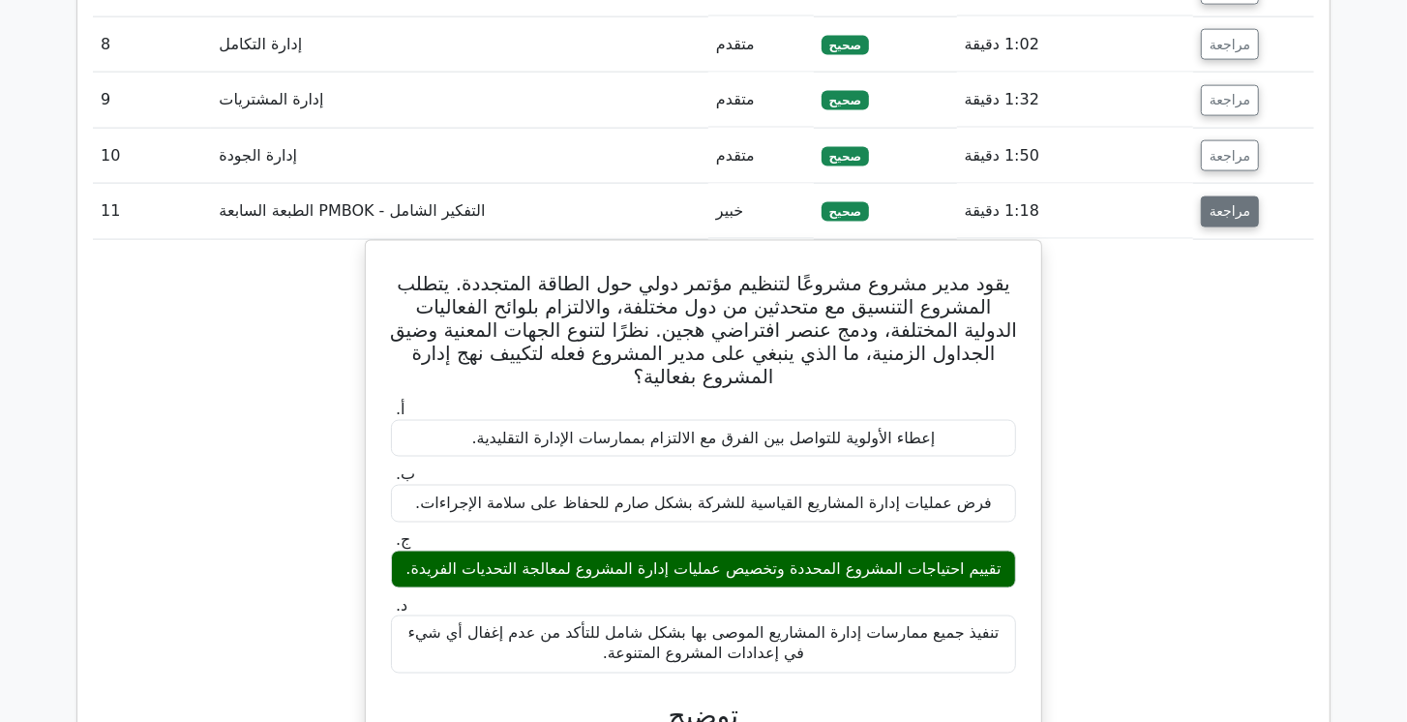
click at [1215, 196] on button "مراجعة" at bounding box center [1230, 211] width 58 height 31
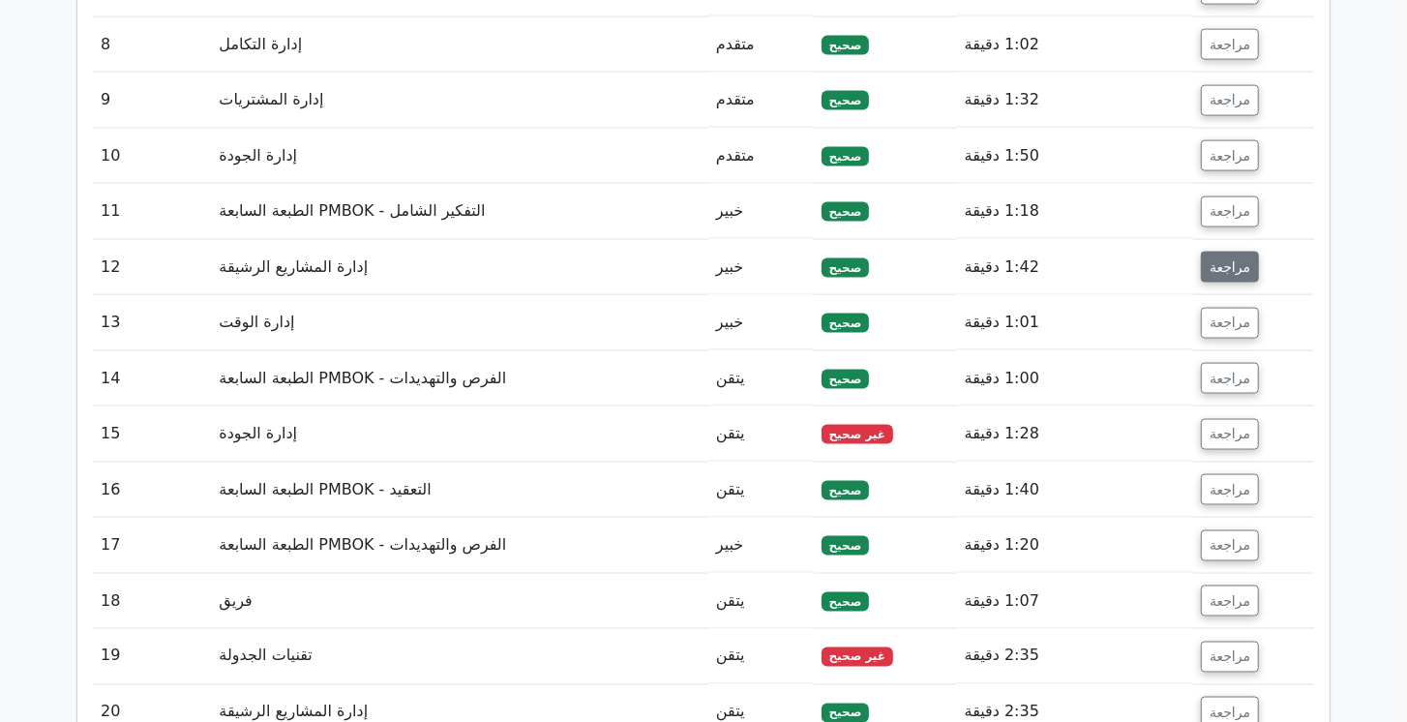
click at [1213, 252] on button "مراجعة" at bounding box center [1230, 267] width 58 height 31
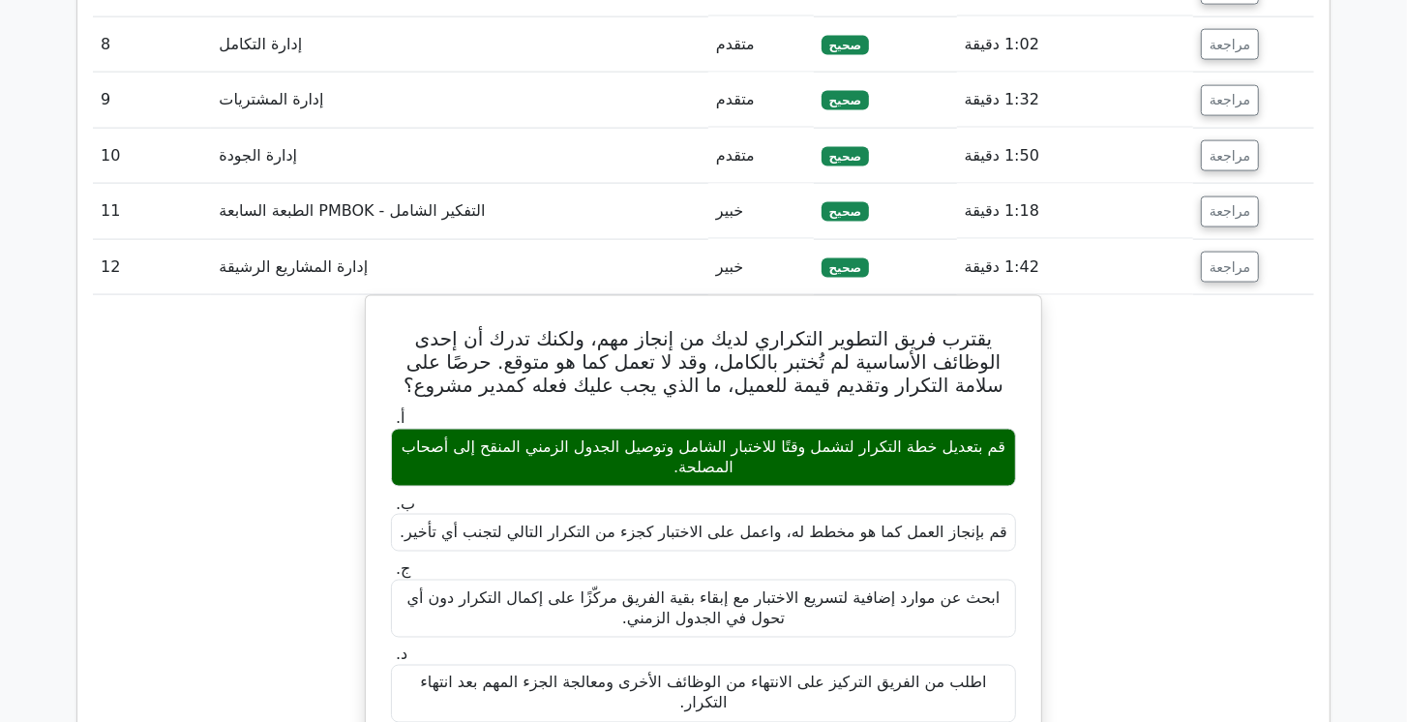
click at [1213, 240] on td "مراجعة" at bounding box center [1253, 267] width 121 height 55
click at [1215, 259] on font "مراجعة" at bounding box center [1230, 266] width 41 height 15
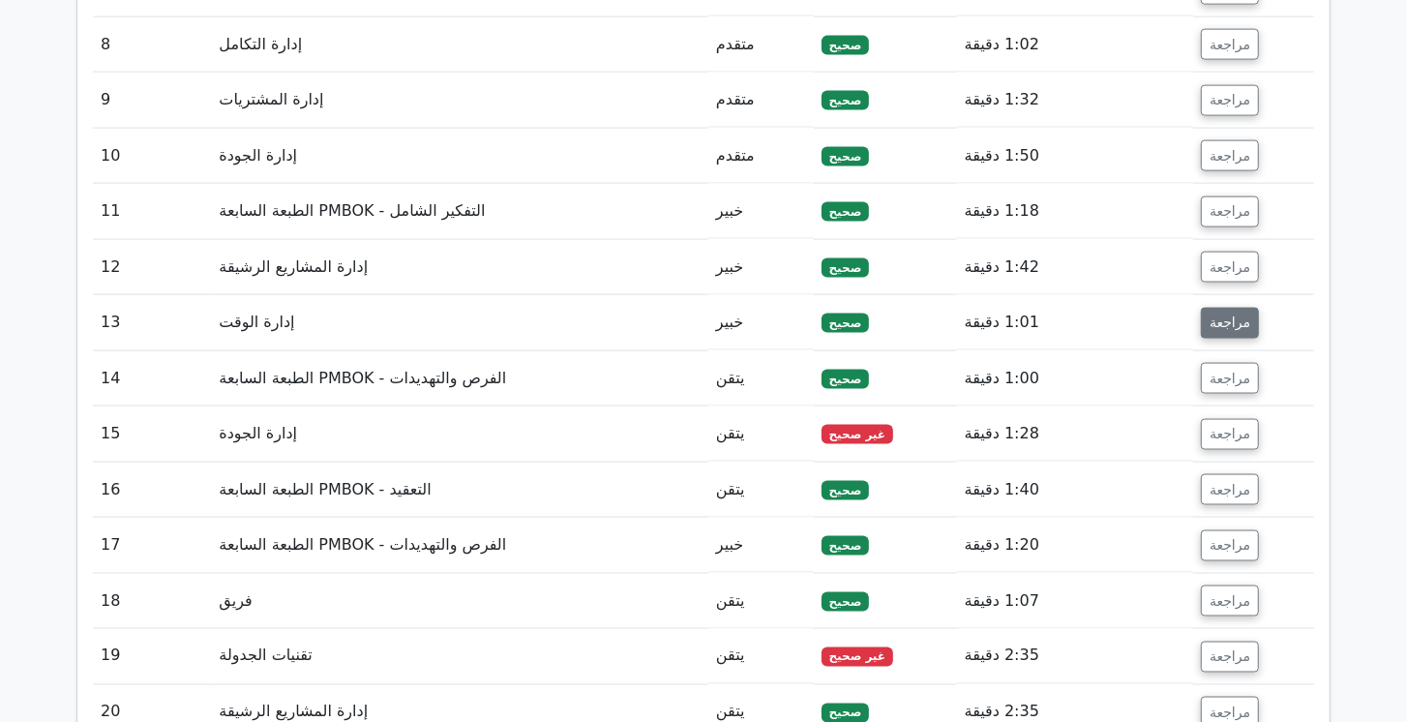
click at [1225, 315] on font "مراجعة" at bounding box center [1230, 322] width 41 height 15
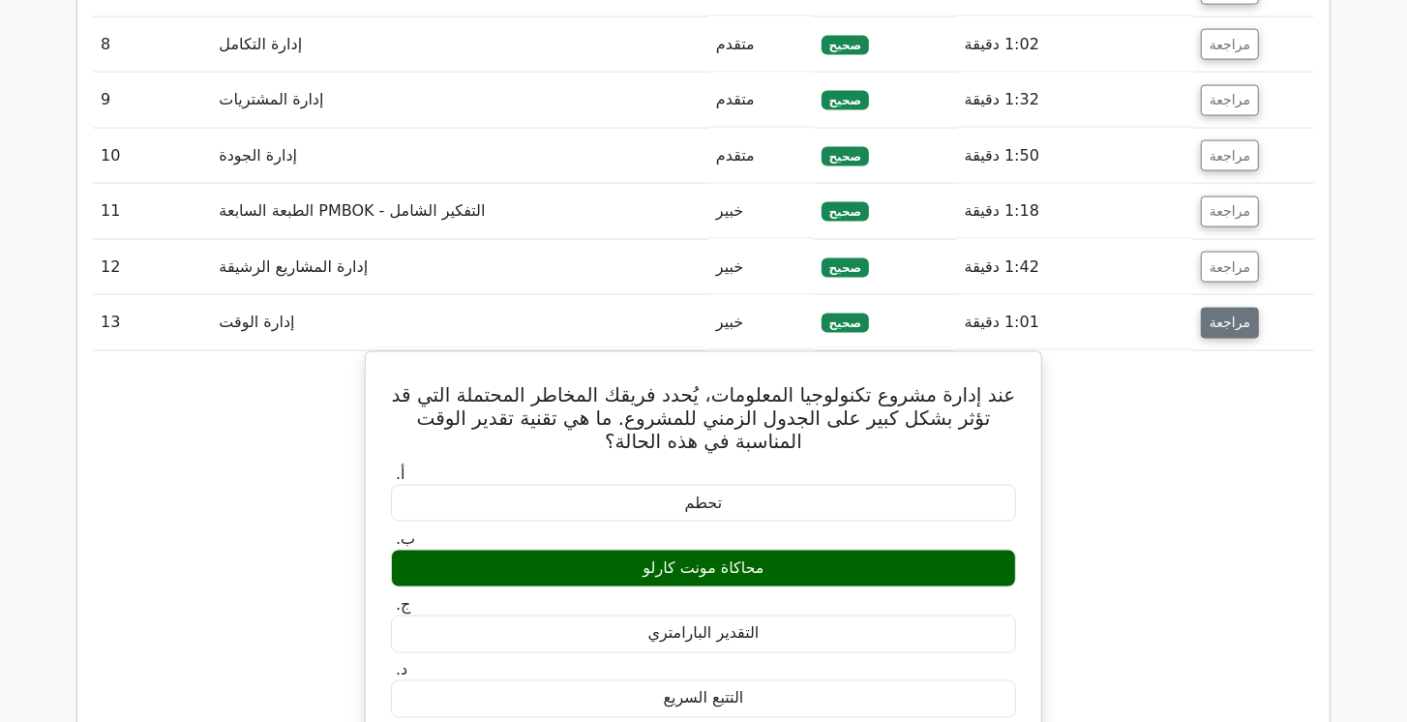
click at [1225, 315] on font "مراجعة" at bounding box center [1230, 322] width 41 height 15
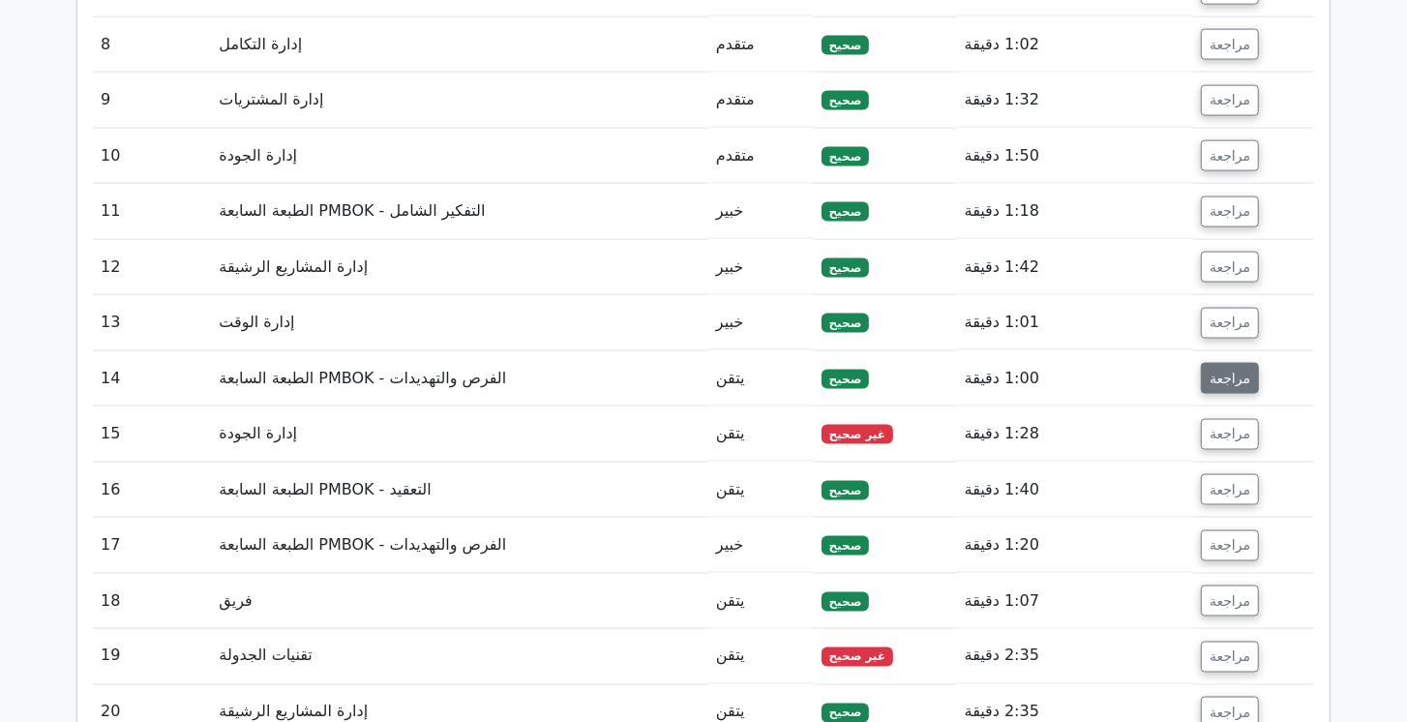
click at [1231, 371] on font "مراجعة" at bounding box center [1230, 378] width 41 height 15
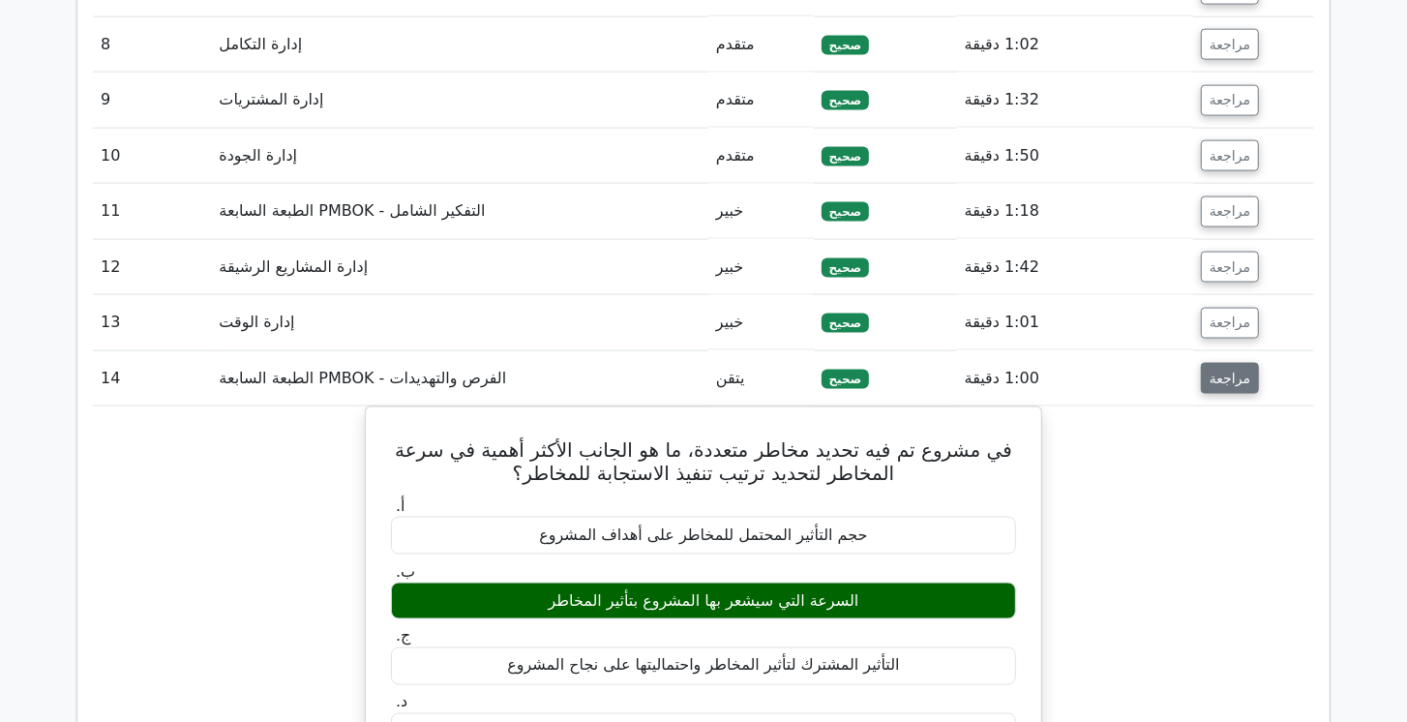
click at [1231, 371] on font "مراجعة" at bounding box center [1230, 378] width 41 height 15
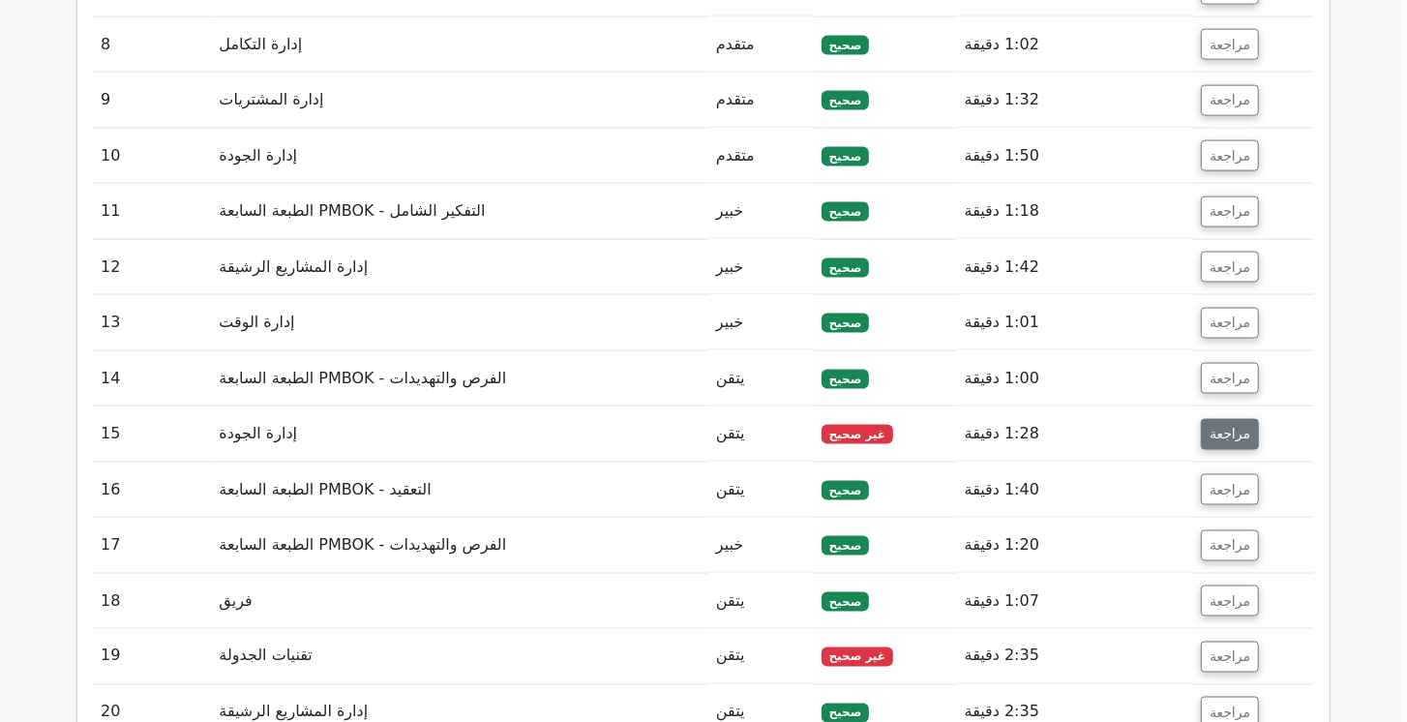
click at [1233, 426] on font "مراجعة" at bounding box center [1230, 433] width 41 height 15
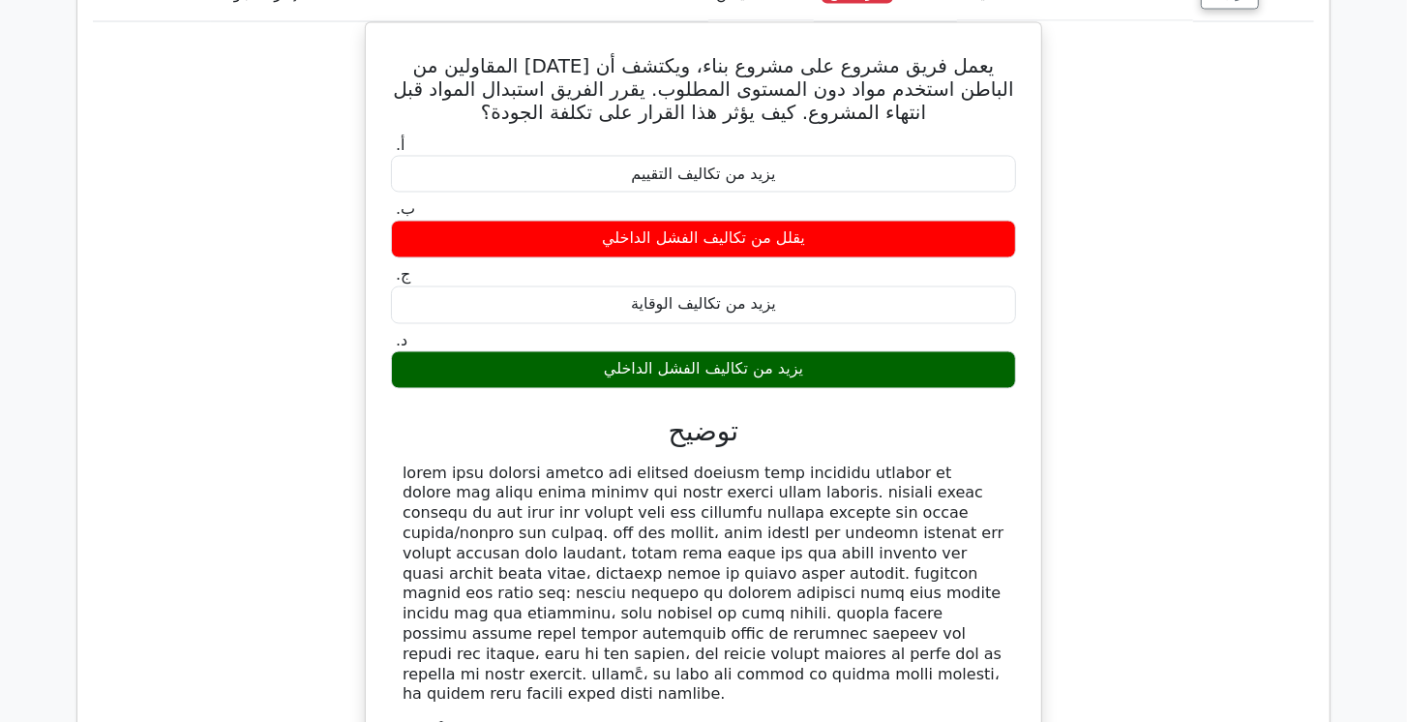
scroll to position [2266, 0]
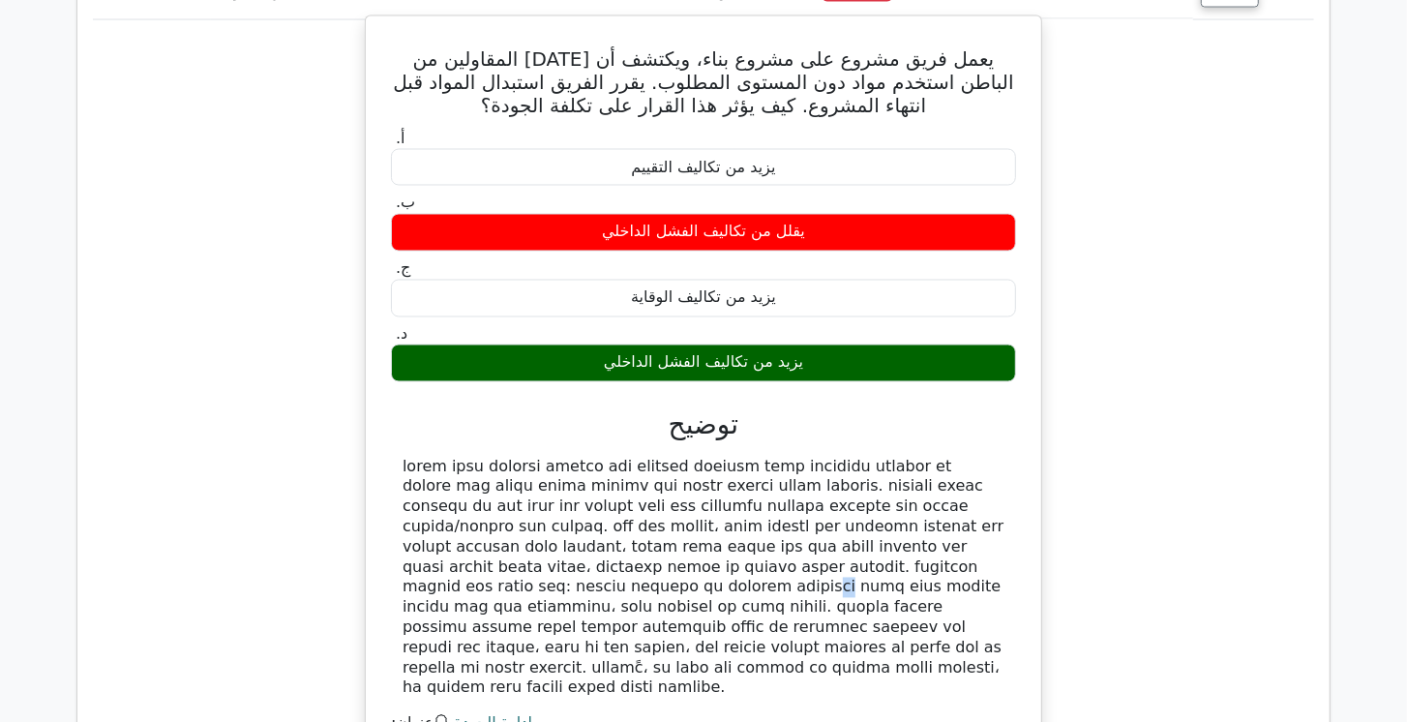
drag, startPoint x: 692, startPoint y: 549, endPoint x: 710, endPoint y: 559, distance: 21.2
click at [710, 559] on font at bounding box center [703, 578] width 601 height 240
click at [738, 560] on font at bounding box center [703, 578] width 601 height 240
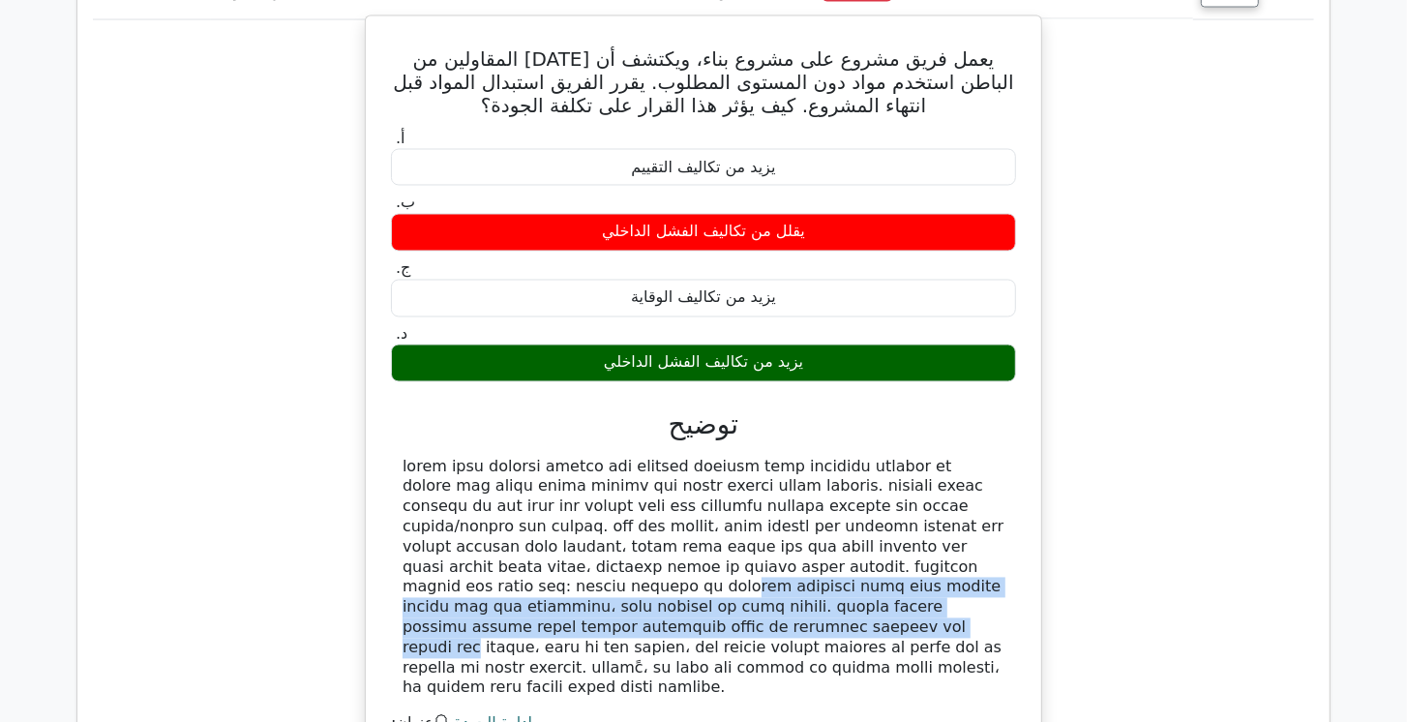
drag, startPoint x: 774, startPoint y: 547, endPoint x: 703, endPoint y: 600, distance: 89.2
click at [703, 600] on font at bounding box center [703, 578] width 601 height 240
click at [703, 599] on font at bounding box center [703, 578] width 601 height 240
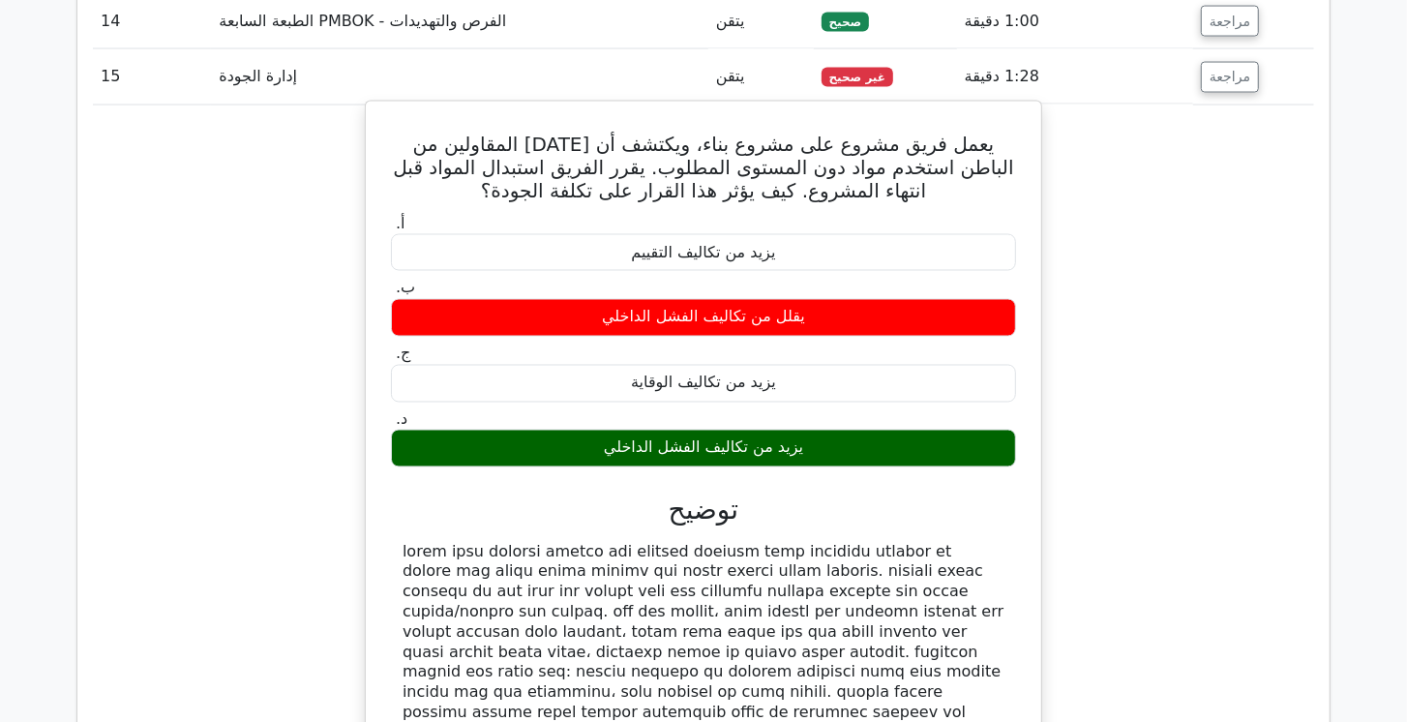
scroll to position [2046, 0]
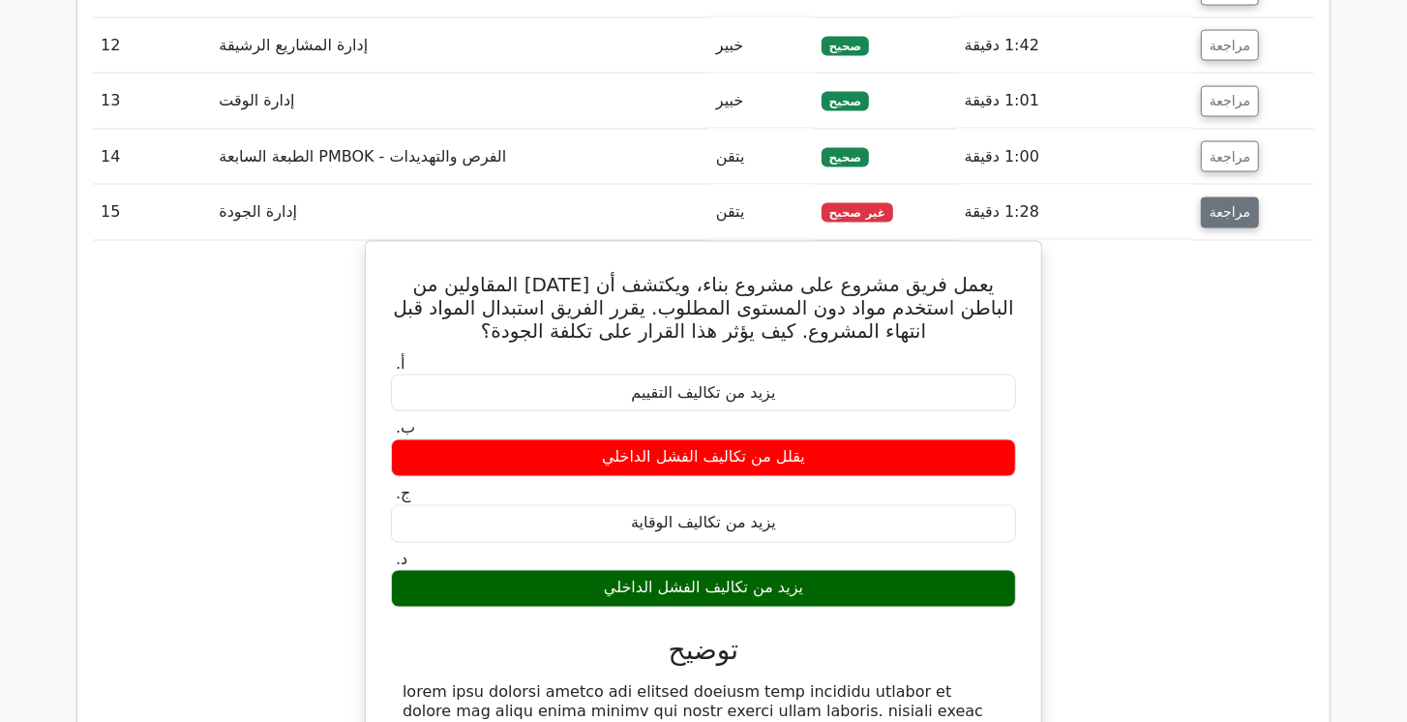
click at [1227, 205] on font "مراجعة" at bounding box center [1230, 212] width 41 height 15
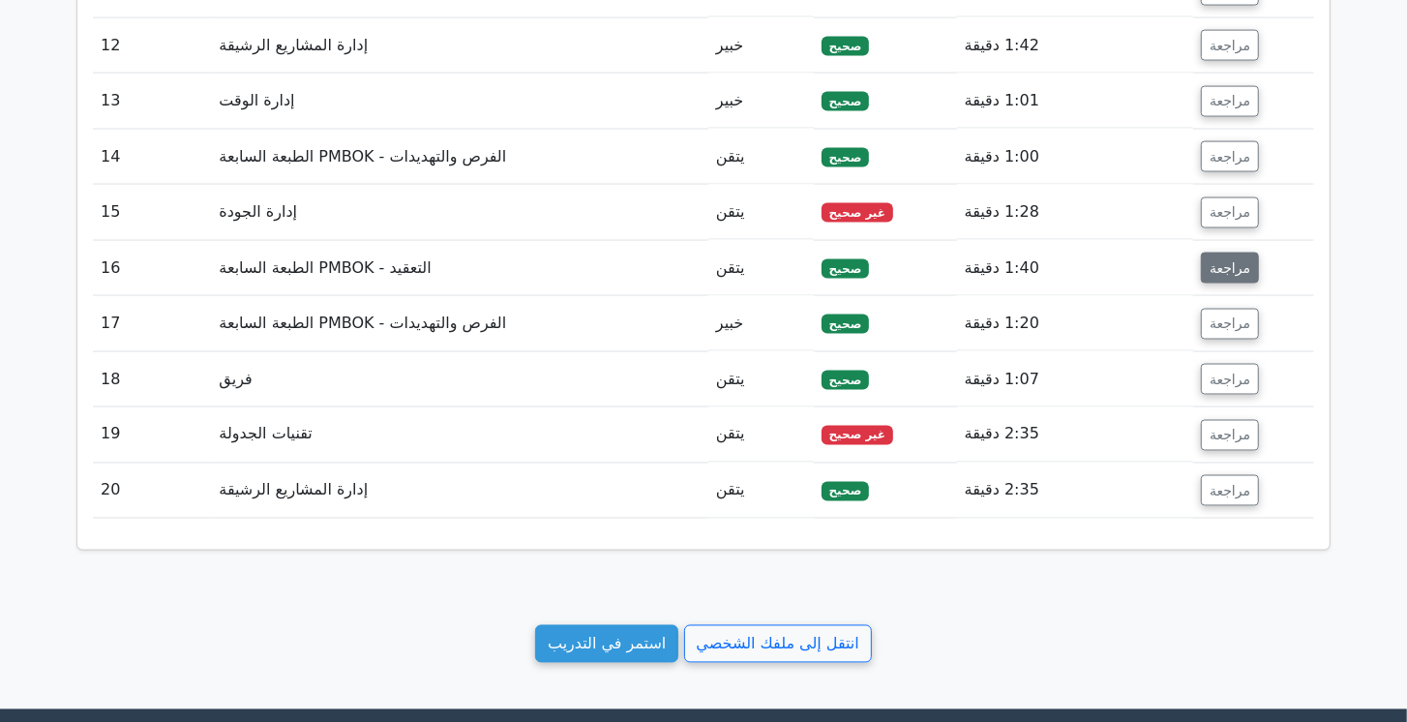
click at [1229, 260] on font "مراجعة" at bounding box center [1230, 267] width 41 height 15
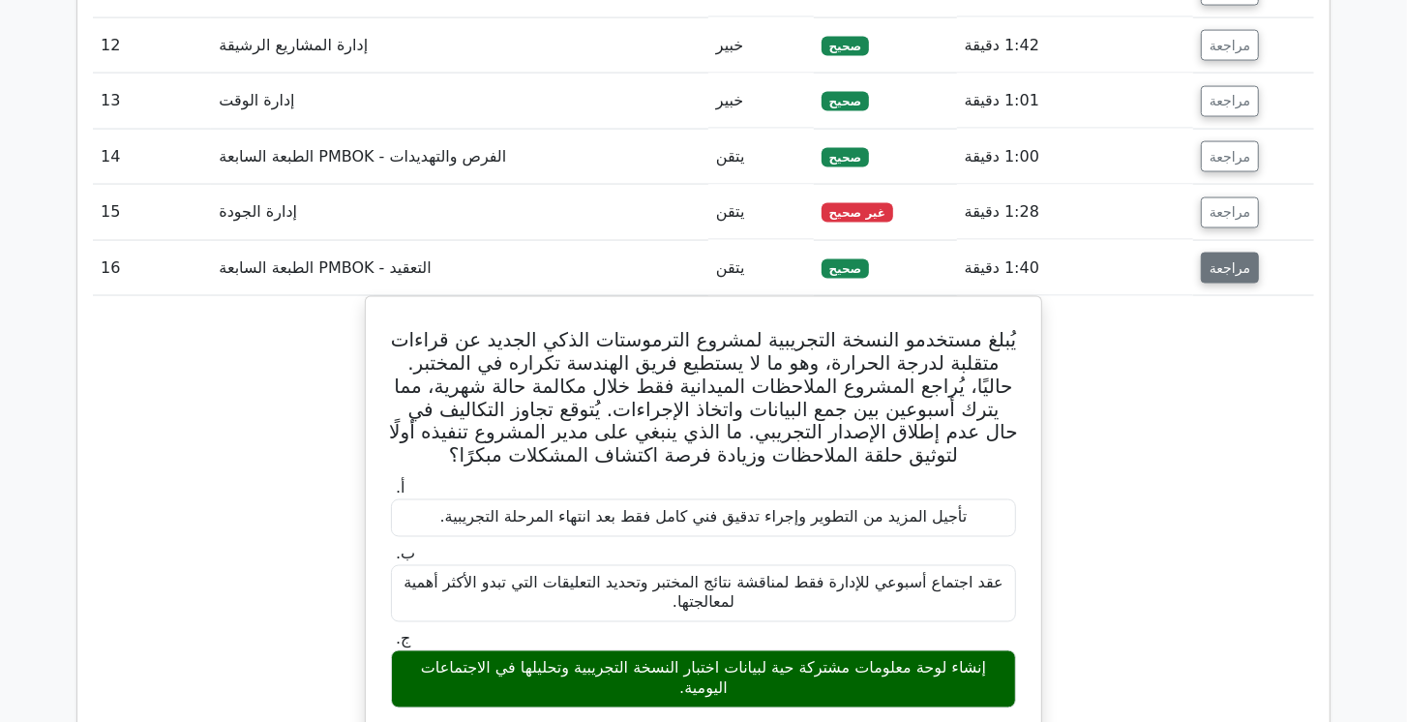
scroll to position [2101, 0]
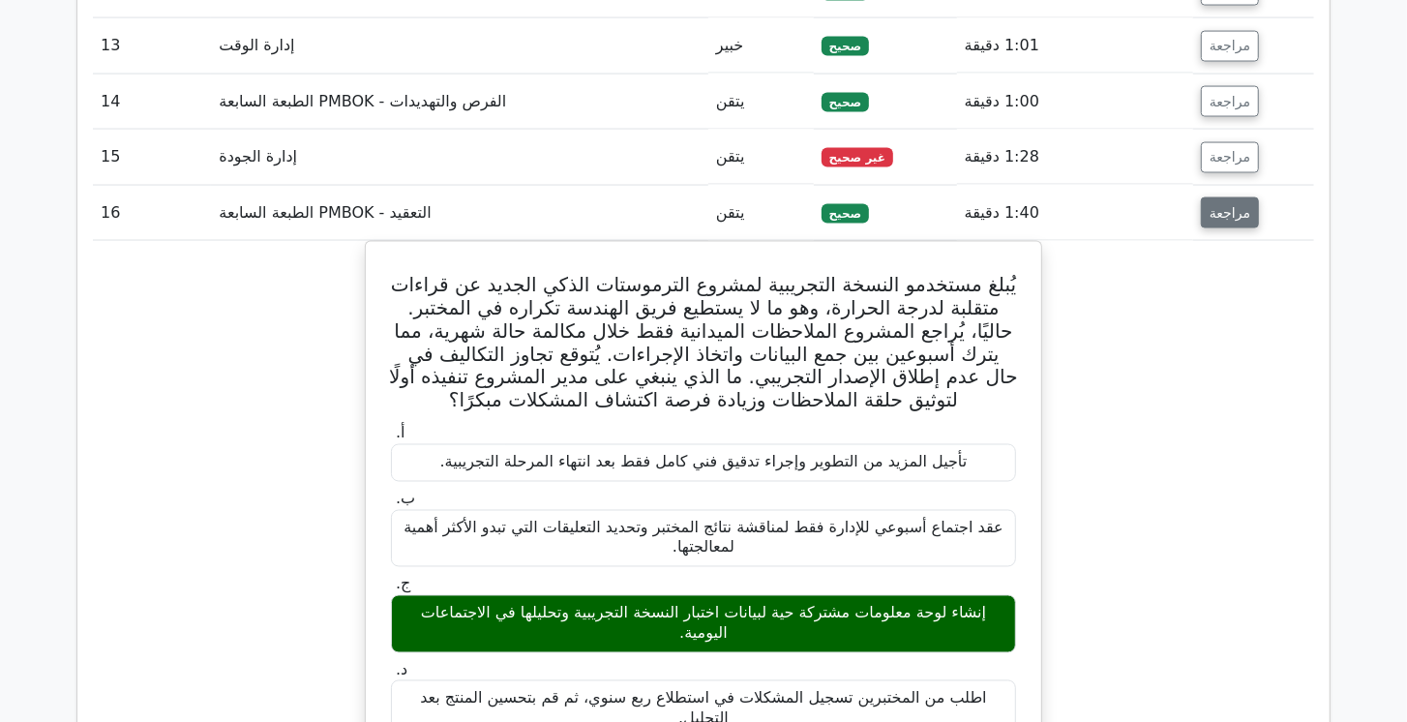
click at [1235, 213] on button "مراجعة" at bounding box center [1230, 212] width 58 height 31
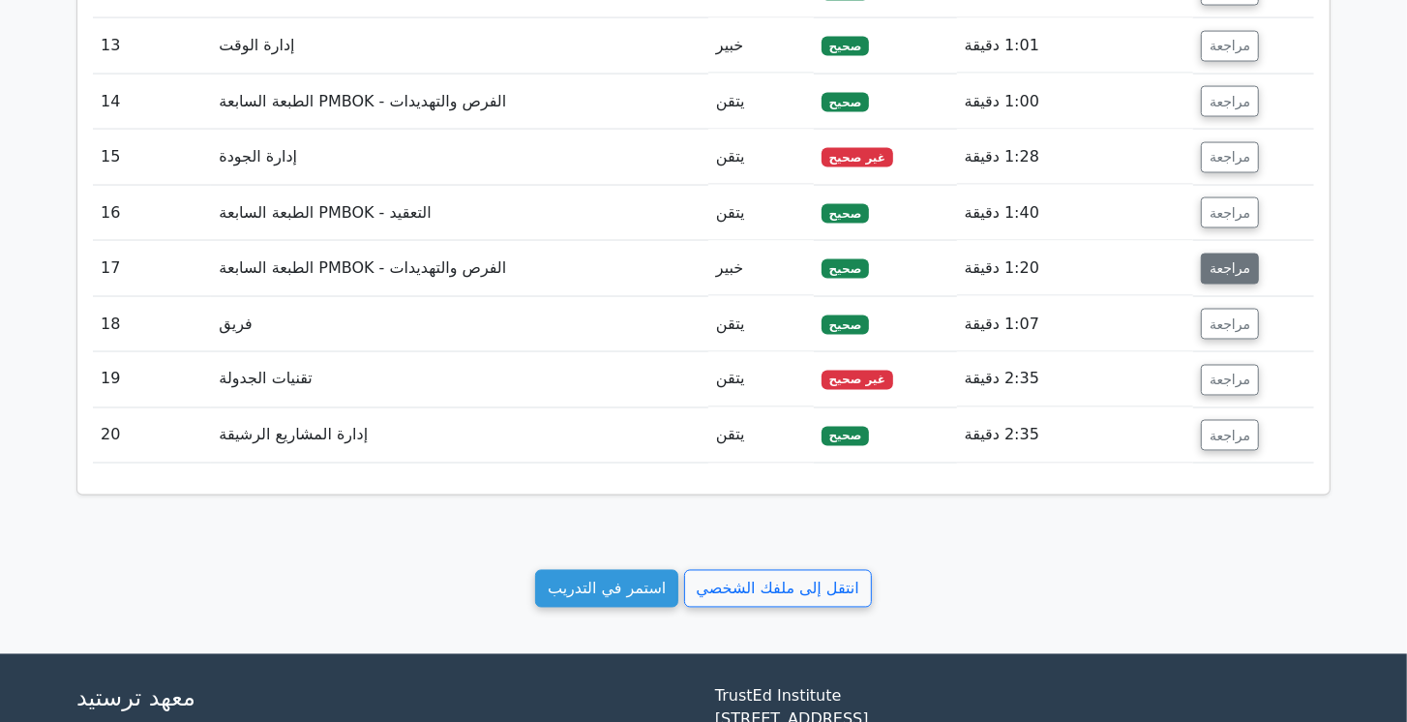
click at [1234, 269] on button "مراجعة" at bounding box center [1230, 269] width 58 height 31
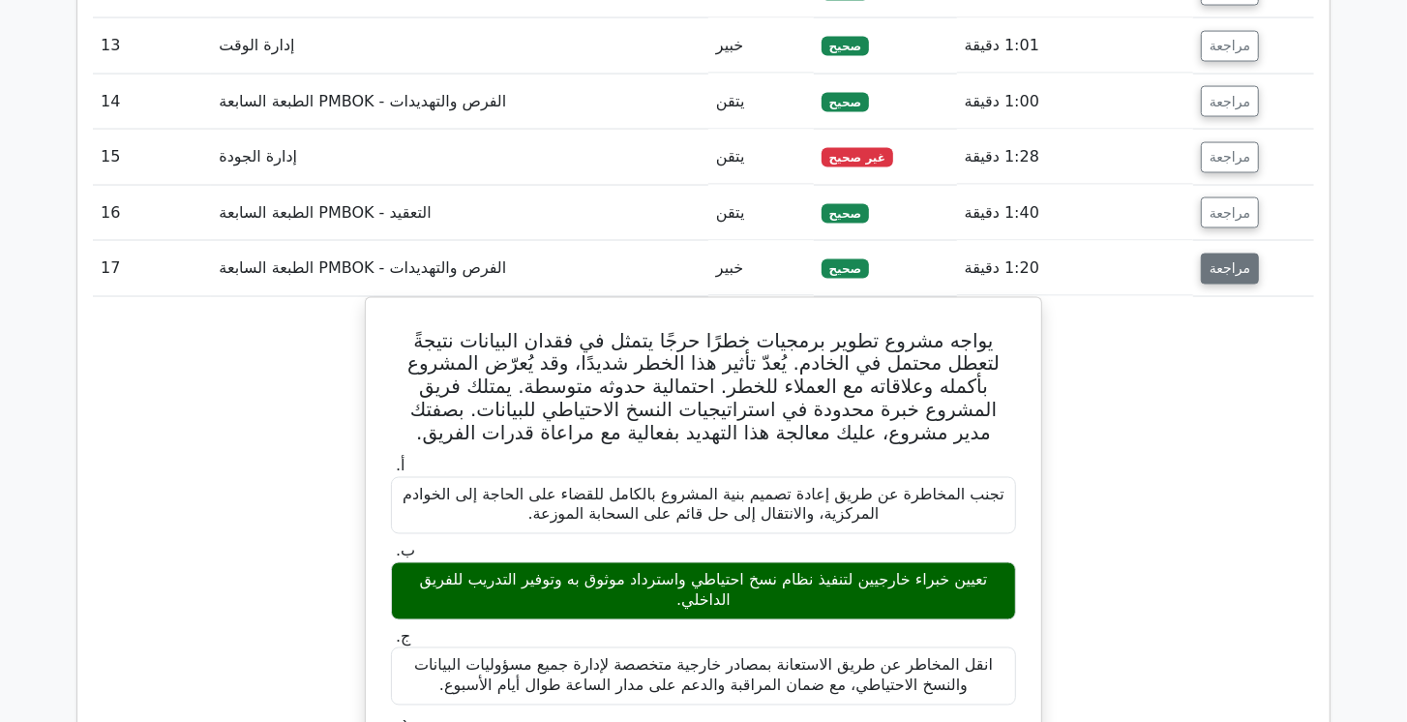
click at [1229, 261] on font "مراجعة" at bounding box center [1230, 268] width 41 height 15
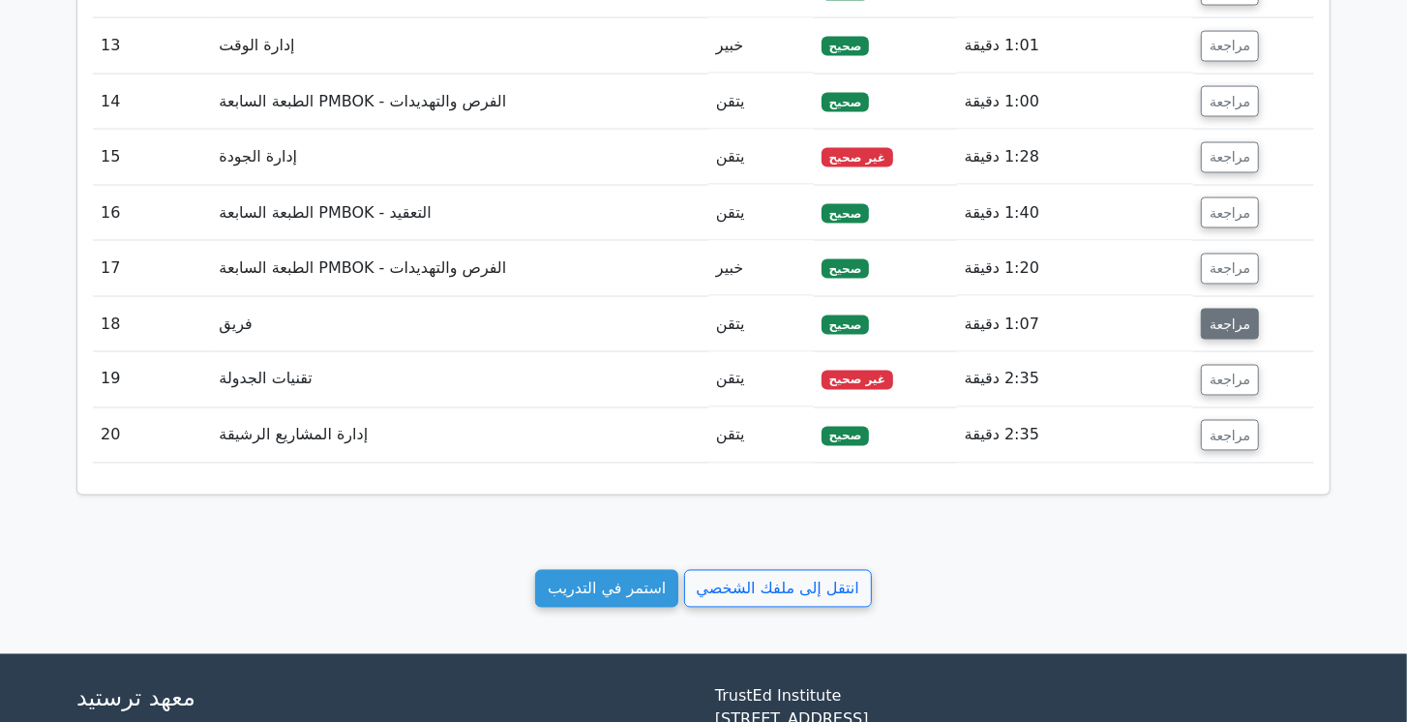
click at [1229, 316] on font "مراجعة" at bounding box center [1230, 323] width 41 height 15
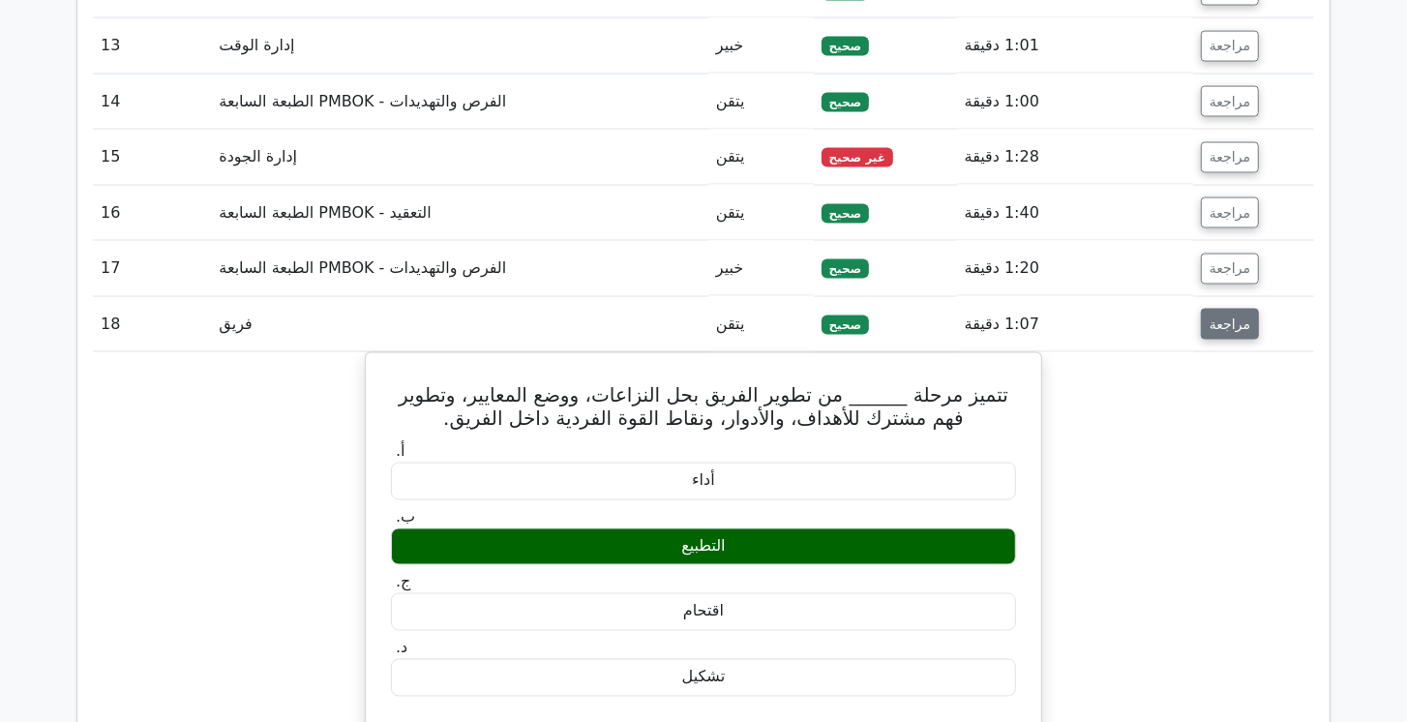
click at [1228, 316] on font "مراجعة" at bounding box center [1230, 323] width 41 height 15
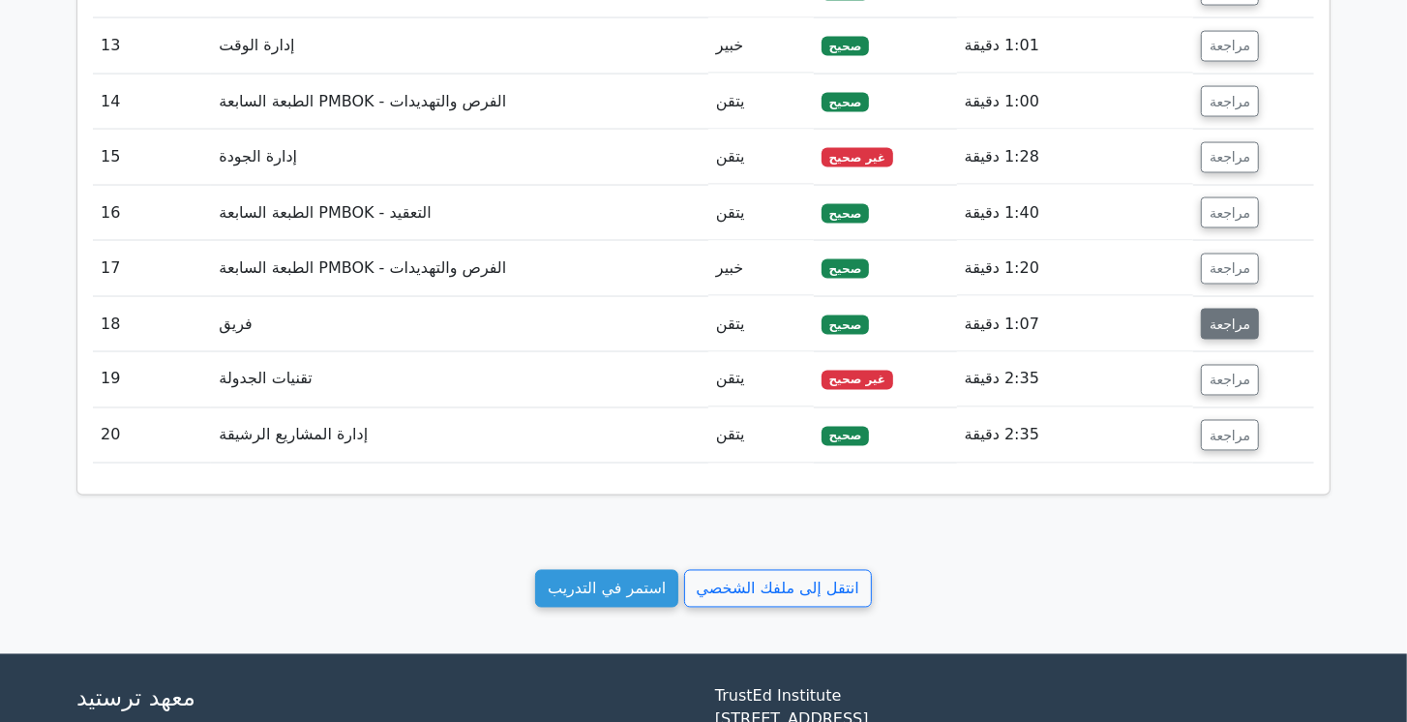
click at [1228, 316] on font "مراجعة" at bounding box center [1230, 323] width 41 height 15
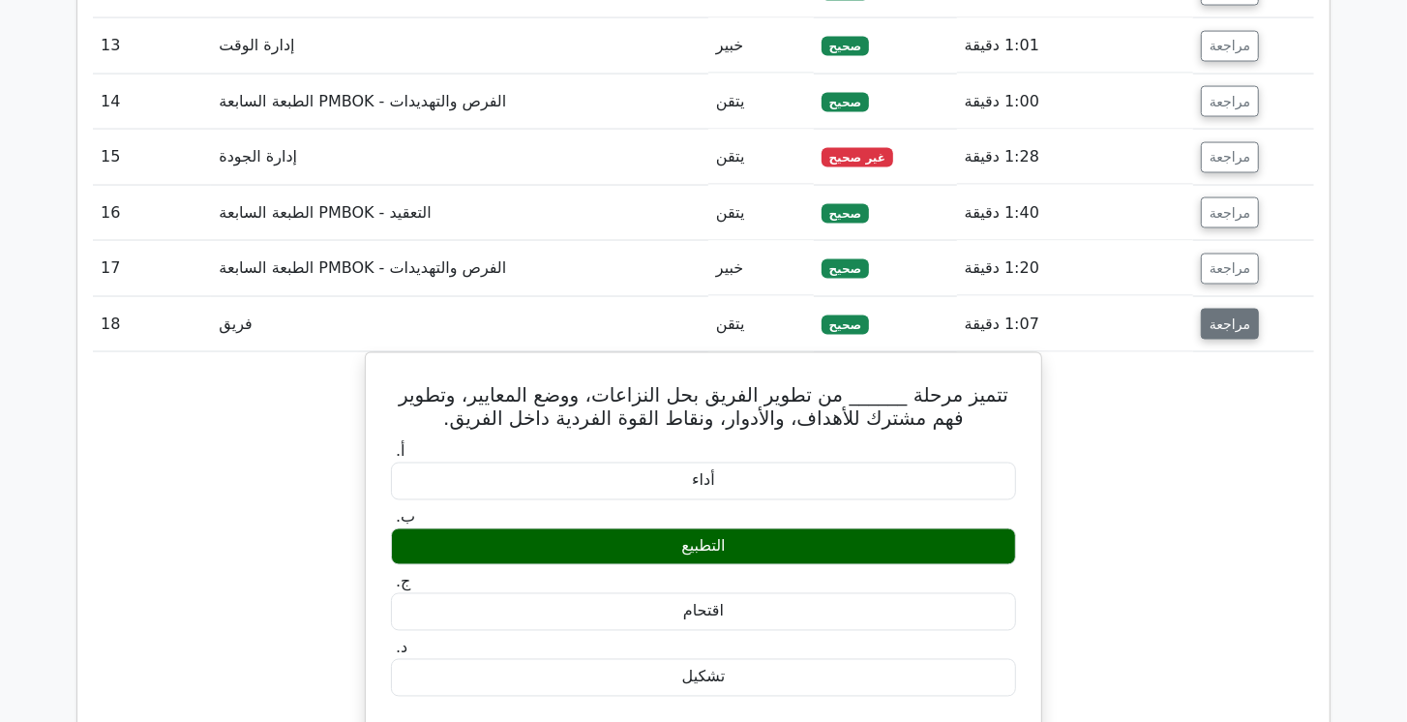
click at [1228, 316] on font "مراجعة" at bounding box center [1230, 323] width 41 height 15
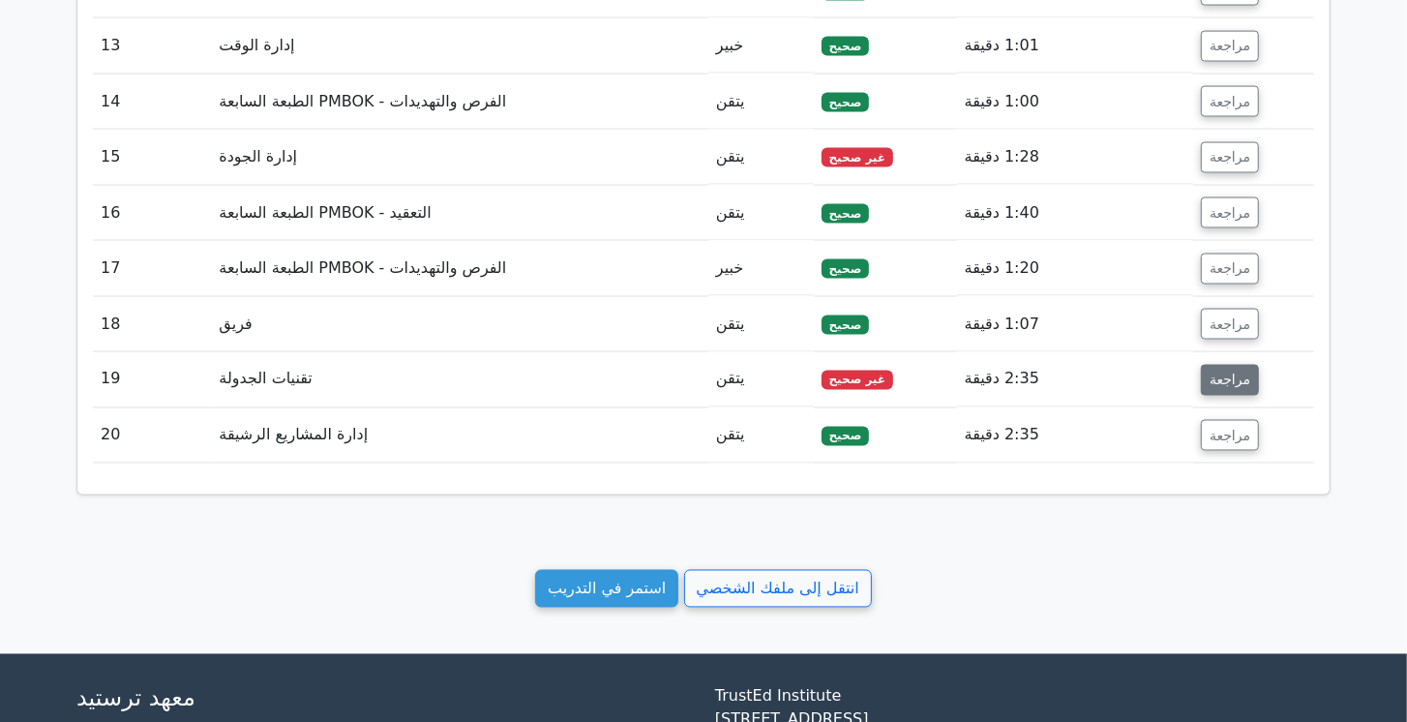
click at [1228, 372] on font "مراجعة" at bounding box center [1230, 379] width 41 height 15
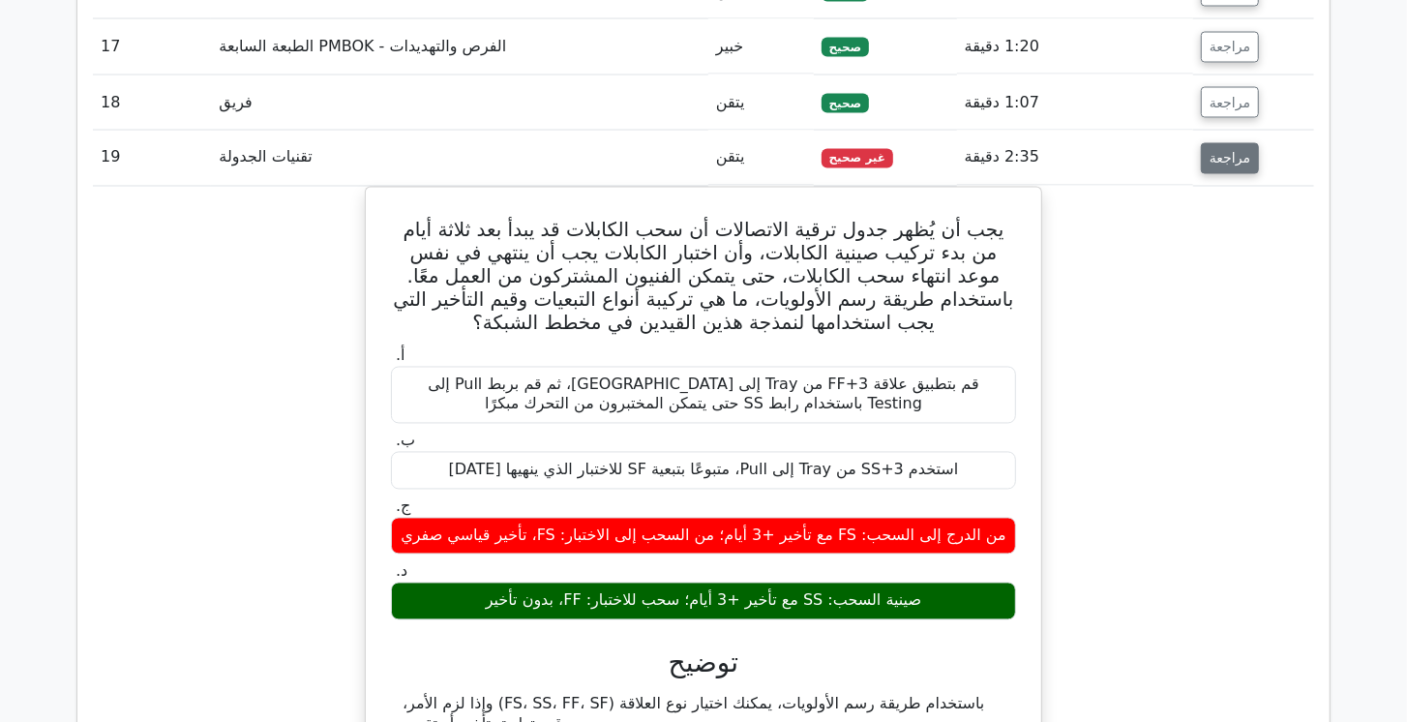
scroll to position [2598, 0]
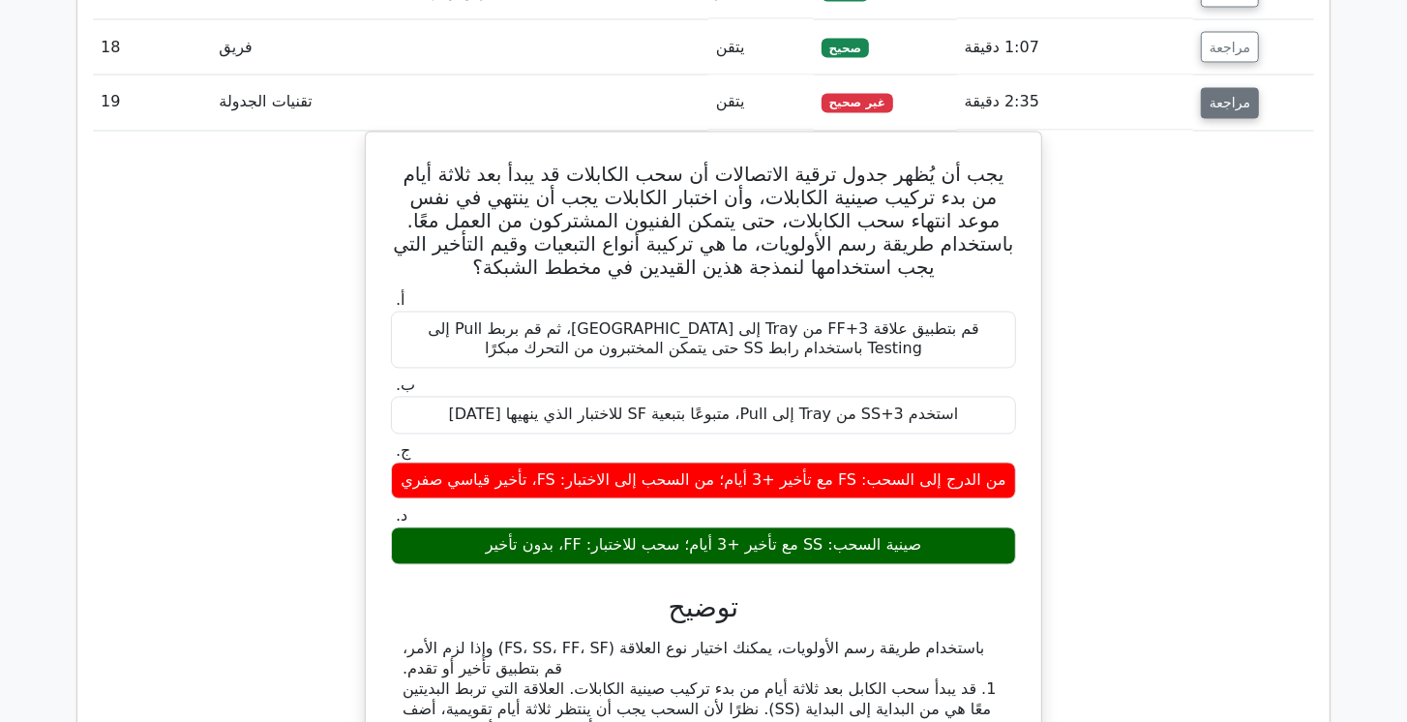
click at [1240, 98] on font "مراجعة" at bounding box center [1230, 103] width 41 height 15
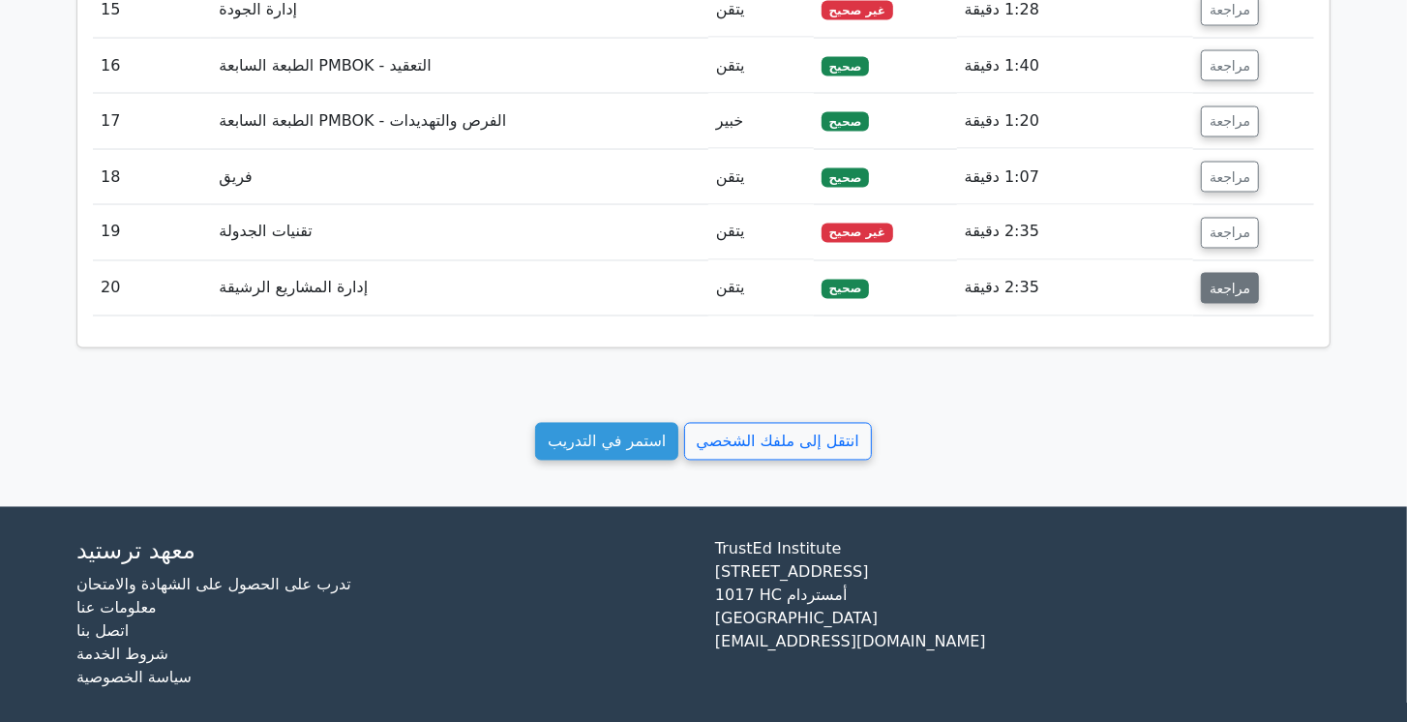
click at [1246, 273] on button "مراجعة" at bounding box center [1230, 288] width 58 height 31
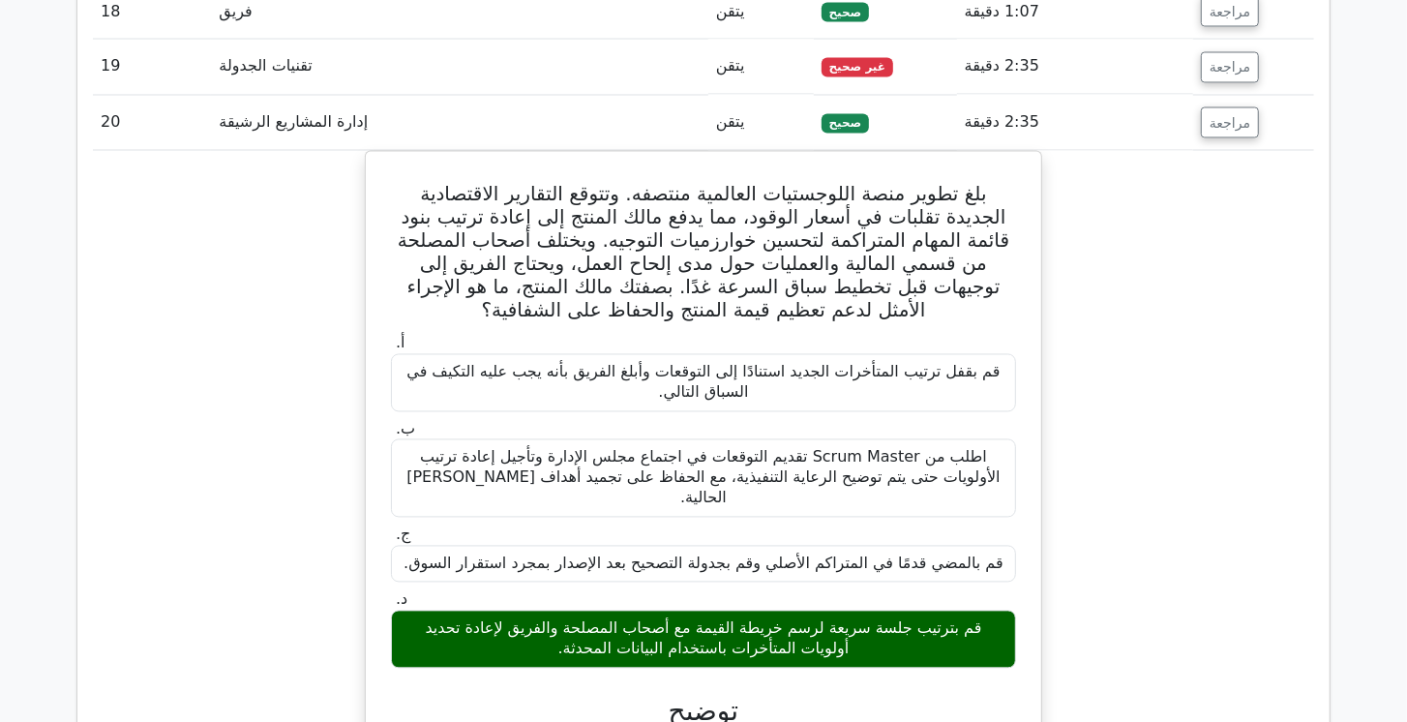
scroll to position [2470, 0]
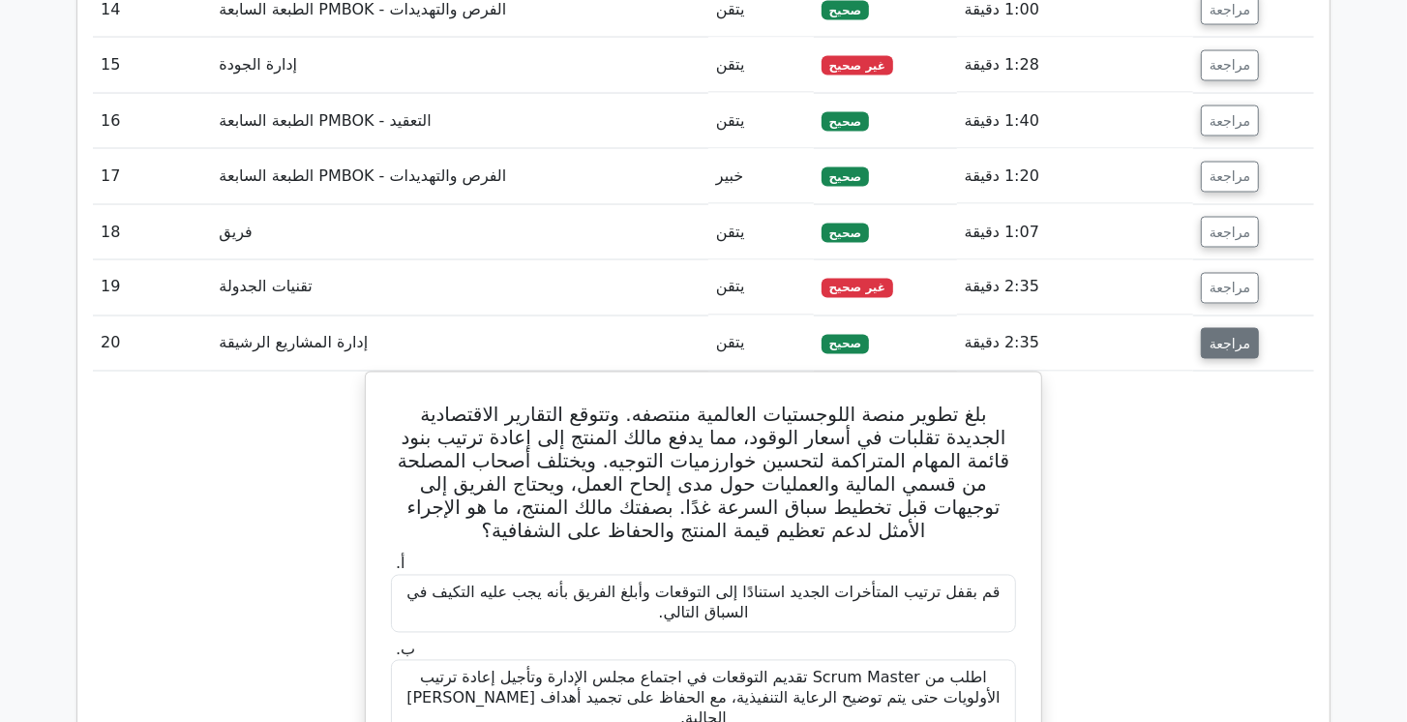
click at [1236, 336] on font "مراجعة" at bounding box center [1230, 343] width 41 height 15
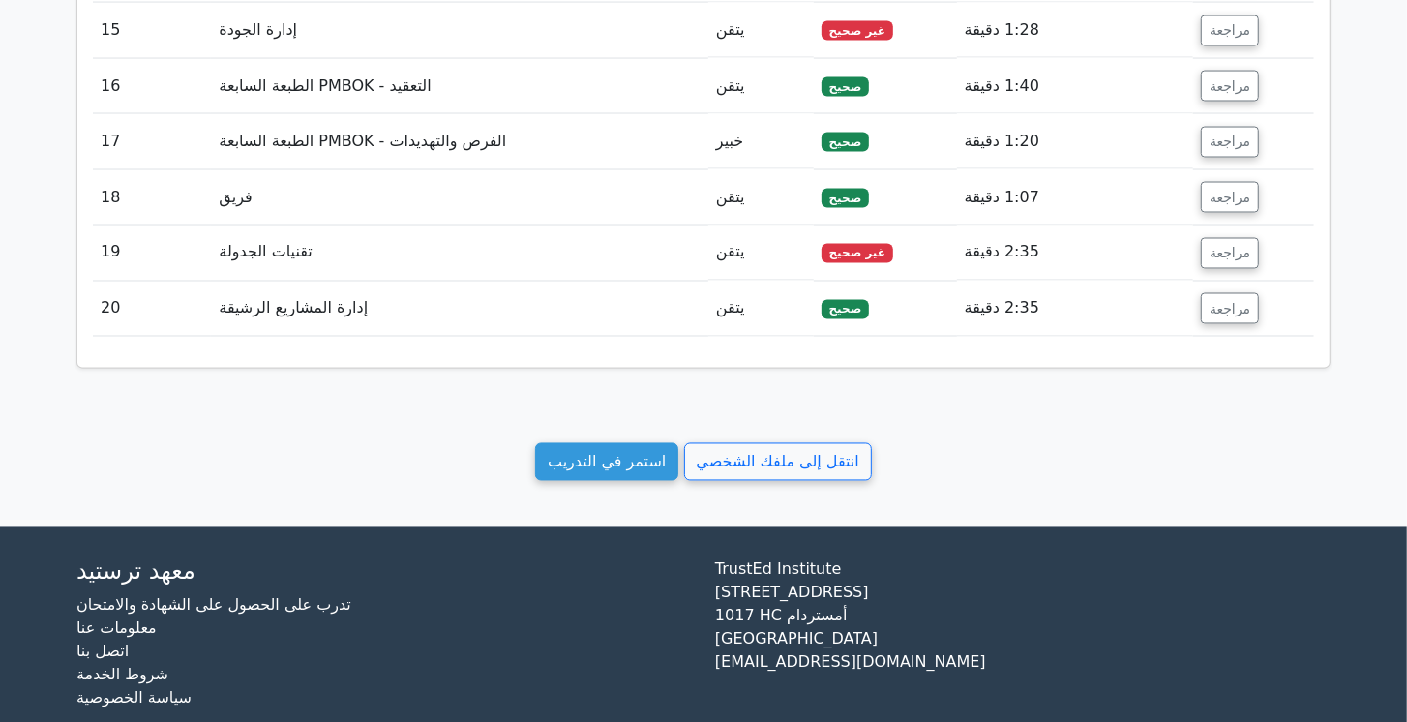
scroll to position [2248, 0]
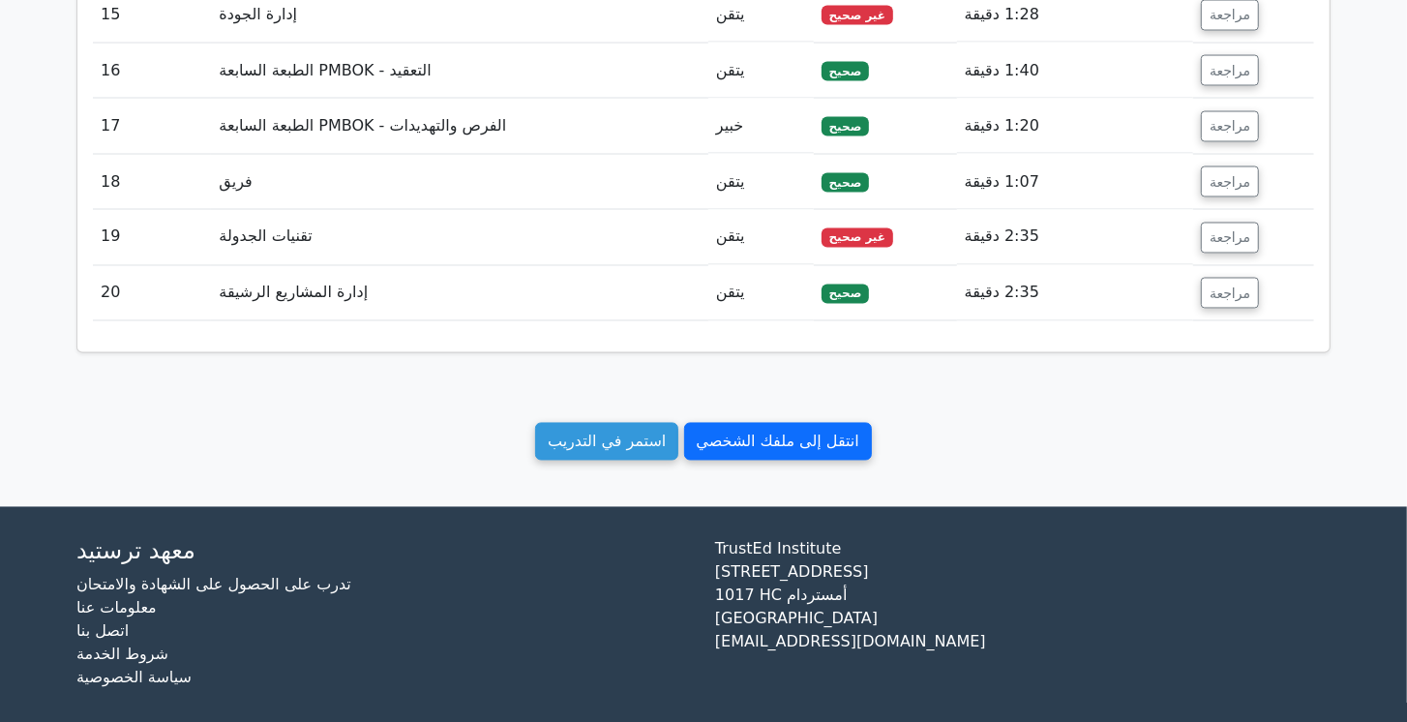
click at [822, 433] on font "انتقل إلى ملفك الشخصي" at bounding box center [778, 442] width 163 height 18
